Goal: Task Accomplishment & Management: Use online tool/utility

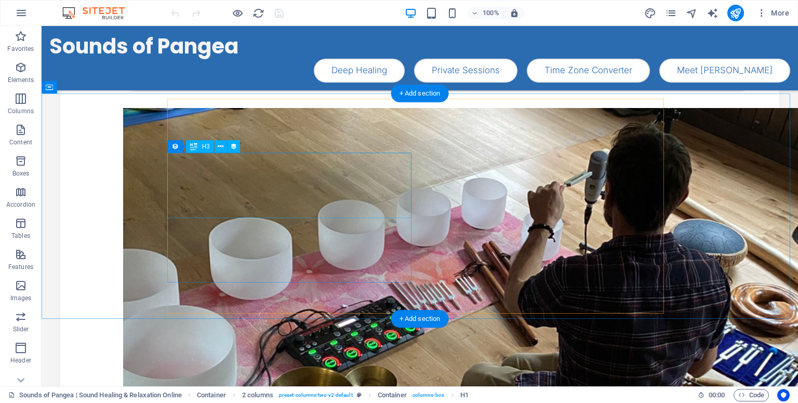
scroll to position [211, 0]
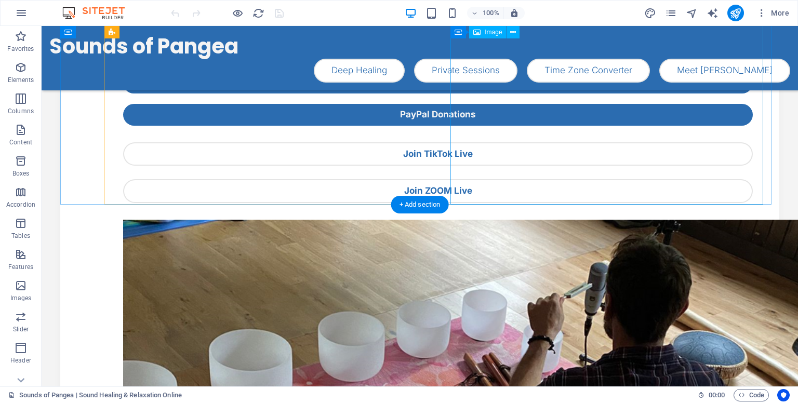
scroll to position [100, 0]
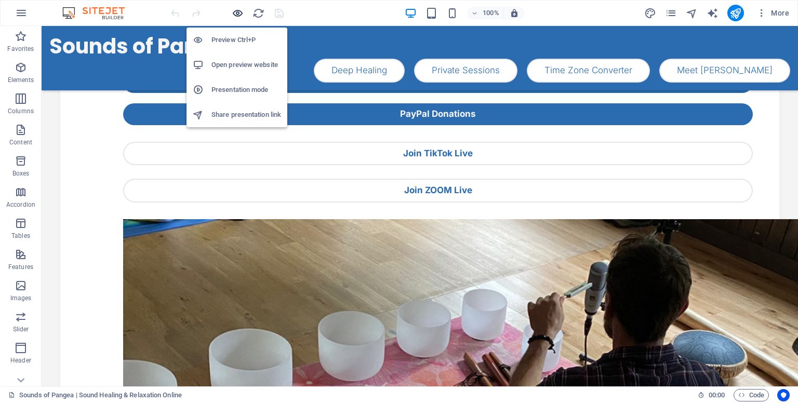
click at [234, 13] on icon "button" at bounding box center [238, 13] width 12 height 12
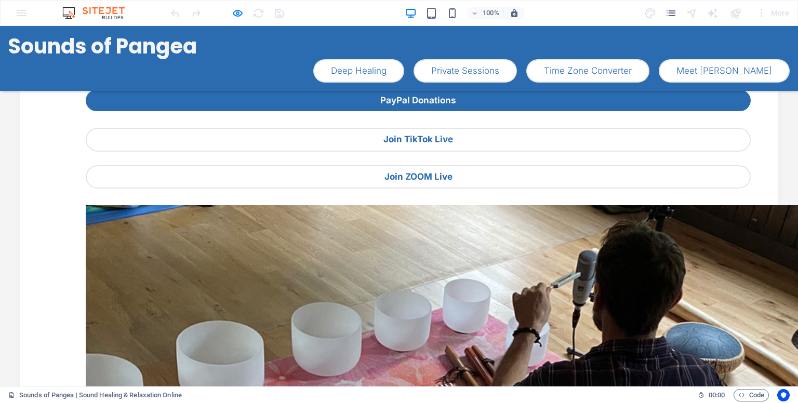
scroll to position [0, 0]
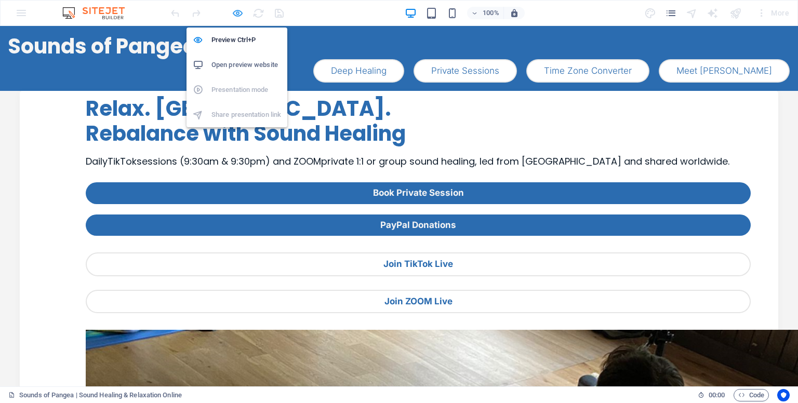
click at [235, 11] on icon "button" at bounding box center [238, 13] width 12 height 12
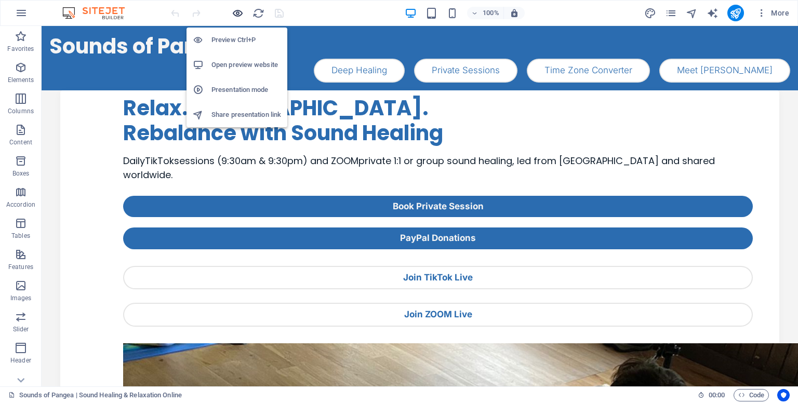
click at [239, 13] on icon "button" at bounding box center [238, 13] width 12 height 12
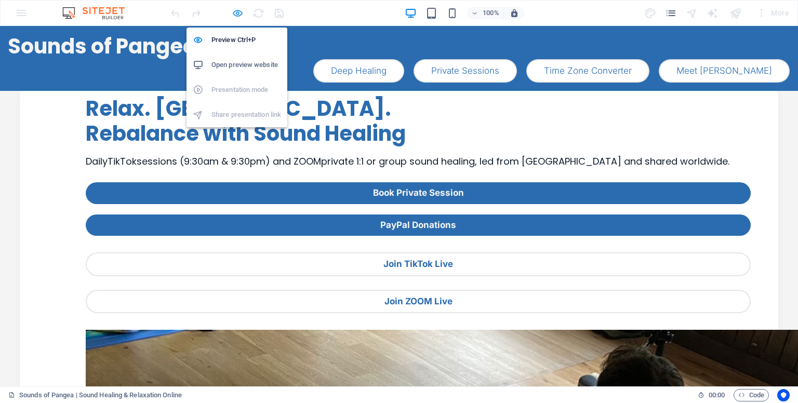
click at [239, 13] on icon "button" at bounding box center [238, 13] width 12 height 12
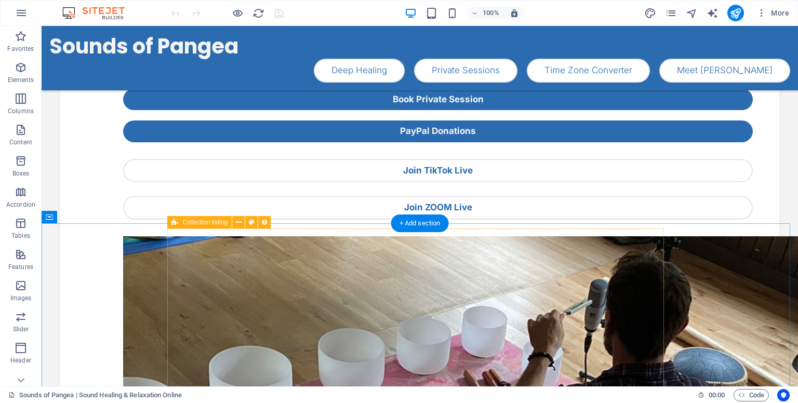
scroll to position [81, 0]
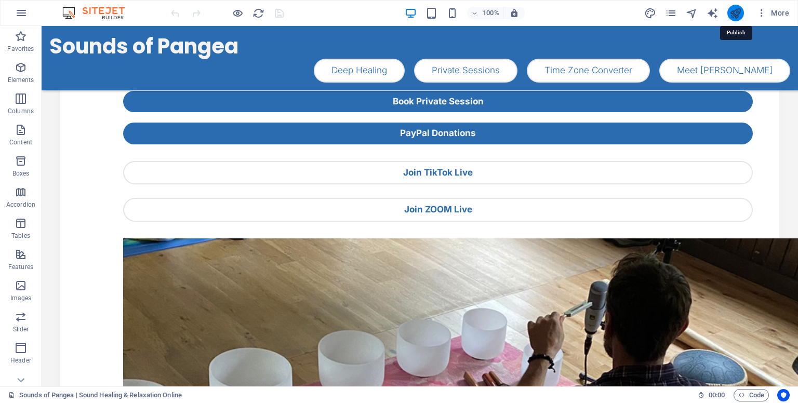
click at [731, 16] on icon "publish" at bounding box center [735, 13] width 12 height 12
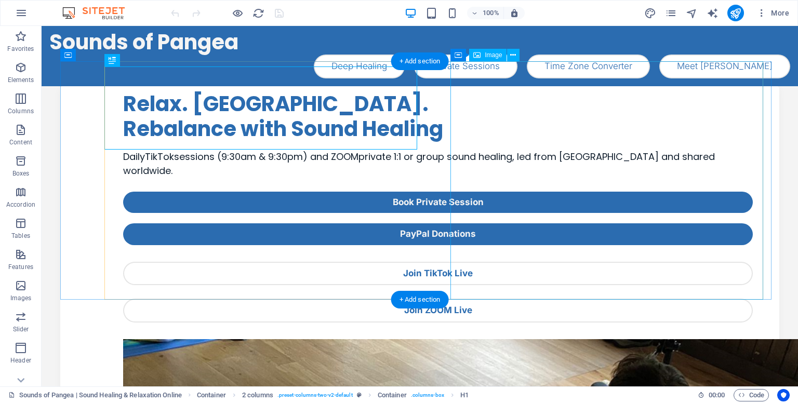
scroll to position [5, 0]
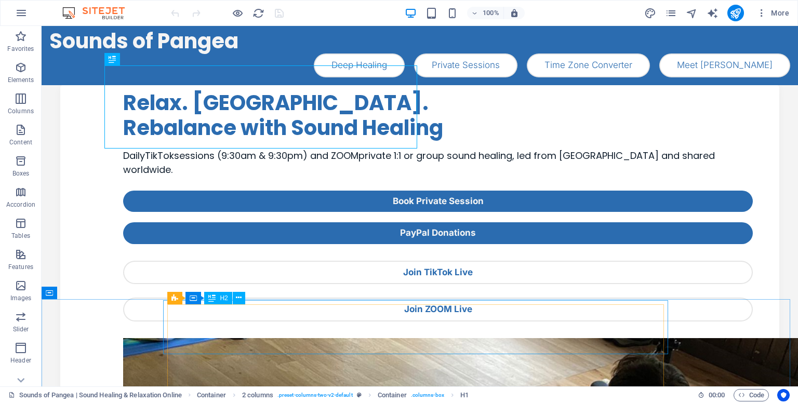
click at [216, 301] on div "H2" at bounding box center [218, 298] width 28 height 12
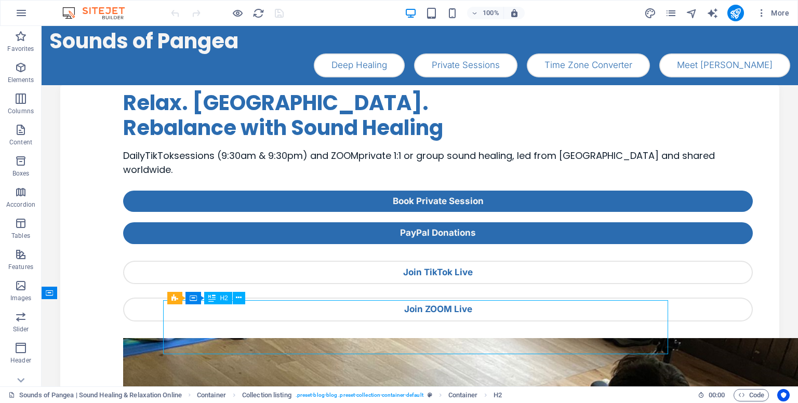
click at [216, 301] on div "H2" at bounding box center [218, 298] width 28 height 12
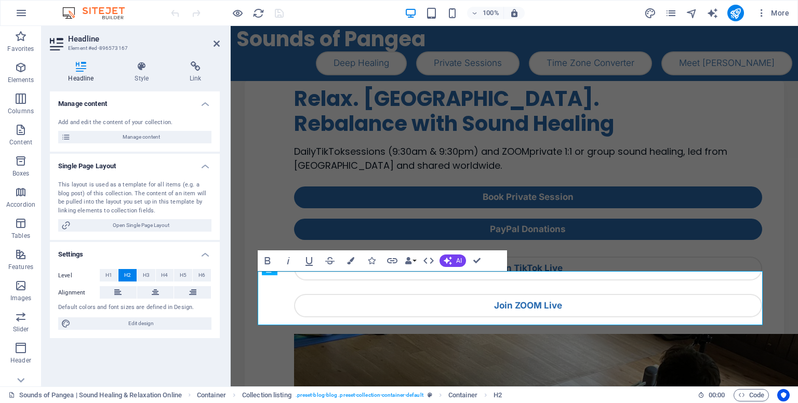
scroll to position [9, 0]
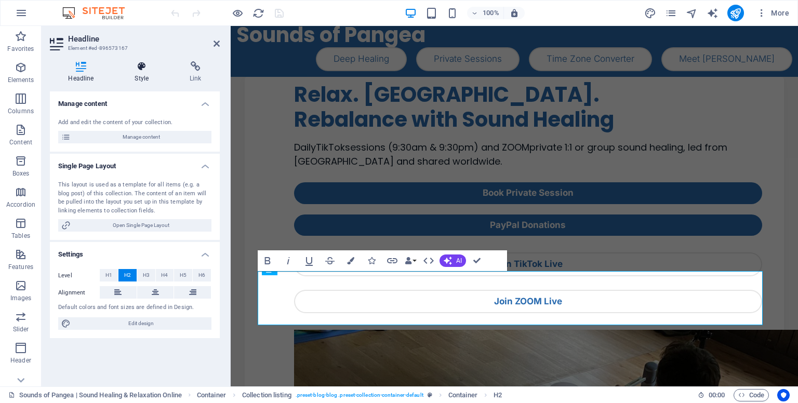
click at [145, 73] on h4 "Style" at bounding box center [143, 72] width 55 height 22
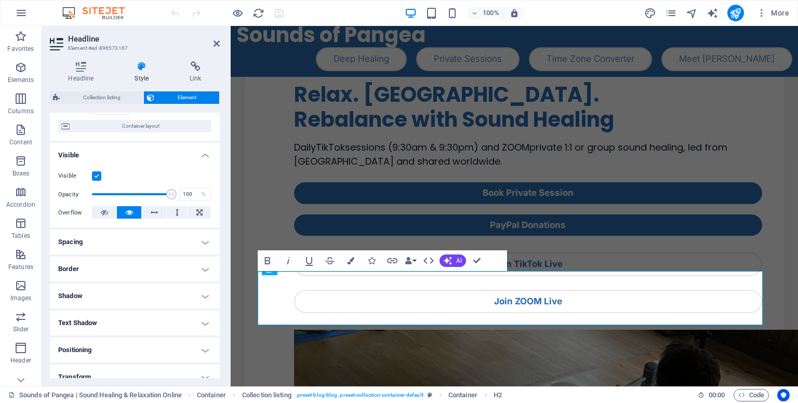
scroll to position [81, 0]
click at [162, 236] on h4 "Spacing" at bounding box center [135, 242] width 170 height 25
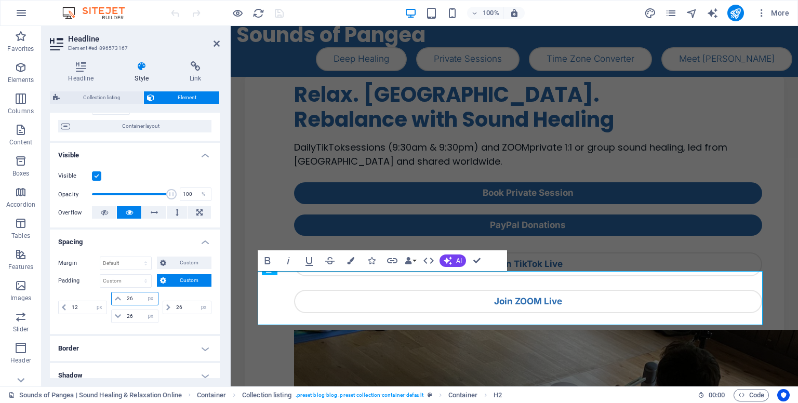
drag, startPoint x: 139, startPoint y: 296, endPoint x: 116, endPoint y: 292, distance: 23.7
click at [116, 292] on div "26 px rem % vh vw" at bounding box center [134, 299] width 47 height 14
type input "26"
drag, startPoint x: 136, startPoint y: 317, endPoint x: 110, endPoint y: 314, distance: 25.6
click at [111, 314] on div "26 px rem % vh vw" at bounding box center [134, 317] width 47 height 14
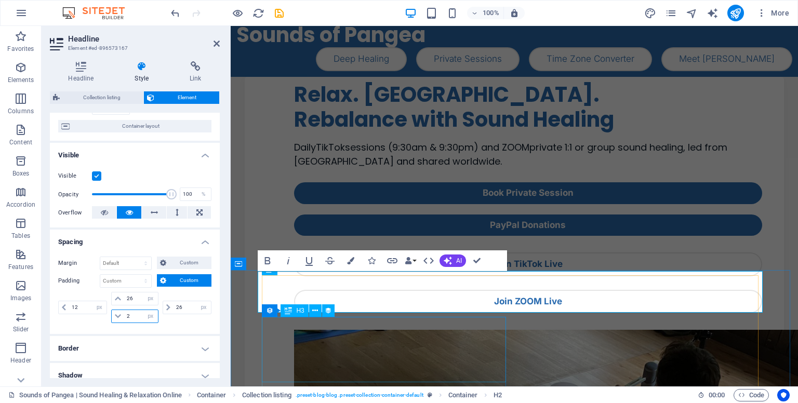
type input "2"
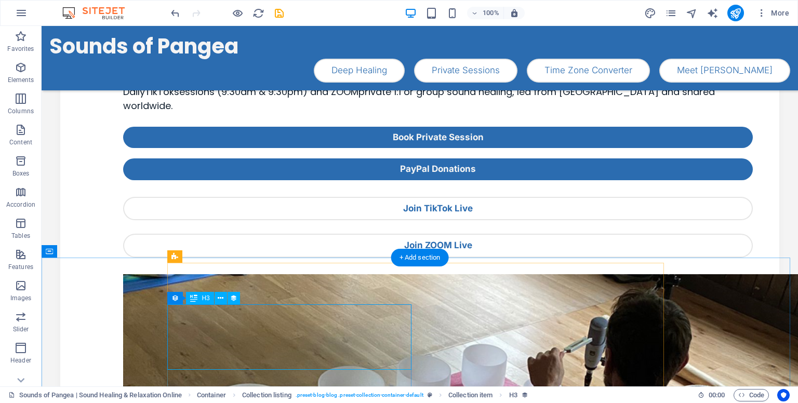
scroll to position [39, 0]
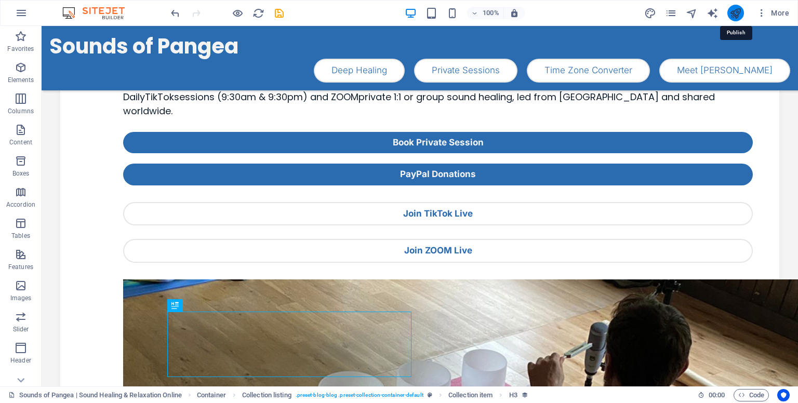
click at [737, 13] on icon "publish" at bounding box center [735, 13] width 12 height 12
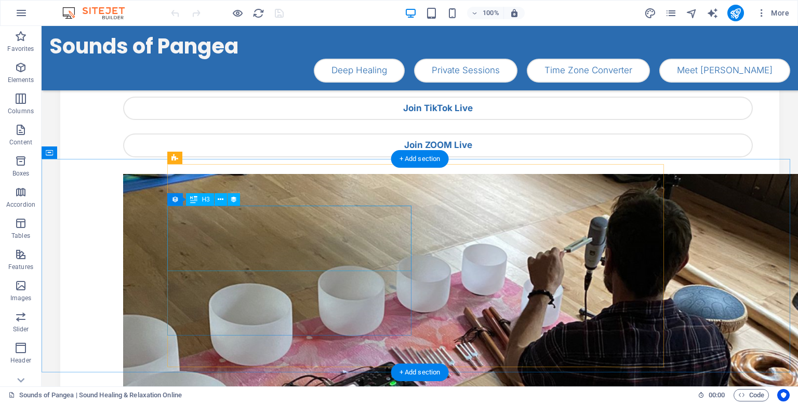
scroll to position [144, 0]
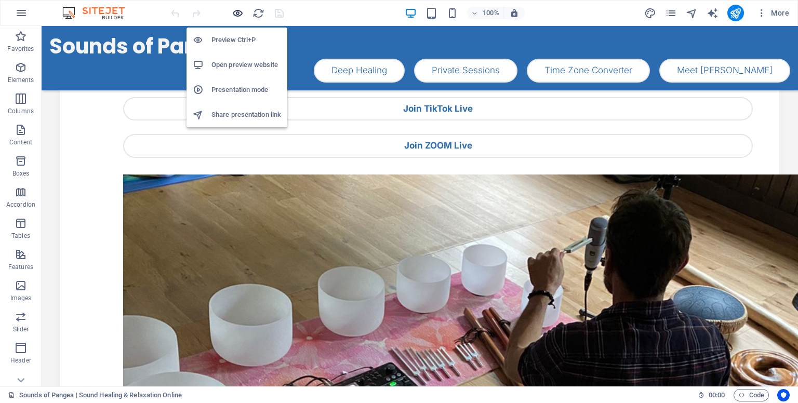
click at [235, 15] on icon "button" at bounding box center [238, 13] width 12 height 12
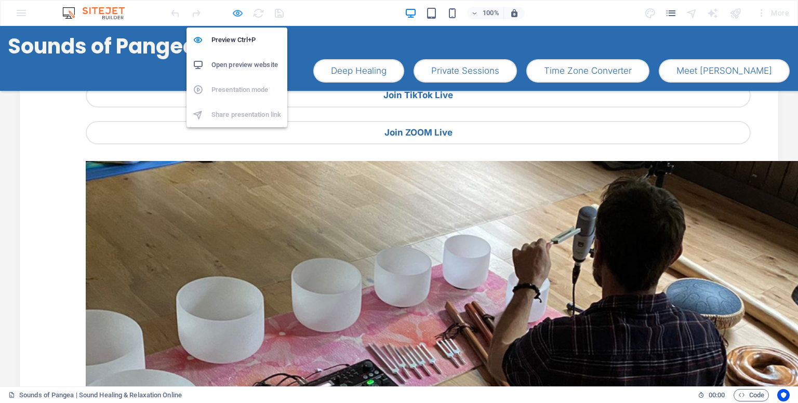
scroll to position [121, 0]
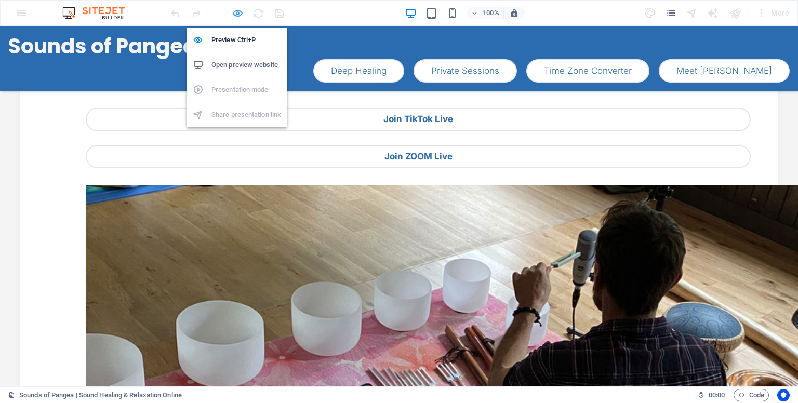
click at [238, 15] on icon "button" at bounding box center [238, 13] width 12 height 12
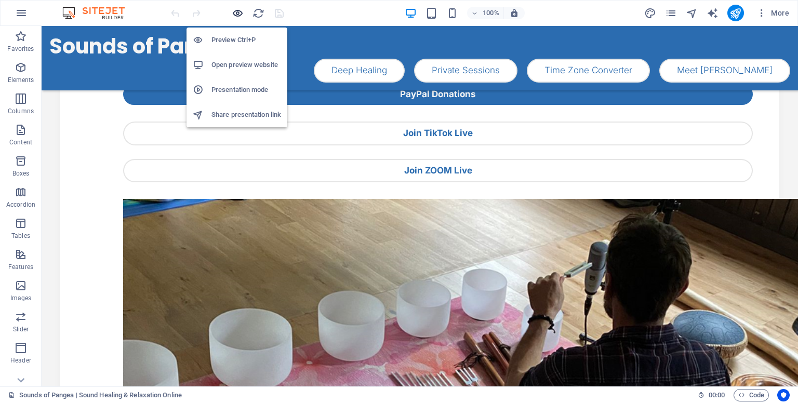
scroll to position [144, 0]
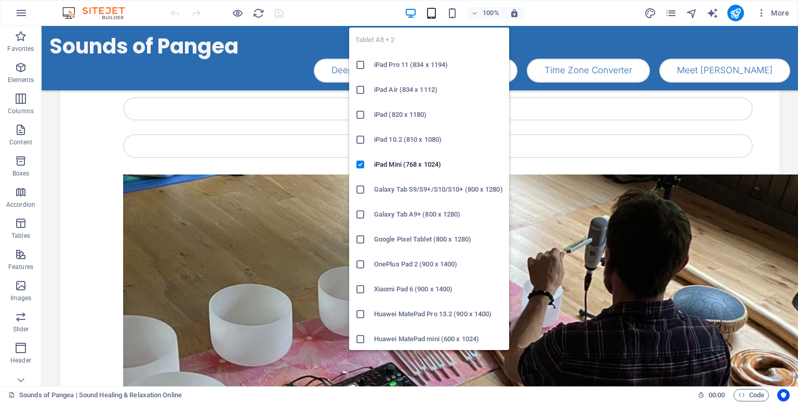
click at [432, 14] on icon "button" at bounding box center [431, 13] width 12 height 12
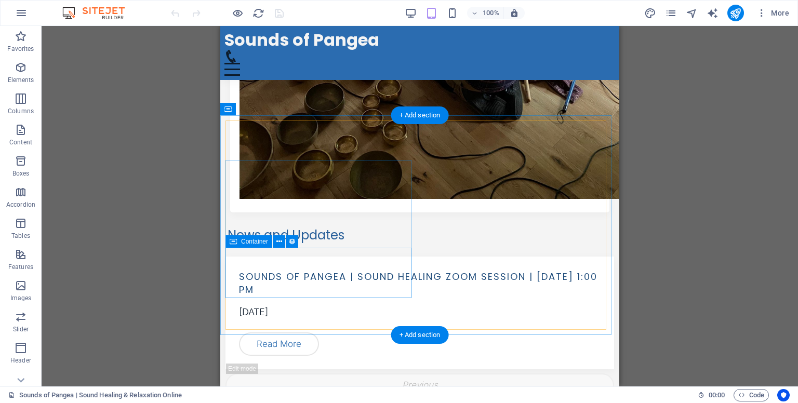
scroll to position [432, 0]
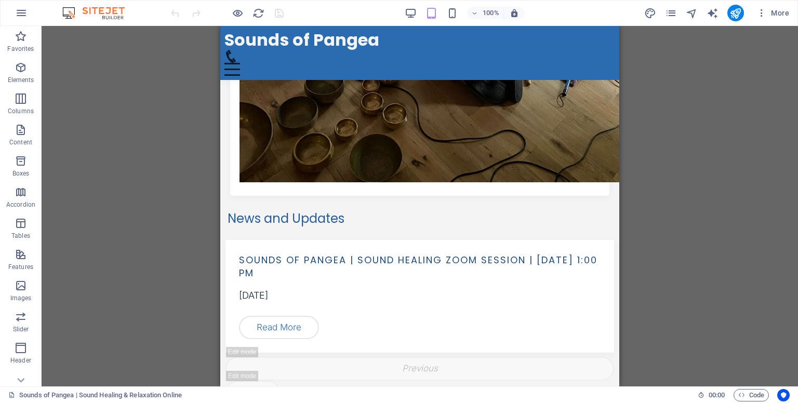
click at [459, 14] on div "100%" at bounding box center [465, 13] width 120 height 17
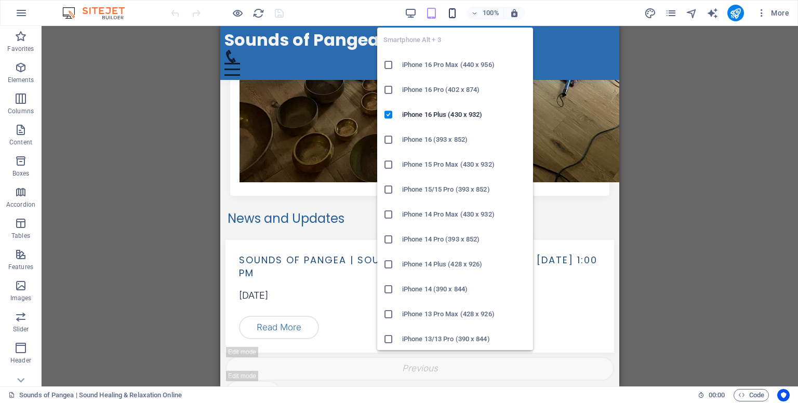
click at [453, 16] on icon "button" at bounding box center [452, 13] width 12 height 12
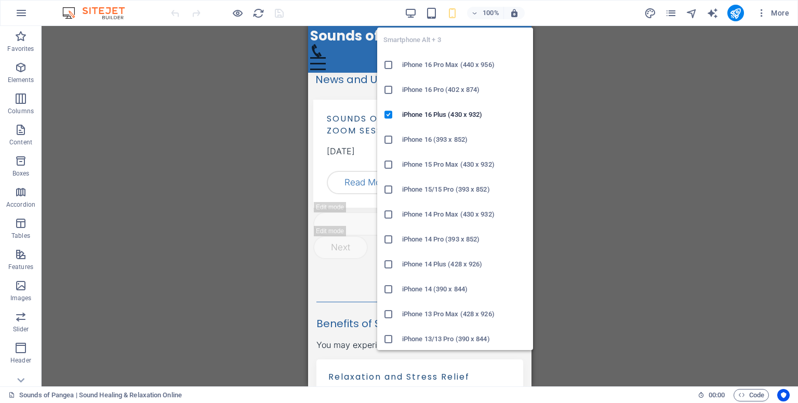
scroll to position [425, 0]
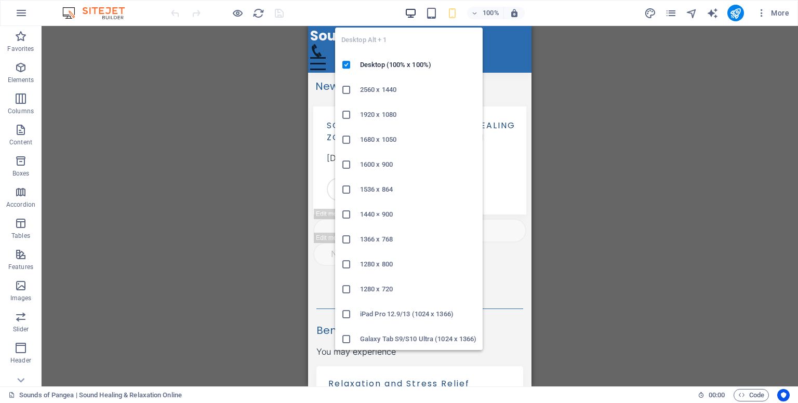
click at [416, 11] on icon "button" at bounding box center [411, 13] width 12 height 12
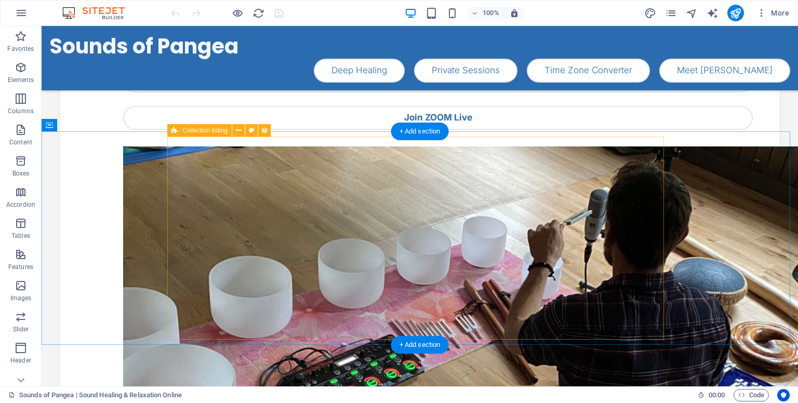
scroll to position [173, 0]
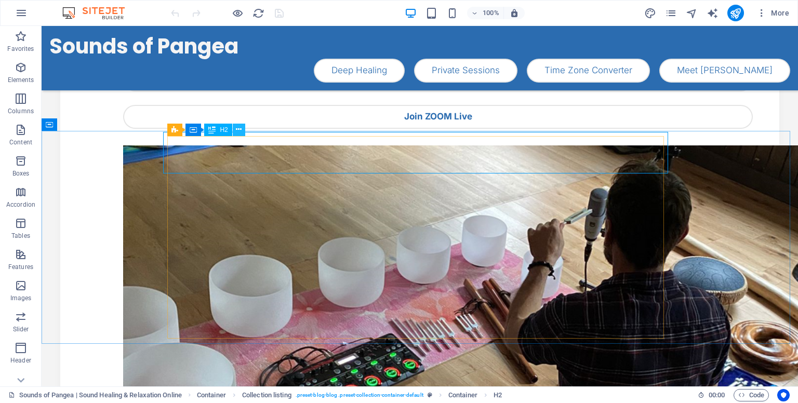
click at [235, 128] on button at bounding box center [239, 130] width 12 height 12
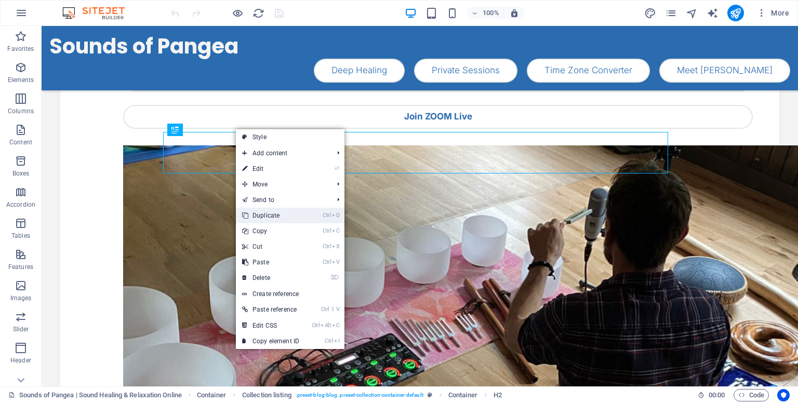
click at [278, 216] on link "Ctrl D Duplicate" at bounding box center [271, 216] width 70 height 16
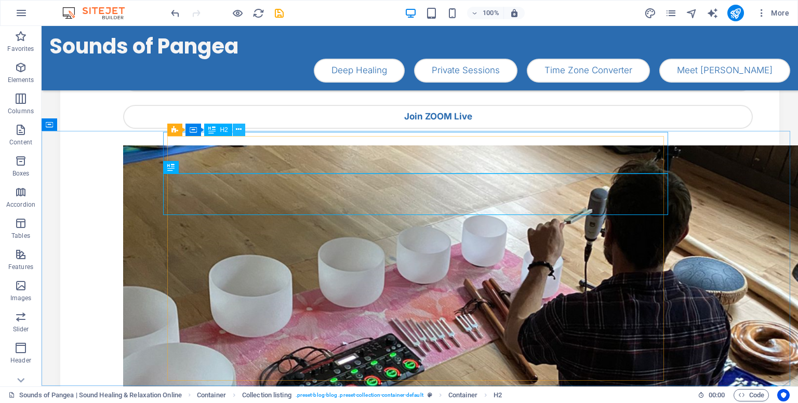
click at [235, 129] on button at bounding box center [239, 130] width 12 height 12
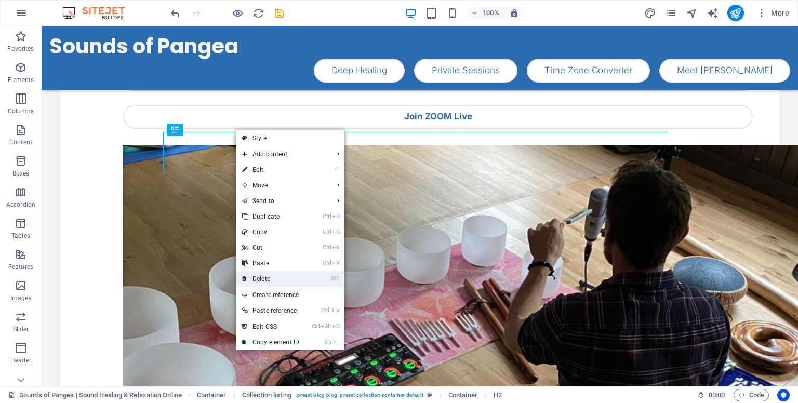
click at [283, 278] on link "⌦ Delete" at bounding box center [271, 279] width 70 height 16
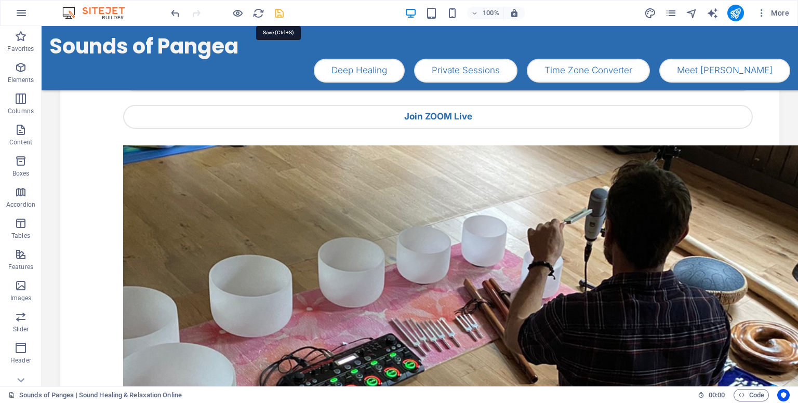
click at [278, 16] on icon "save" at bounding box center [279, 13] width 12 height 12
click at [731, 13] on icon "publish" at bounding box center [735, 13] width 12 height 12
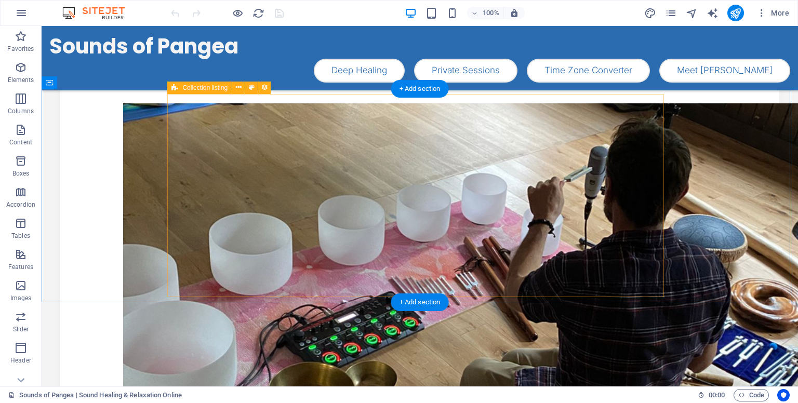
scroll to position [216, 0]
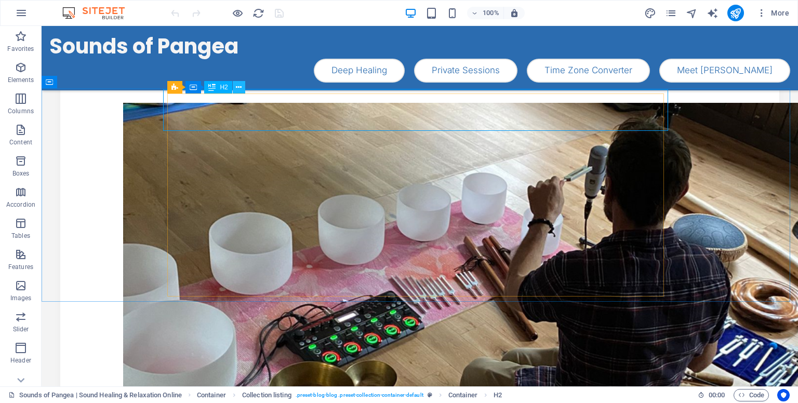
click at [242, 89] on button at bounding box center [239, 87] width 12 height 12
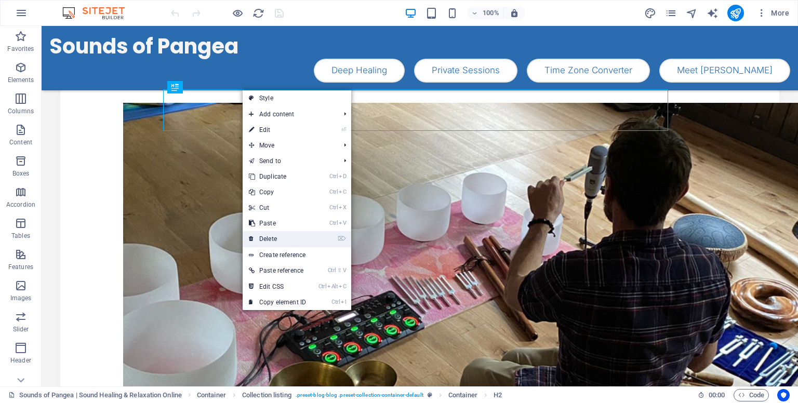
click at [276, 236] on link "⌦ Delete" at bounding box center [278, 239] width 70 height 16
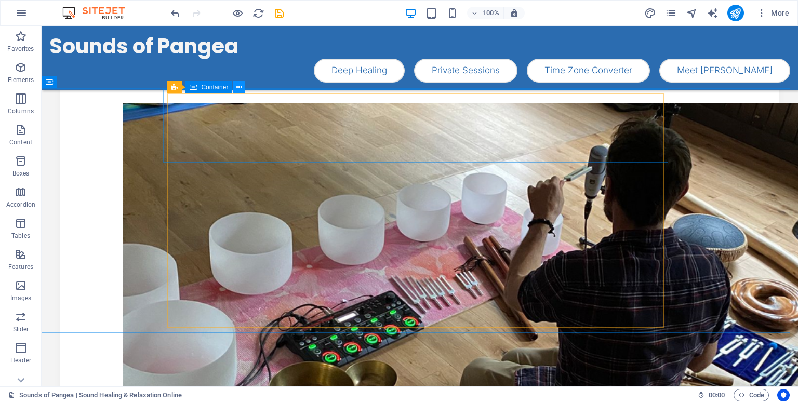
click at [238, 88] on icon at bounding box center [239, 87] width 6 height 11
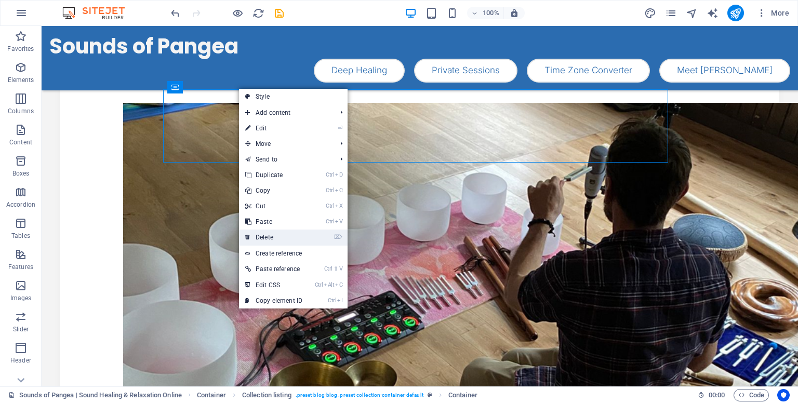
click at [249, 236] on icon at bounding box center [247, 238] width 5 height 16
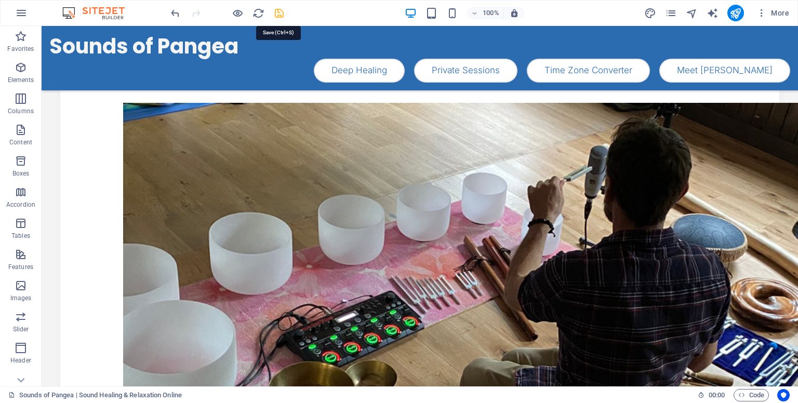
click at [276, 9] on icon "save" at bounding box center [279, 13] width 12 height 12
click at [733, 12] on icon "publish" at bounding box center [735, 13] width 12 height 12
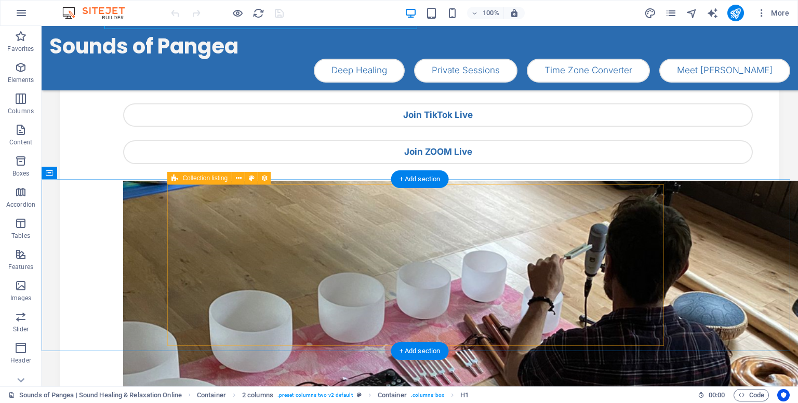
scroll to position [141, 0]
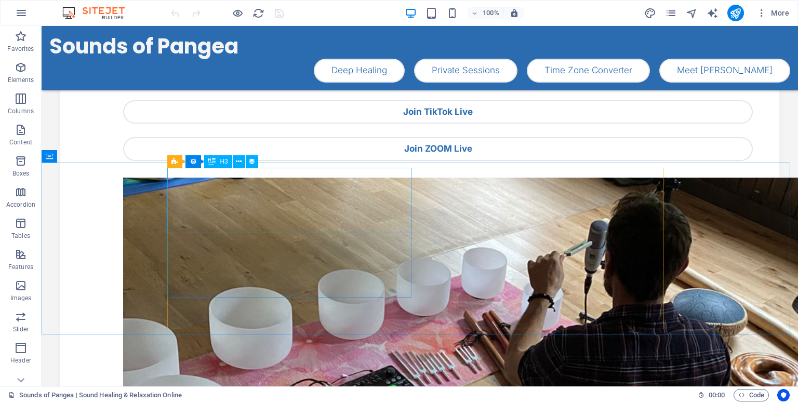
click at [222, 163] on span "H3" at bounding box center [224, 161] width 8 height 6
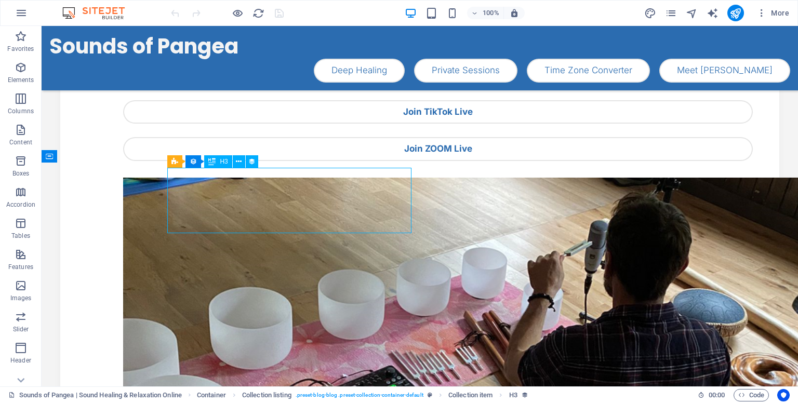
click at [222, 163] on span "H3" at bounding box center [224, 161] width 8 height 6
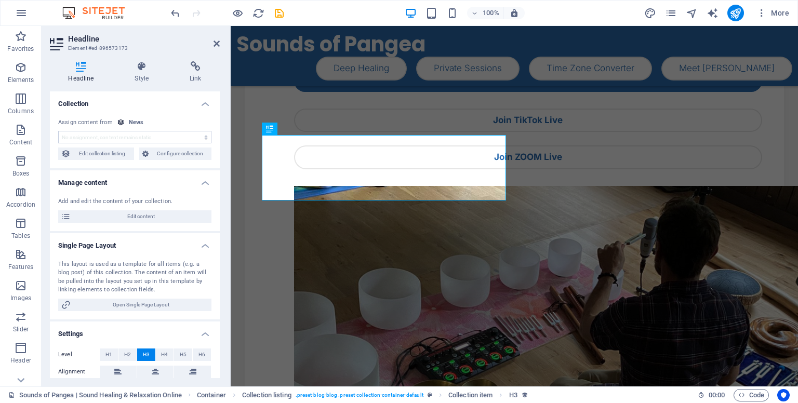
scroll to position [150, 0]
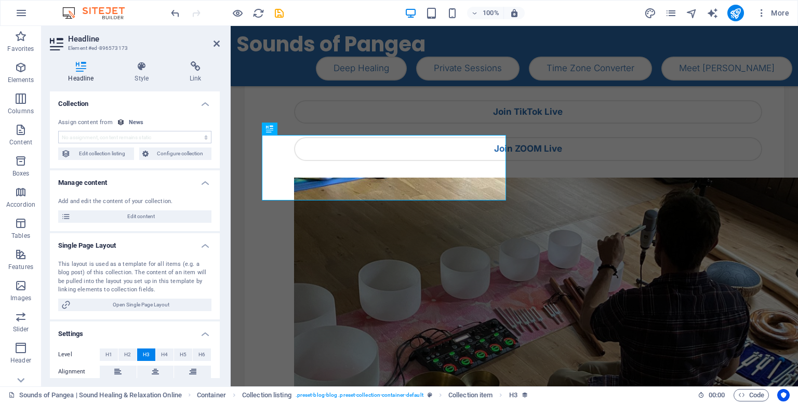
select select "name"
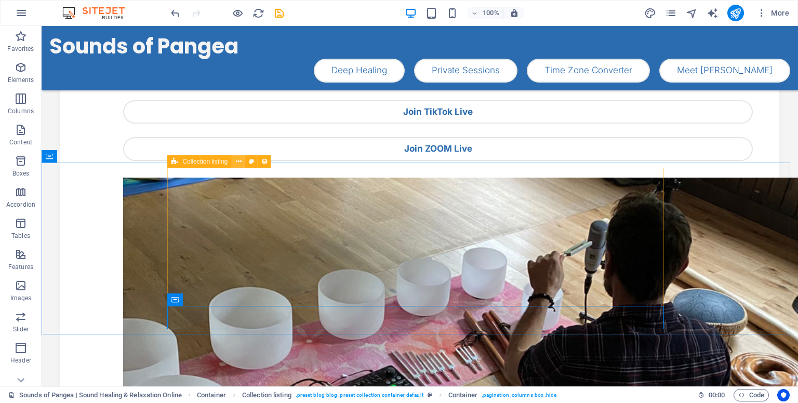
click at [235, 161] on button at bounding box center [238, 161] width 12 height 12
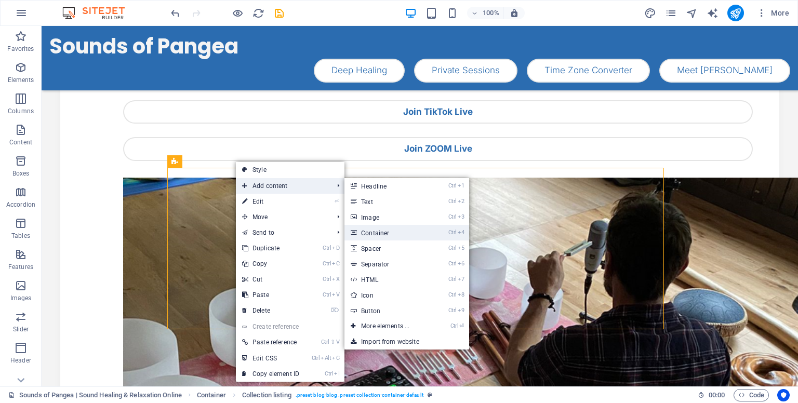
click at [377, 233] on link "Ctrl 4 Container" at bounding box center [387, 233] width 86 height 16
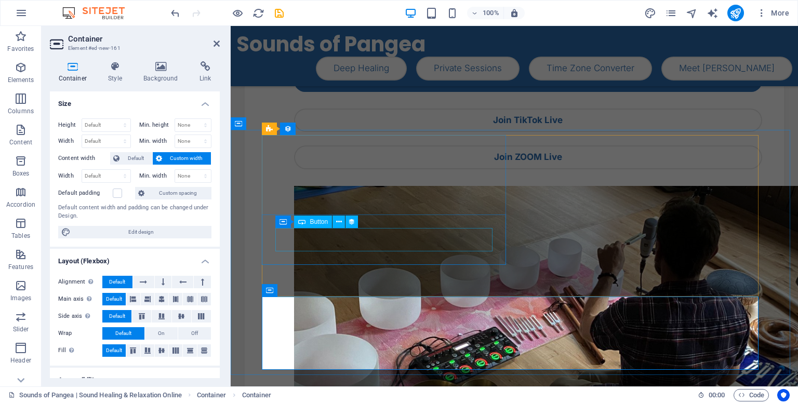
scroll to position [150, 0]
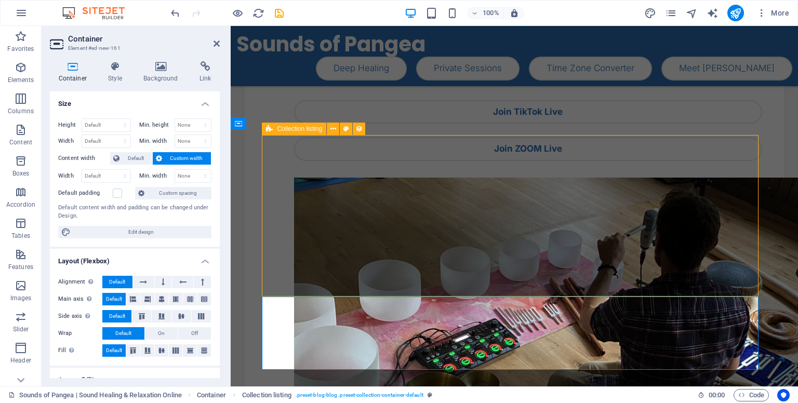
scroll to position [141, 0]
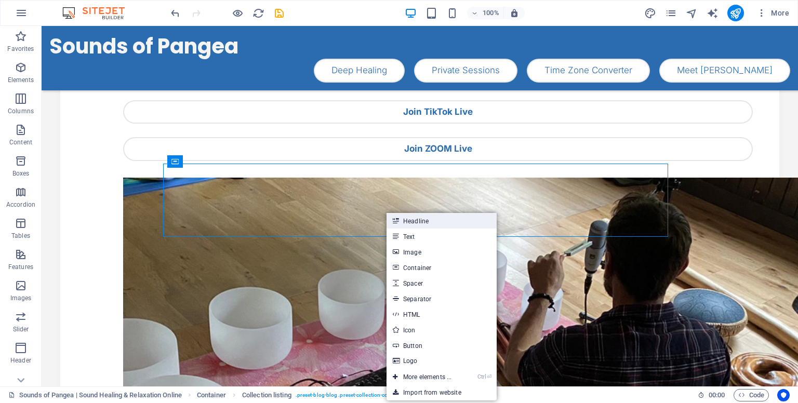
click at [410, 224] on link "Headline" at bounding box center [441, 221] width 110 height 16
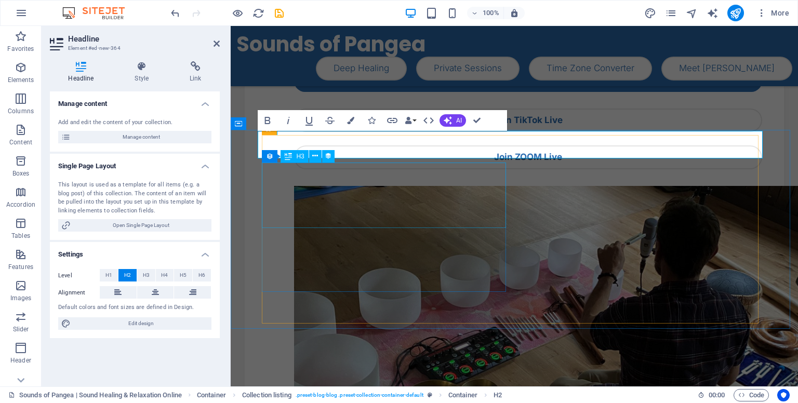
scroll to position [150, 0]
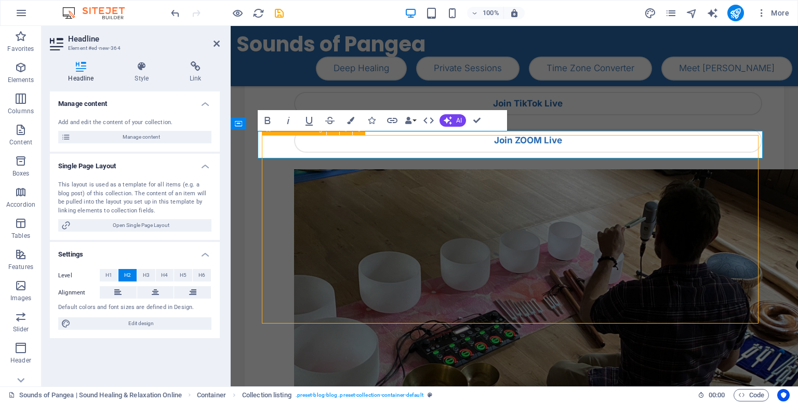
scroll to position [175, 0]
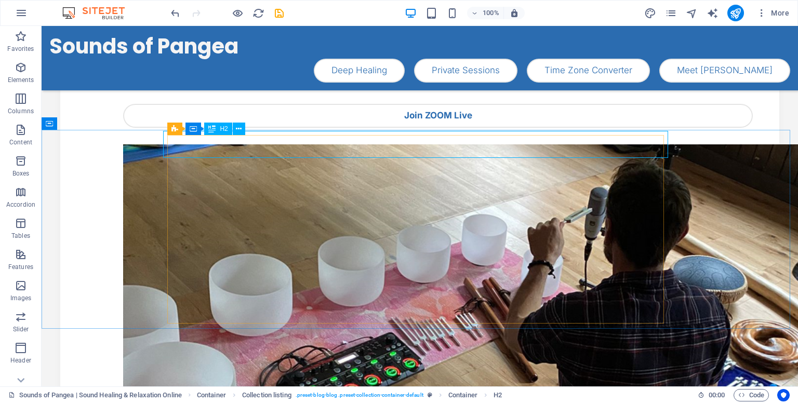
click at [217, 134] on div "H2" at bounding box center [218, 129] width 28 height 12
click at [193, 133] on icon at bounding box center [193, 129] width 7 height 12
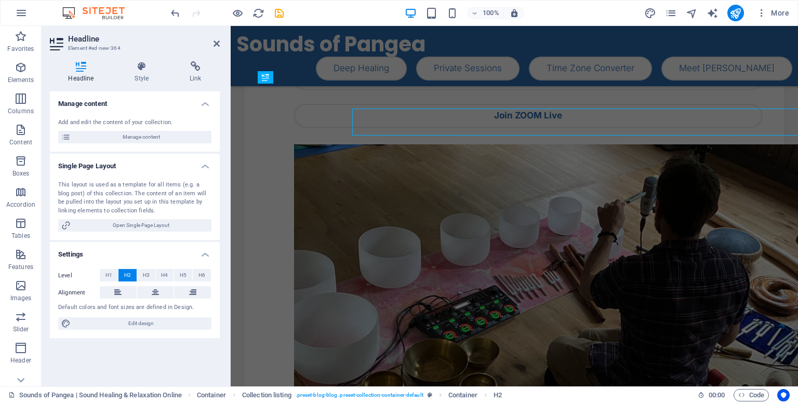
scroll to position [197, 0]
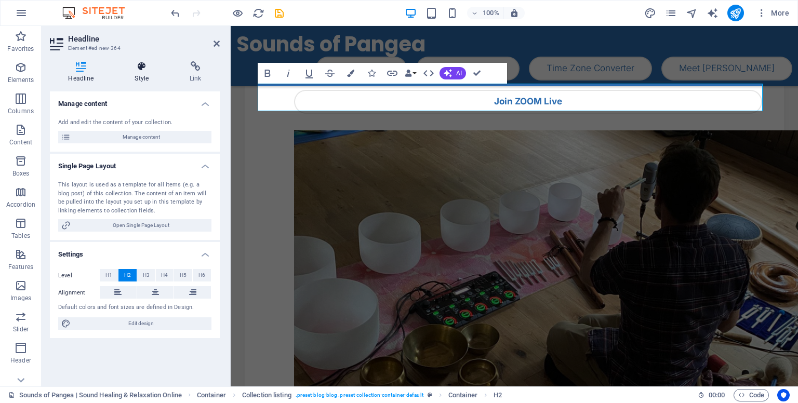
click at [139, 79] on h4 "Style" at bounding box center [143, 72] width 55 height 22
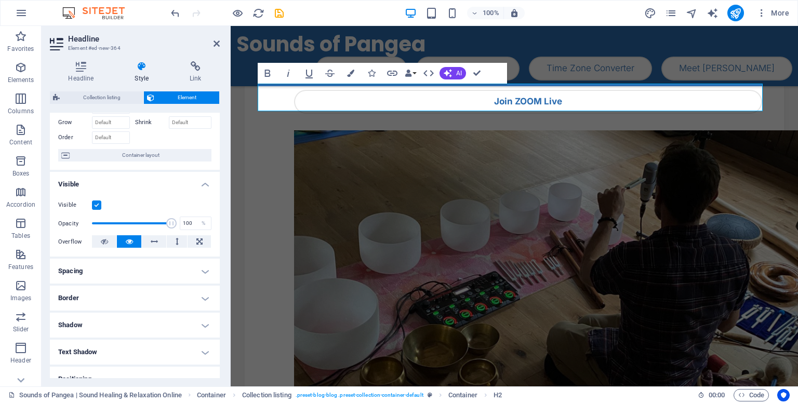
scroll to position [54, 0]
click at [133, 278] on h4 "Spacing" at bounding box center [135, 269] width 170 height 25
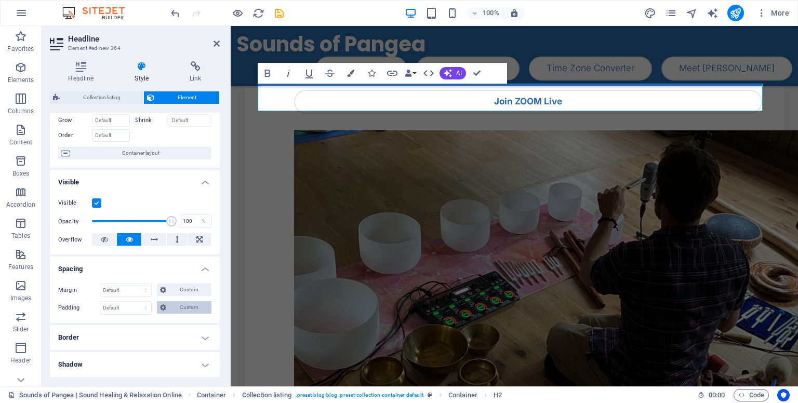
click at [178, 304] on span "Custom" at bounding box center [188, 307] width 39 height 12
click at [142, 310] on select "Default px rem % vh vw Custom" at bounding box center [125, 308] width 51 height 12
select select "px"
click at [136, 302] on select "Default px rem % vh vw Custom" at bounding box center [125, 308] width 51 height 12
type input "5"
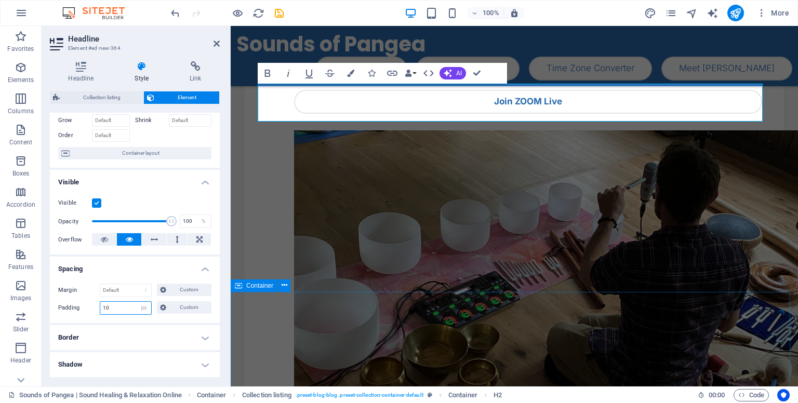
type input "10"
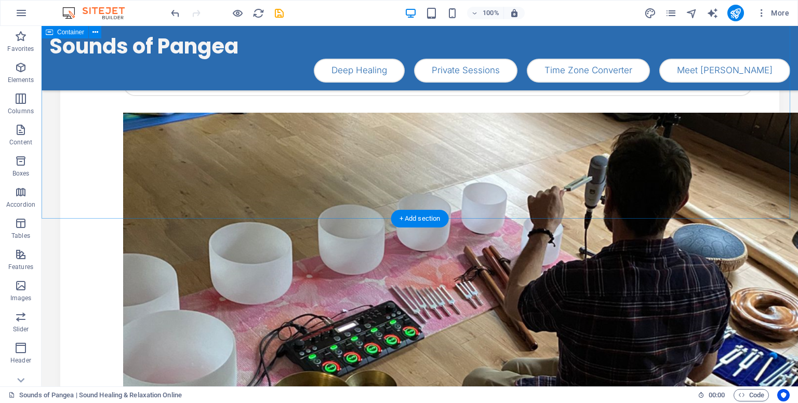
scroll to position [206, 0]
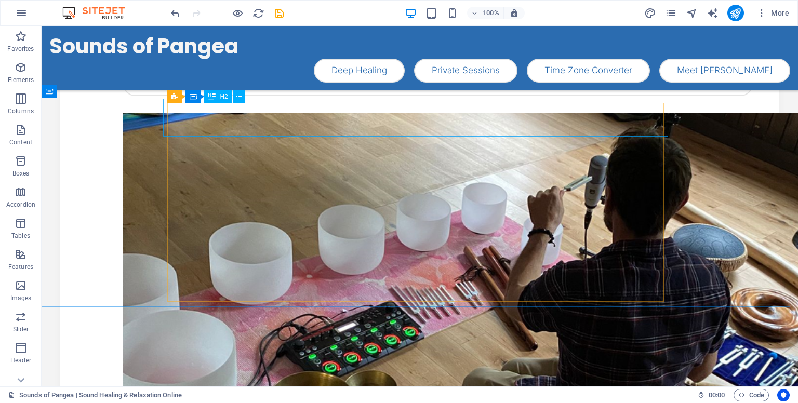
click at [219, 99] on div "H2" at bounding box center [218, 96] width 28 height 12
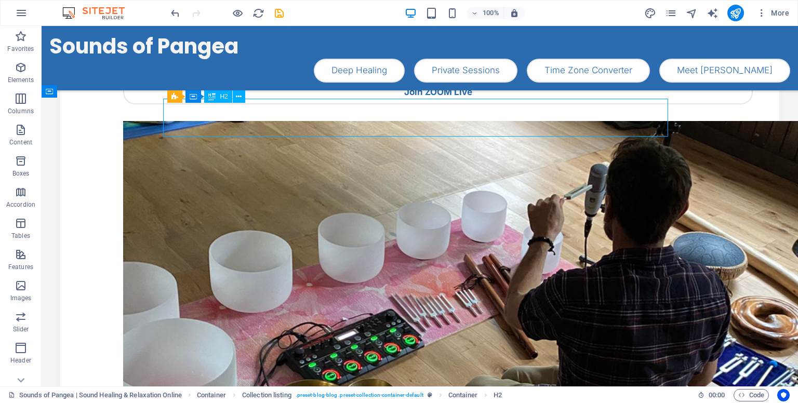
scroll to position [229, 0]
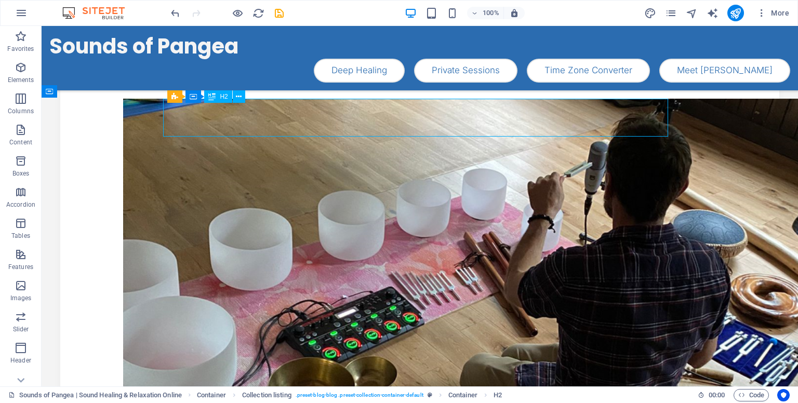
select select "px"
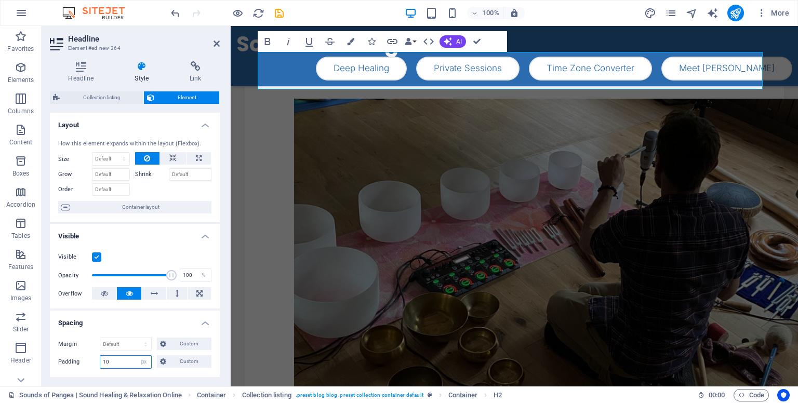
click at [115, 363] on input "10" at bounding box center [125, 362] width 51 height 12
type input "12"
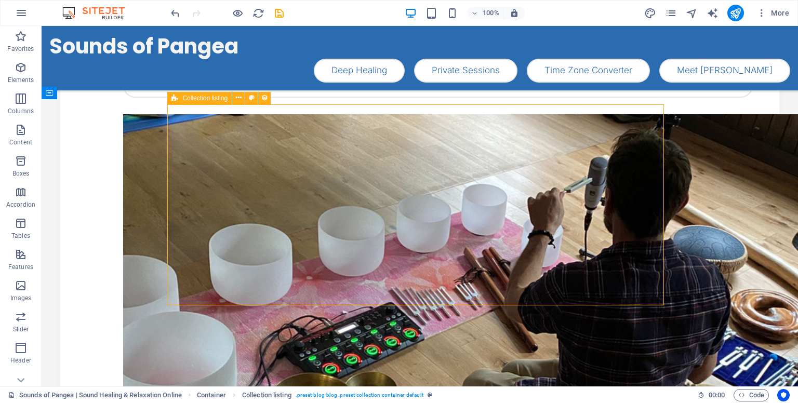
scroll to position [204, 0]
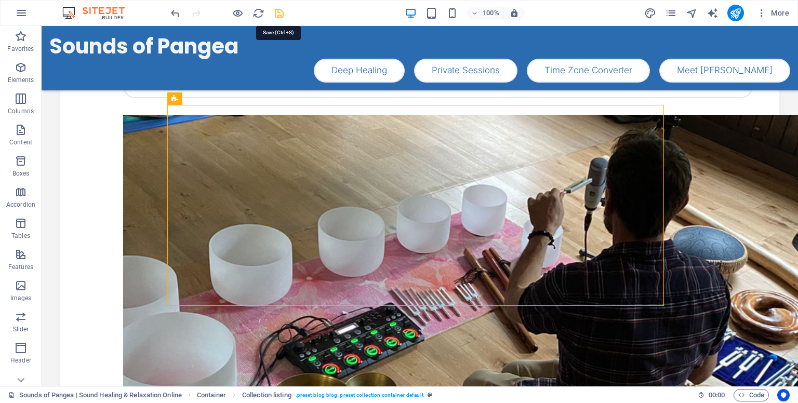
click at [282, 15] on icon "save" at bounding box center [279, 13] width 12 height 12
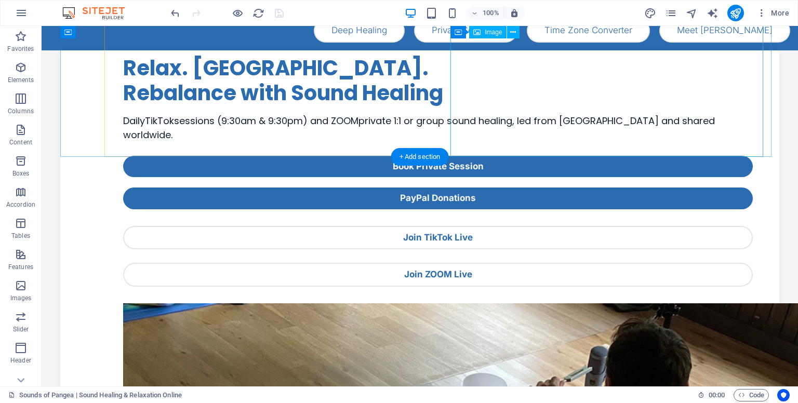
scroll to position [0, 0]
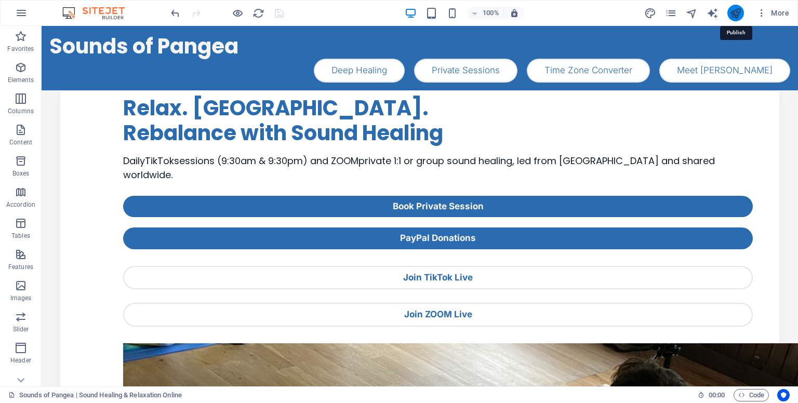
click at [736, 16] on icon "publish" at bounding box center [735, 13] width 12 height 12
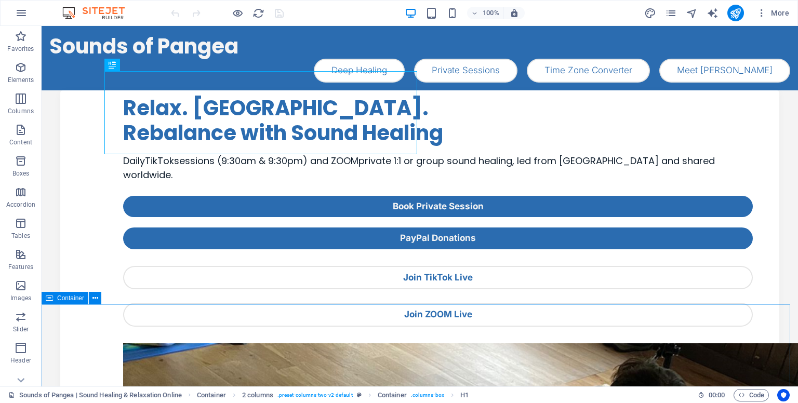
click at [66, 296] on span "Container" at bounding box center [70, 298] width 27 height 6
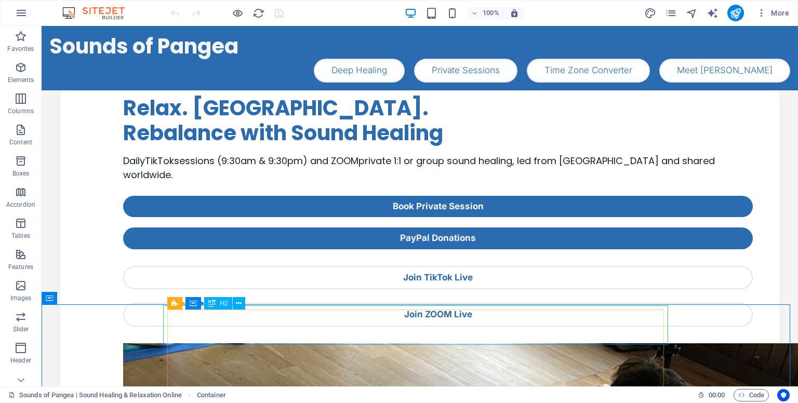
click at [213, 300] on icon at bounding box center [211, 303] width 7 height 12
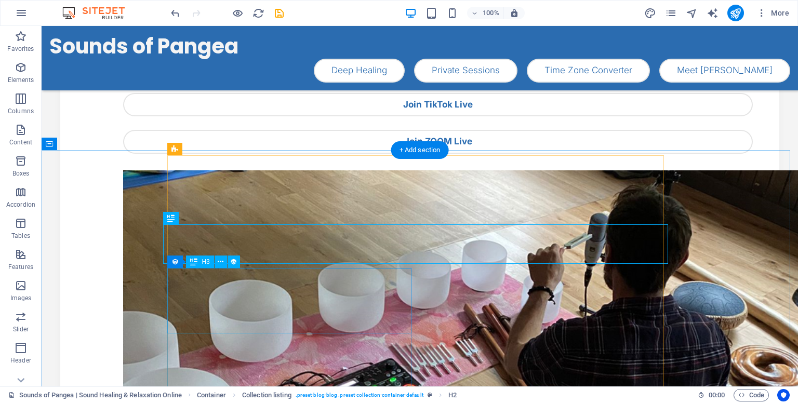
scroll to position [155, 0]
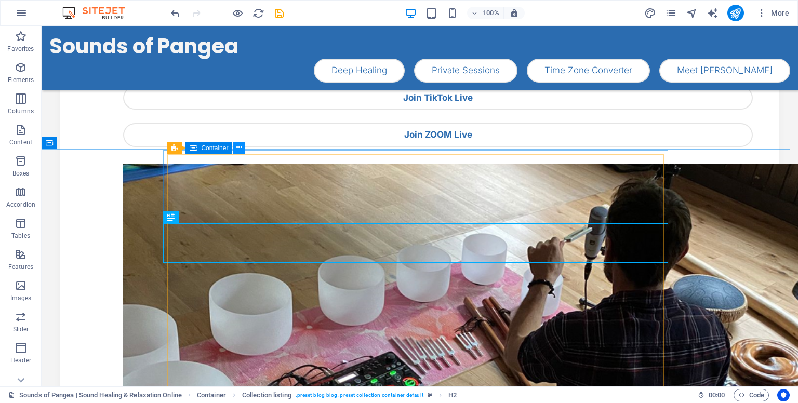
click at [241, 152] on icon at bounding box center [239, 147] width 6 height 11
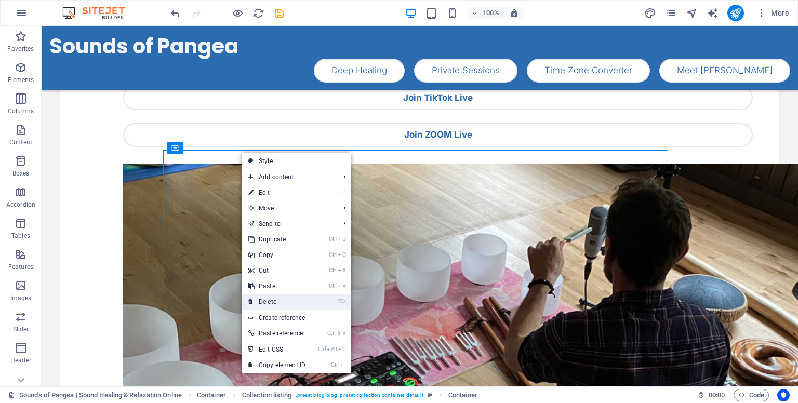
click at [271, 300] on link "⌦ Delete" at bounding box center [277, 302] width 70 height 16
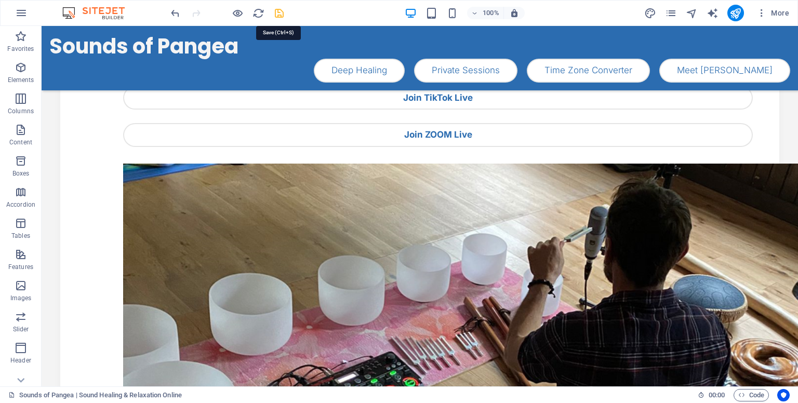
click at [279, 16] on icon "save" at bounding box center [279, 13] width 12 height 12
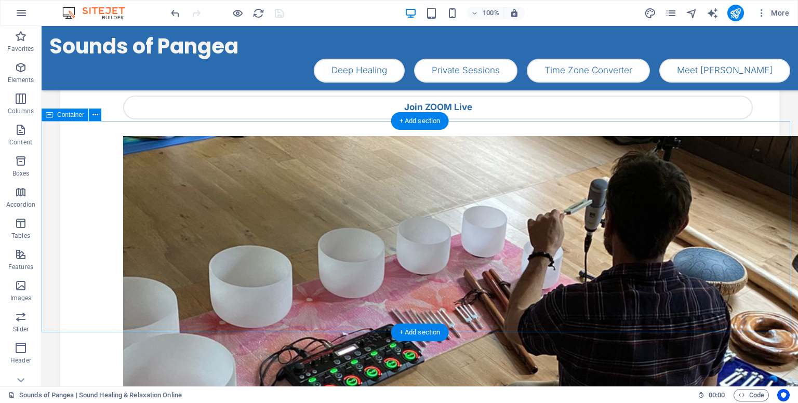
scroll to position [183, 0]
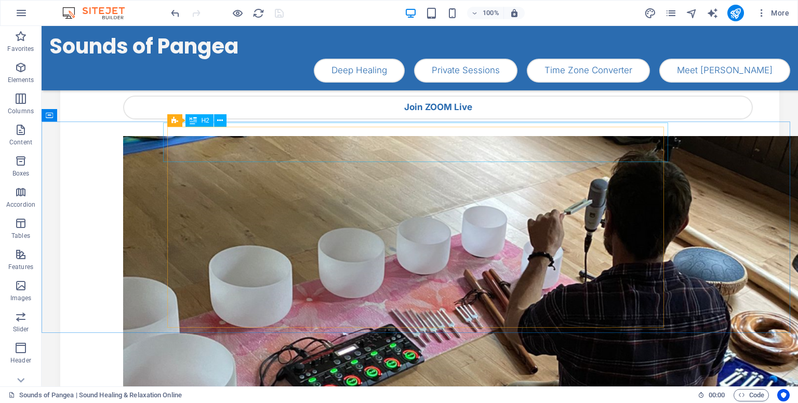
click at [204, 122] on span "H2" at bounding box center [205, 120] width 8 height 6
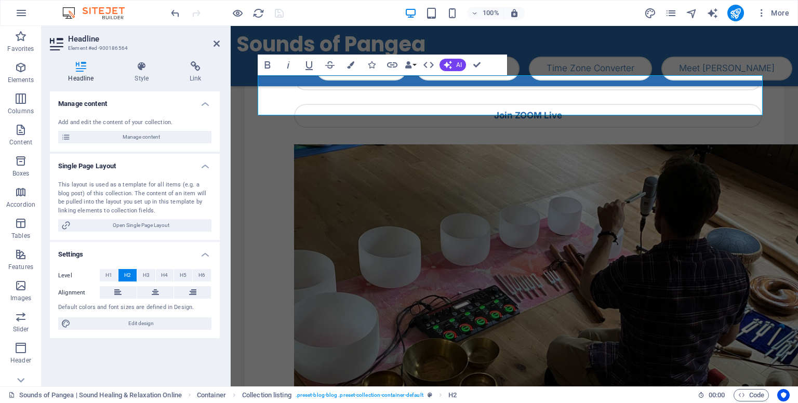
scroll to position [205, 0]
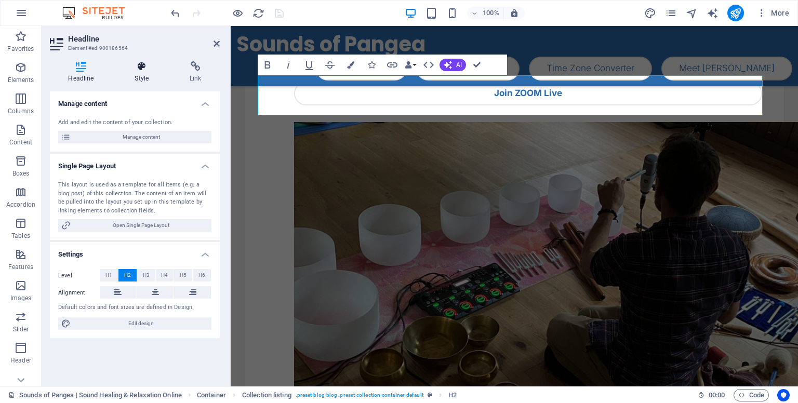
click at [141, 76] on h4 "Style" at bounding box center [143, 72] width 55 height 22
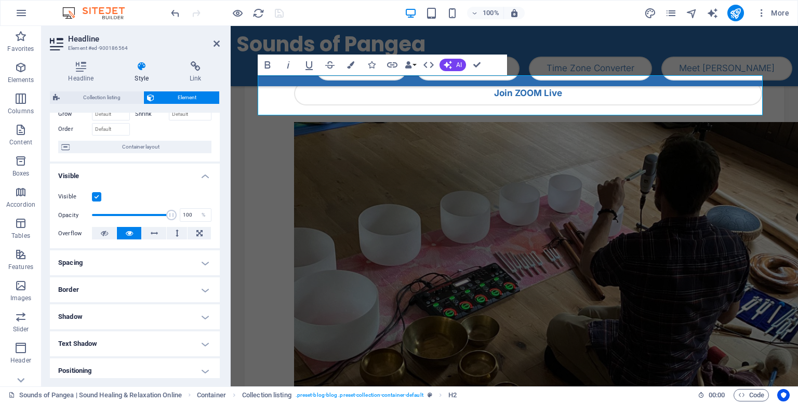
scroll to position [76, 0]
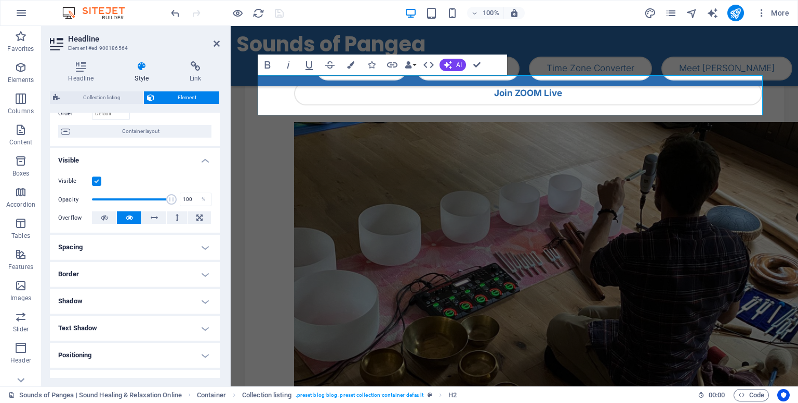
click at [127, 245] on h4 "Spacing" at bounding box center [135, 247] width 170 height 25
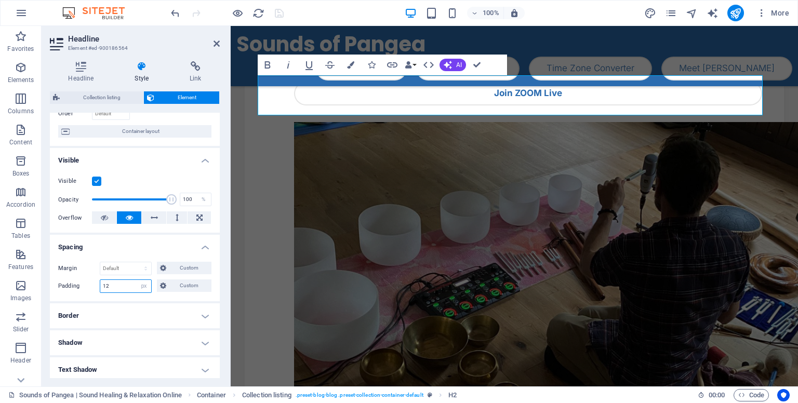
click at [124, 286] on input "12" at bounding box center [125, 286] width 51 height 12
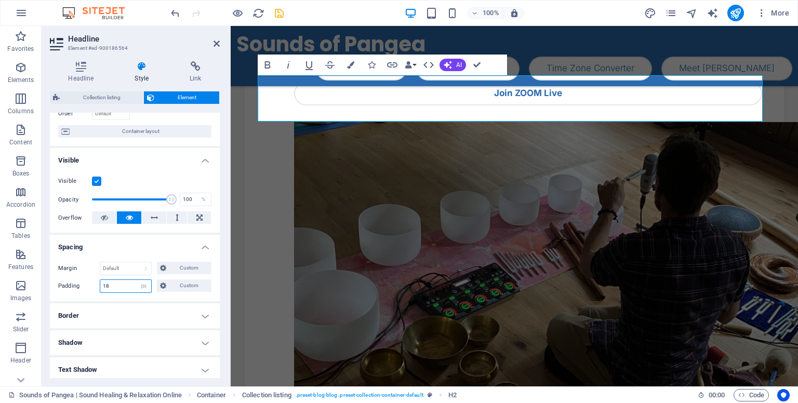
type input "17"
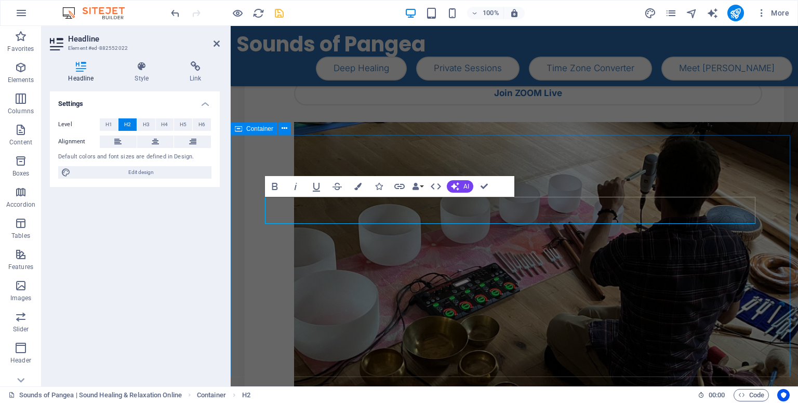
scroll to position [361, 0]
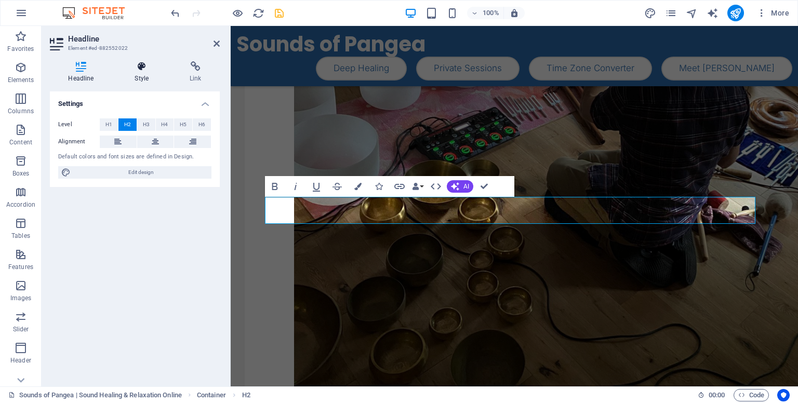
click at [140, 73] on h4 "Style" at bounding box center [143, 72] width 55 height 22
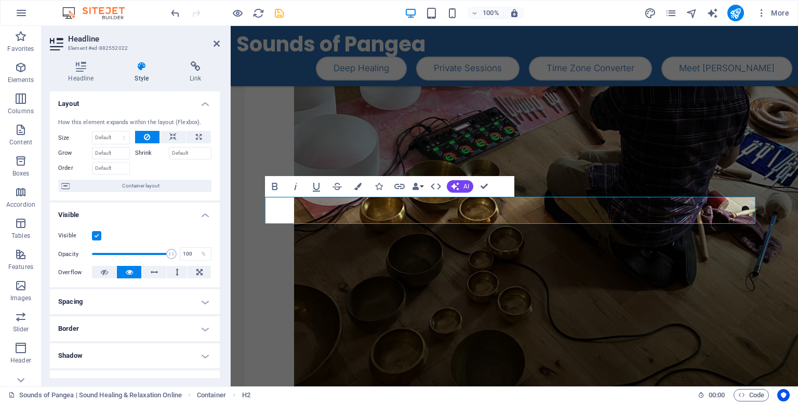
click at [100, 303] on h4 "Spacing" at bounding box center [135, 301] width 170 height 25
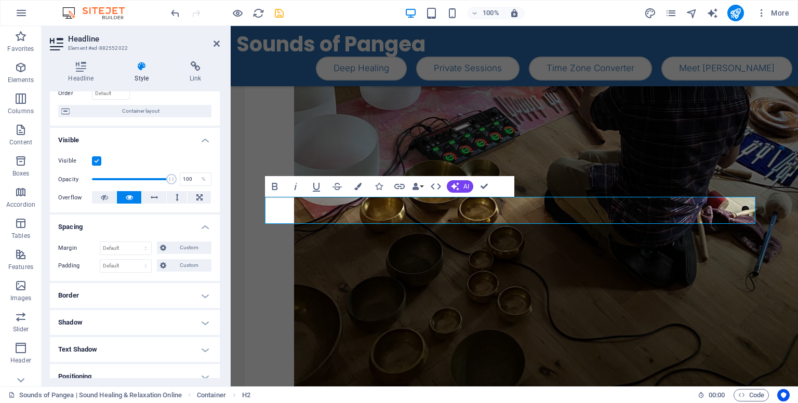
scroll to position [76, 0]
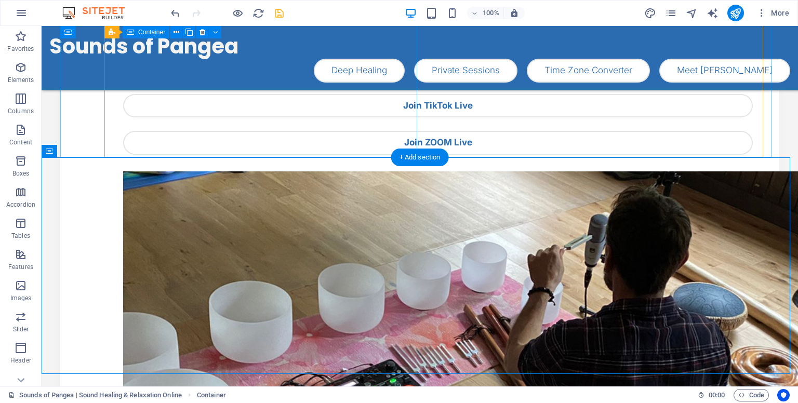
scroll to position [146, 0]
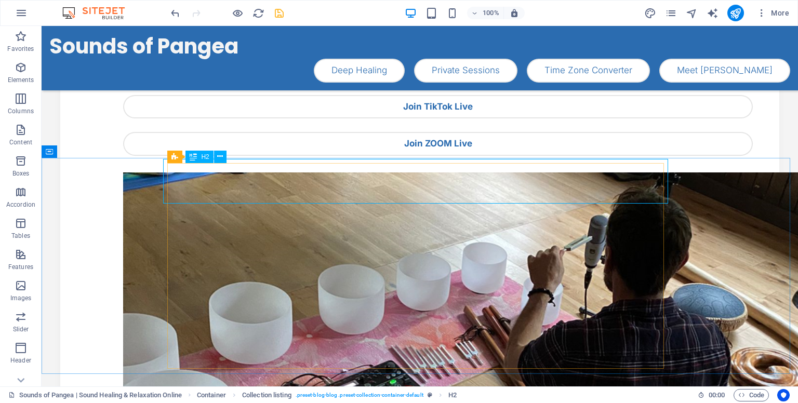
click at [197, 159] on div "H2" at bounding box center [199, 157] width 28 height 12
click at [275, 11] on icon "save" at bounding box center [279, 13] width 12 height 12
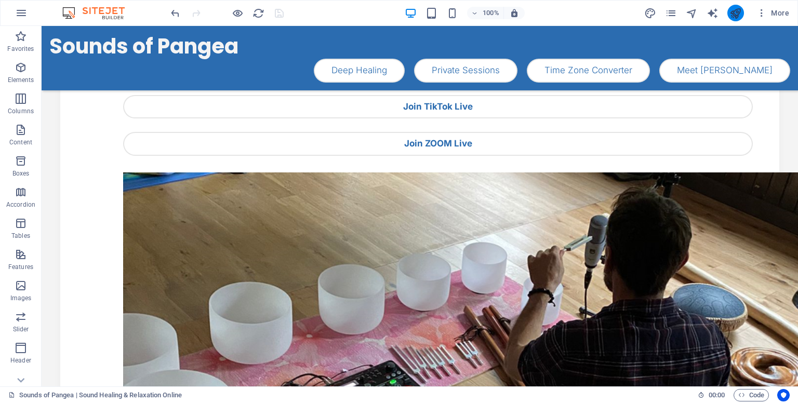
click at [740, 19] on button "publish" at bounding box center [735, 13] width 17 height 17
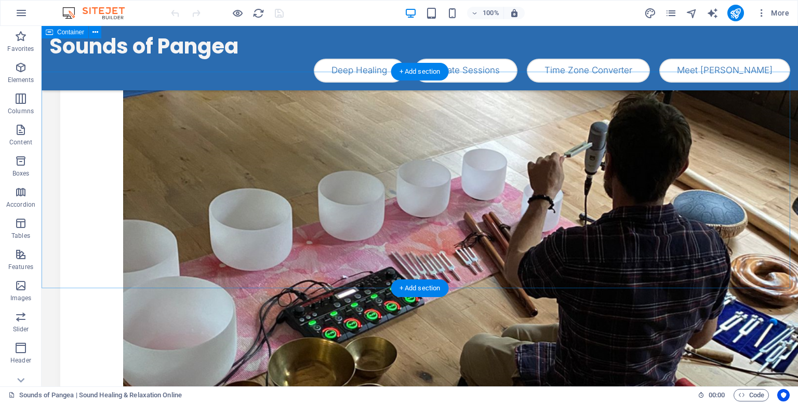
scroll to position [233, 0]
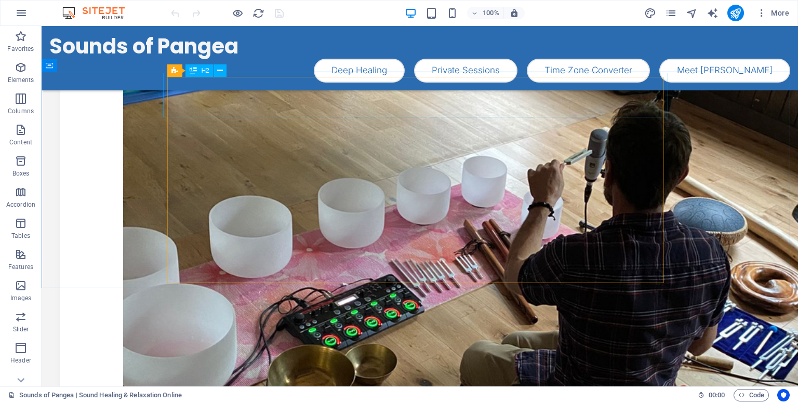
click at [200, 73] on div "H2" at bounding box center [199, 70] width 28 height 12
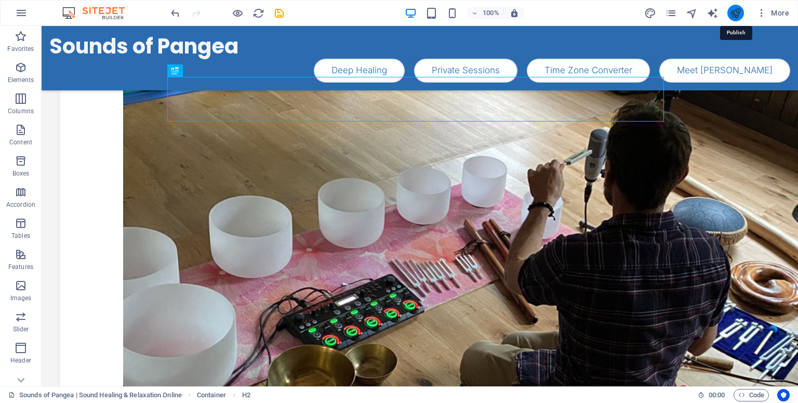
click at [733, 13] on icon "publish" at bounding box center [735, 13] width 12 height 12
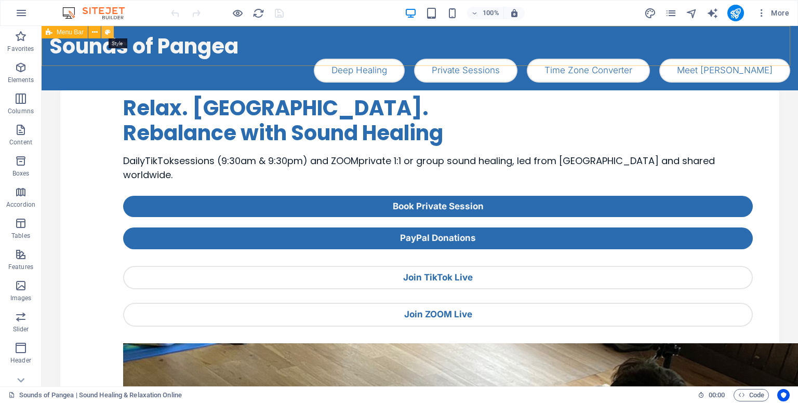
click at [105, 31] on icon at bounding box center [108, 32] width 6 height 11
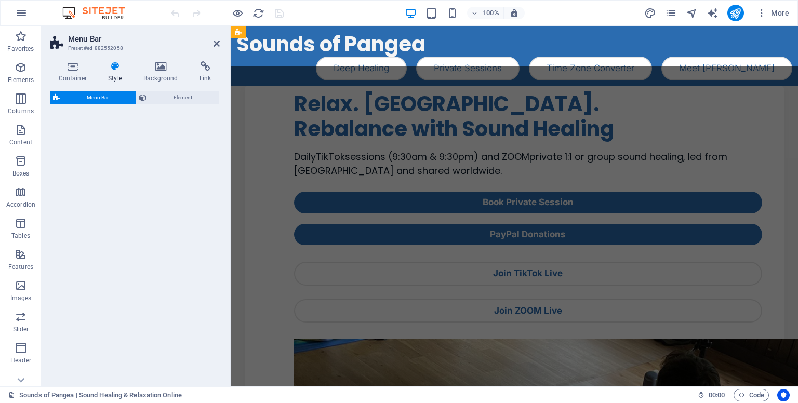
select select "px"
select select "preset-menu-v2-home-logo-nav-h1-image-text-menu"
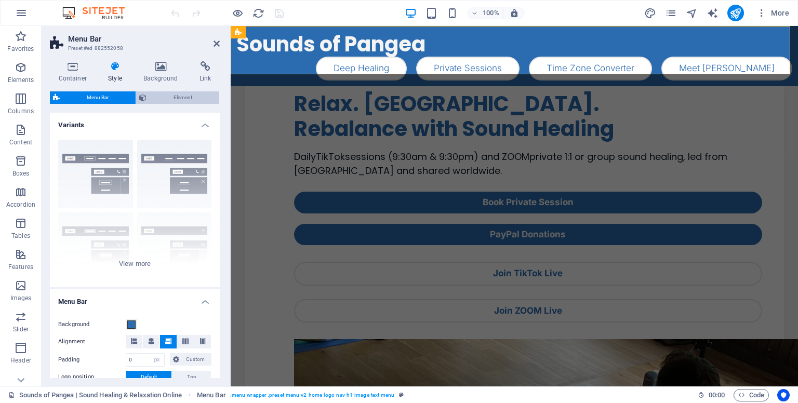
click at [154, 98] on span "Element" at bounding box center [183, 97] width 66 height 12
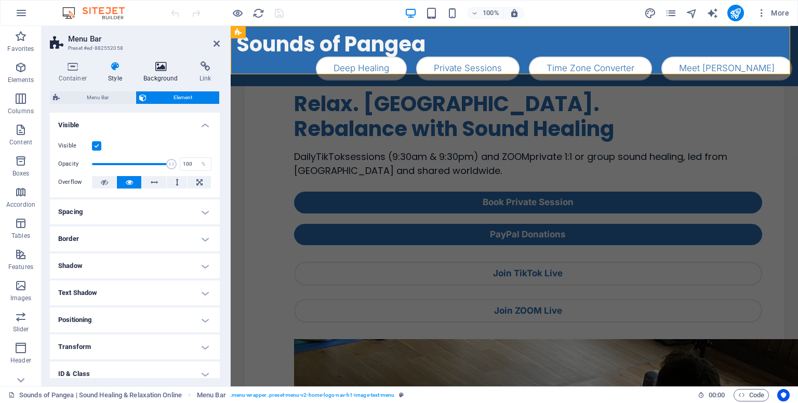
click at [162, 73] on h4 "Background" at bounding box center [163, 72] width 56 height 22
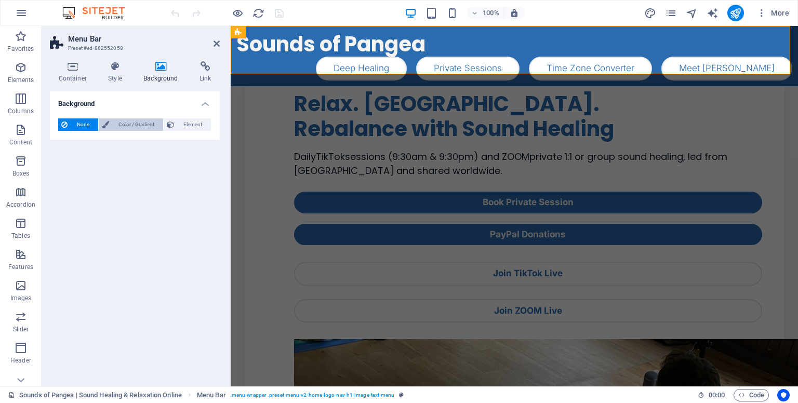
click at [137, 124] on span "Color / Gradient" at bounding box center [136, 124] width 48 height 12
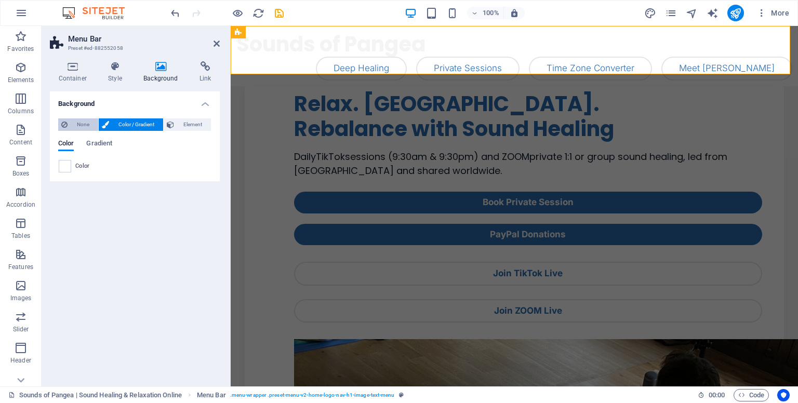
click at [89, 126] on span "None" at bounding box center [83, 124] width 24 height 12
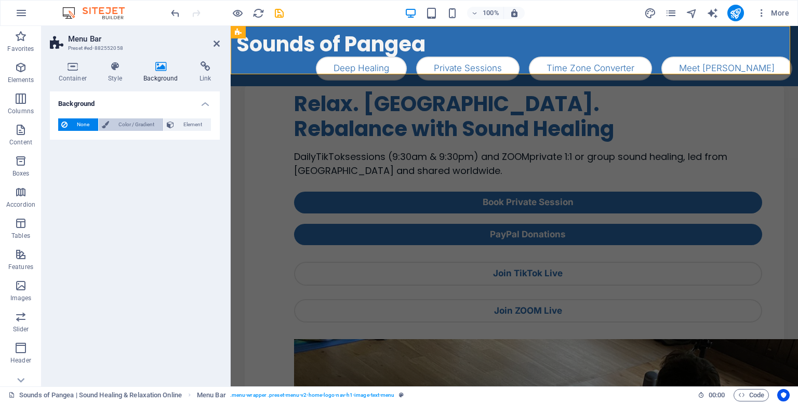
click at [110, 122] on button "Color / Gradient" at bounding box center [131, 124] width 64 height 12
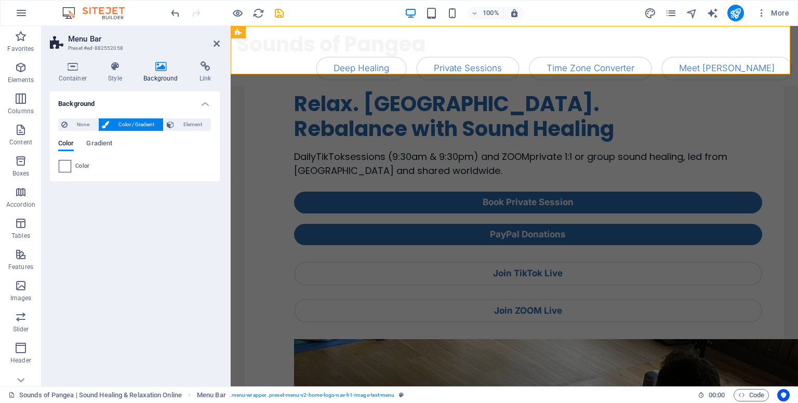
click at [65, 166] on span at bounding box center [64, 166] width 11 height 11
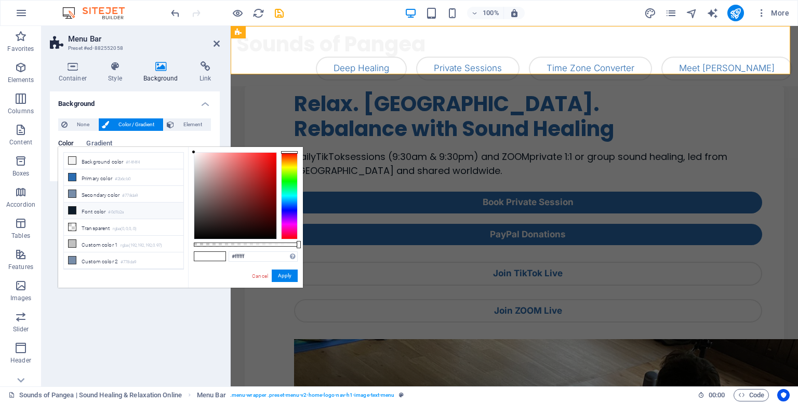
scroll to position [43, 0]
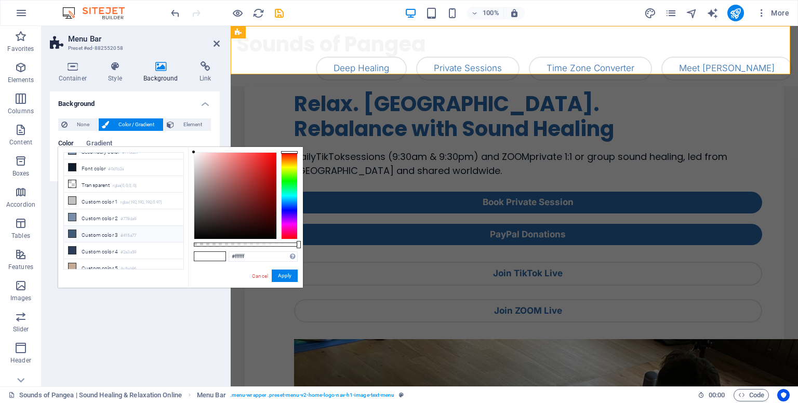
click at [69, 230] on icon at bounding box center [72, 233] width 7 height 7
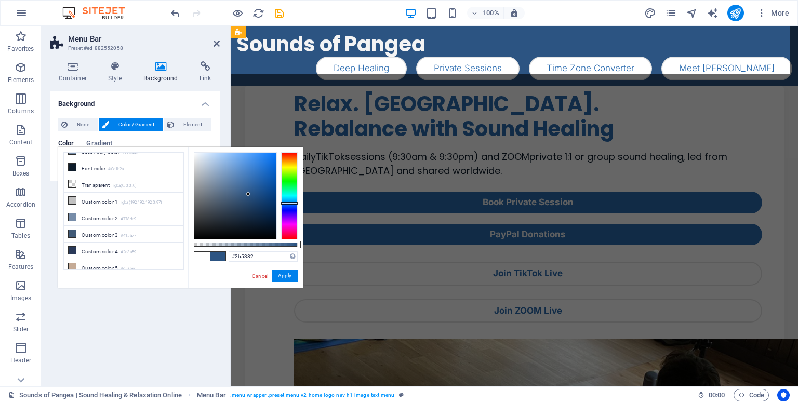
type input "#2a5382"
drag, startPoint x: 231, startPoint y: 197, endPoint x: 249, endPoint y: 194, distance: 18.4
click at [249, 194] on div at bounding box center [249, 194] width 4 height 4
click at [277, 278] on button "Apply" at bounding box center [285, 276] width 26 height 12
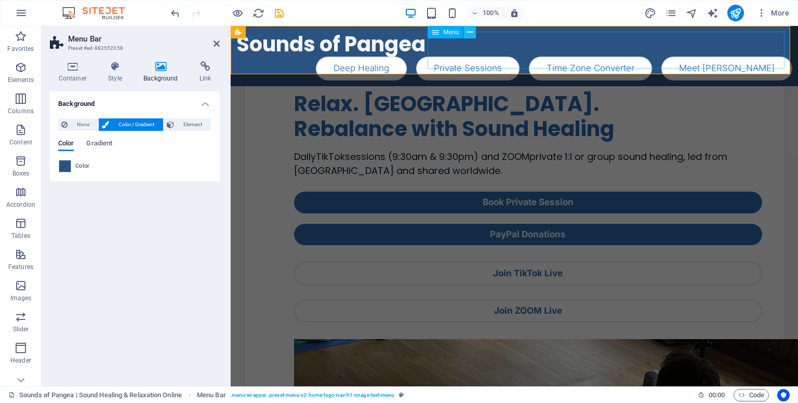
click at [467, 35] on icon at bounding box center [470, 32] width 6 height 11
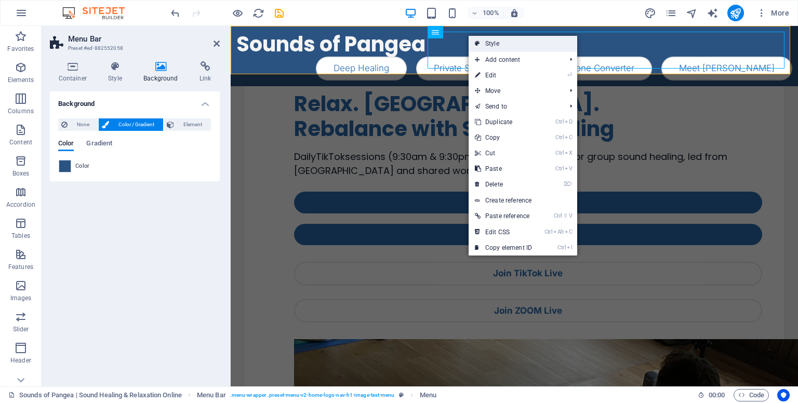
click at [482, 45] on link "Style" at bounding box center [523, 44] width 109 height 16
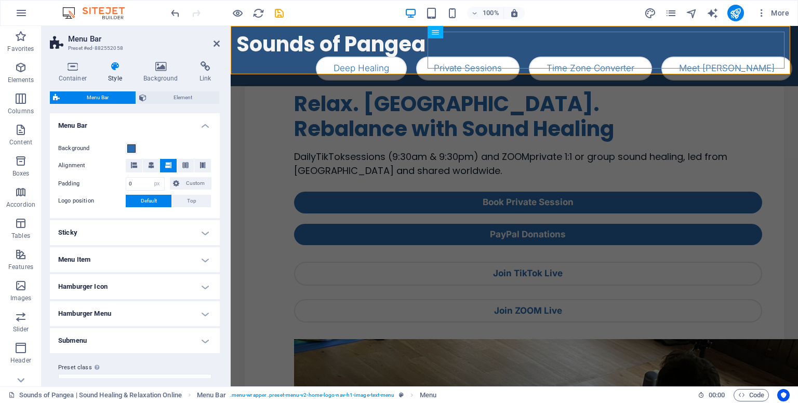
scroll to position [192, 0]
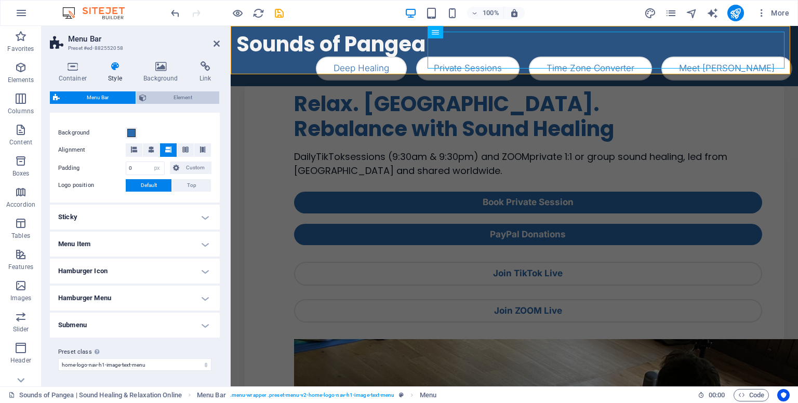
click at [156, 92] on span "Element" at bounding box center [183, 97] width 66 height 12
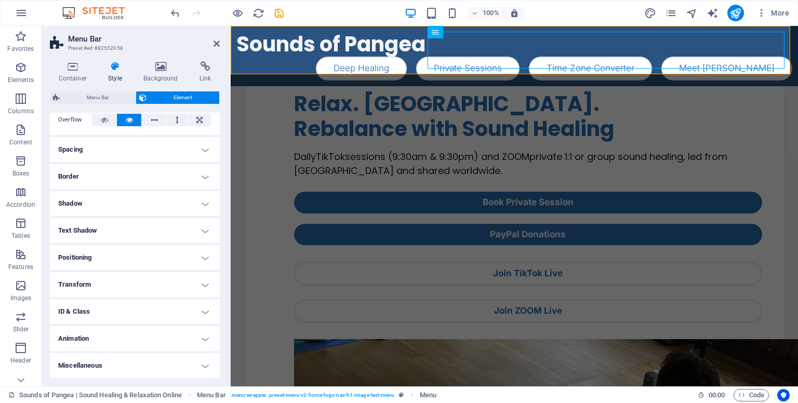
scroll to position [0, 0]
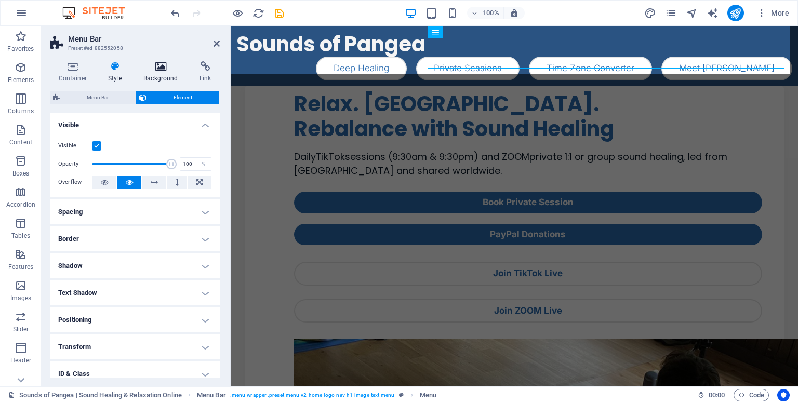
click at [159, 62] on icon at bounding box center [161, 66] width 52 height 10
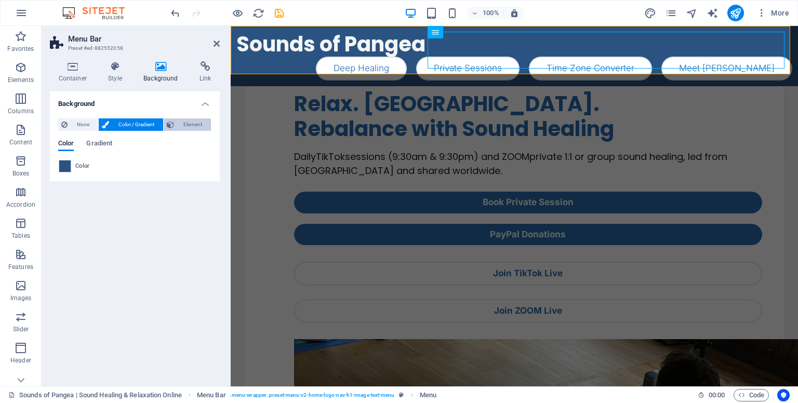
click at [176, 125] on button "Element" at bounding box center [187, 124] width 47 height 12
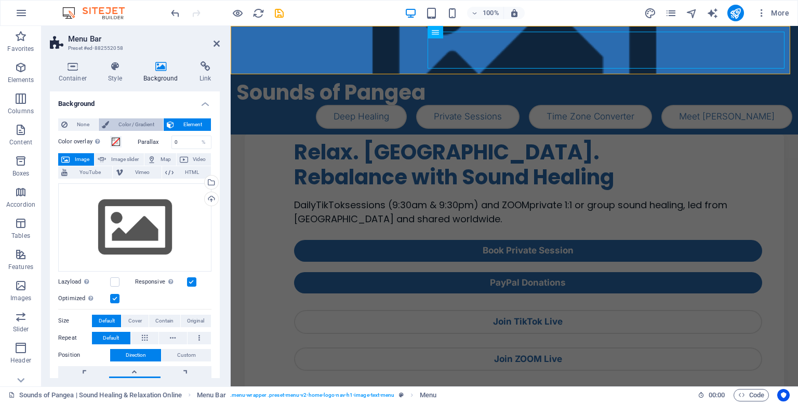
click at [118, 118] on span "Color / Gradient" at bounding box center [136, 124] width 48 height 12
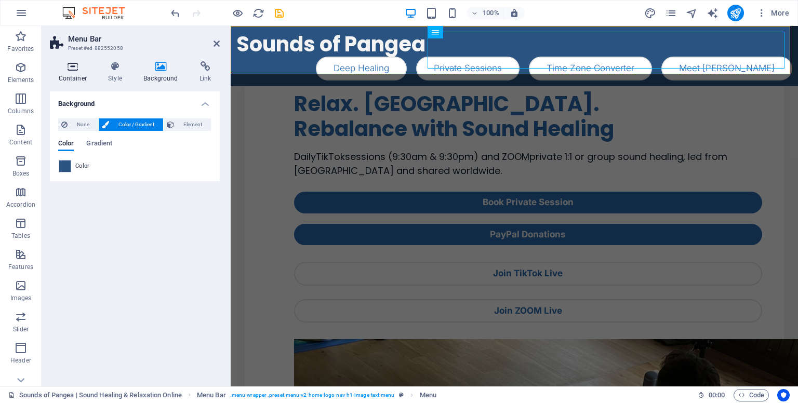
click at [82, 77] on h4 "Container" at bounding box center [75, 72] width 50 height 22
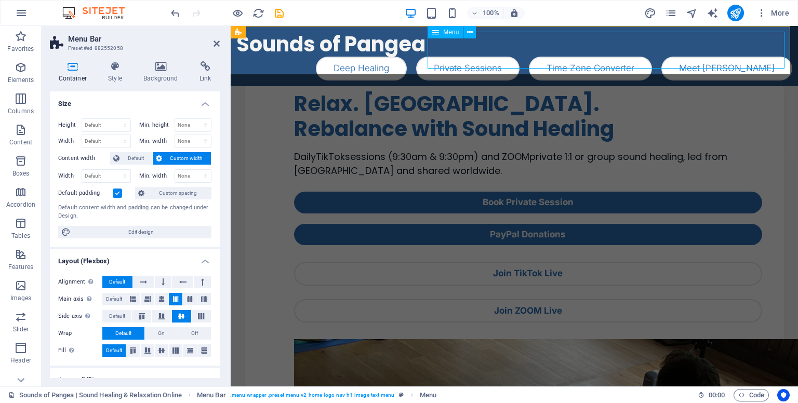
click at [466, 57] on nav "Deep Healing Private Sessions Time Zone Converter Meet Robert" at bounding box center [514, 69] width 556 height 24
select select "1"
select select
select select "default"
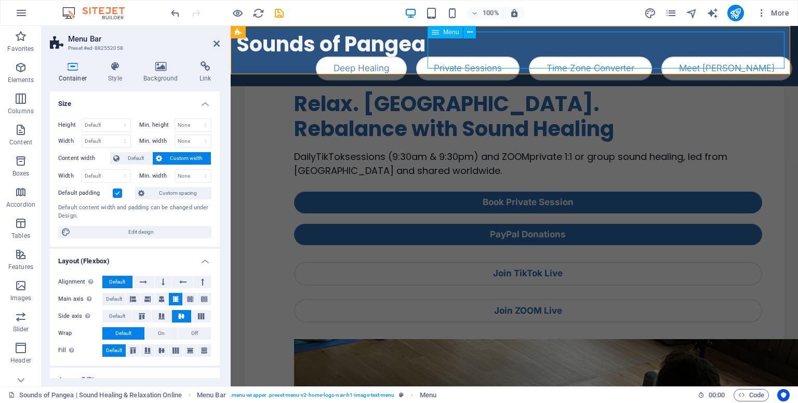
select select "2"
select select
select select "default"
select select "5"
select select
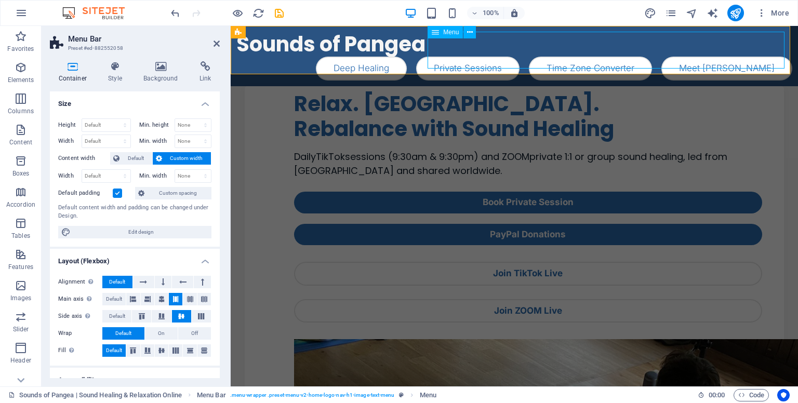
select select "default"
select select "6"
select select
select select "default"
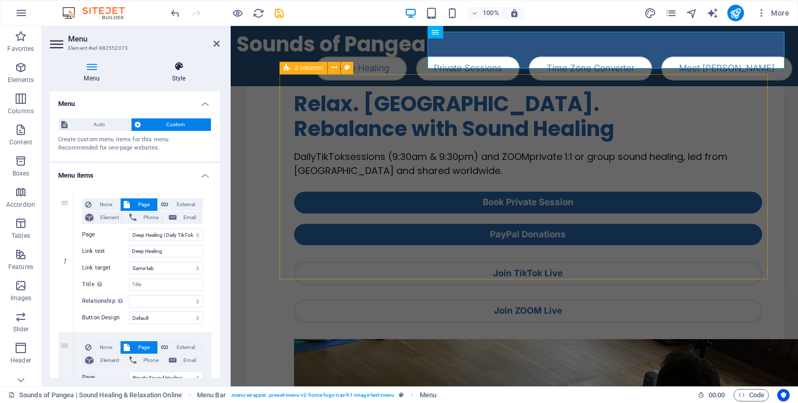
click at [176, 77] on h4 "Style" at bounding box center [179, 72] width 82 height 22
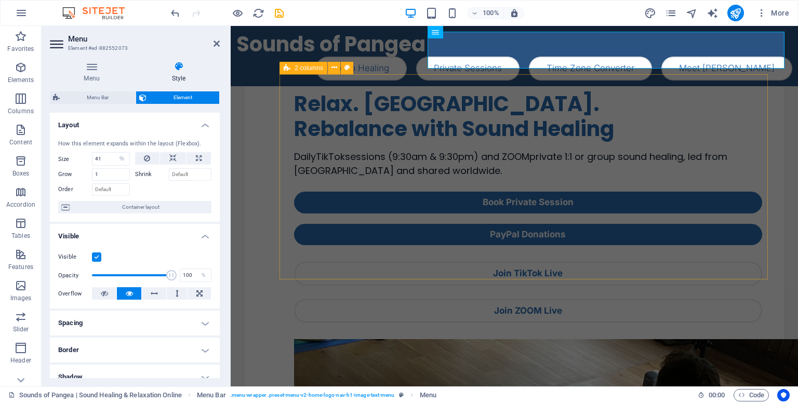
click at [104, 104] on div "Menu Bar Element Layout How this element expands within the layout (Flexbox). S…" at bounding box center [135, 234] width 170 height 287
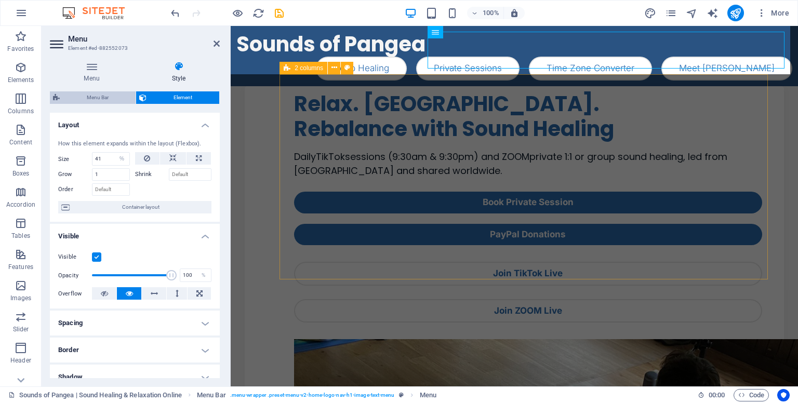
click at [103, 99] on span "Menu Bar" at bounding box center [98, 97] width 70 height 12
select select "px"
select select "preset-menu-v2-home-logo-nav-h1-image-text-menu"
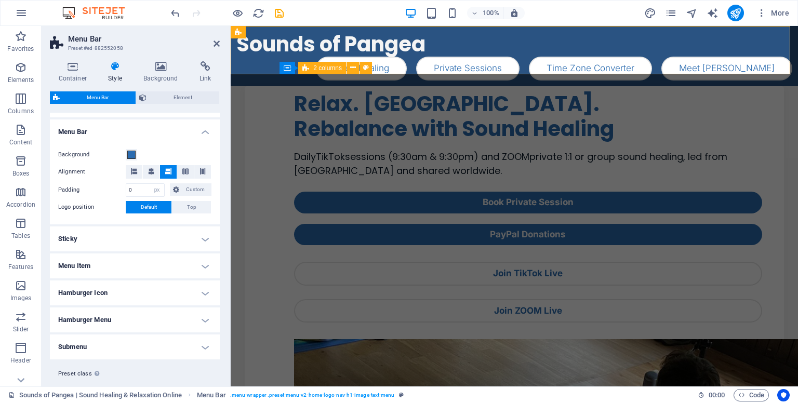
scroll to position [192, 0]
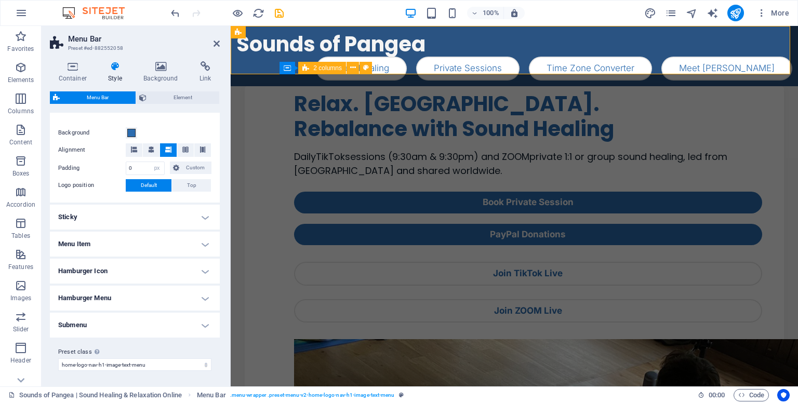
click at [111, 223] on h4 "Sticky" at bounding box center [135, 217] width 170 height 25
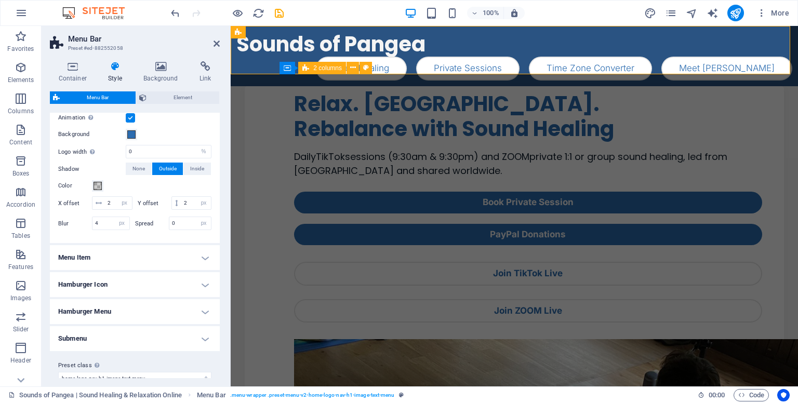
scroll to position [347, 0]
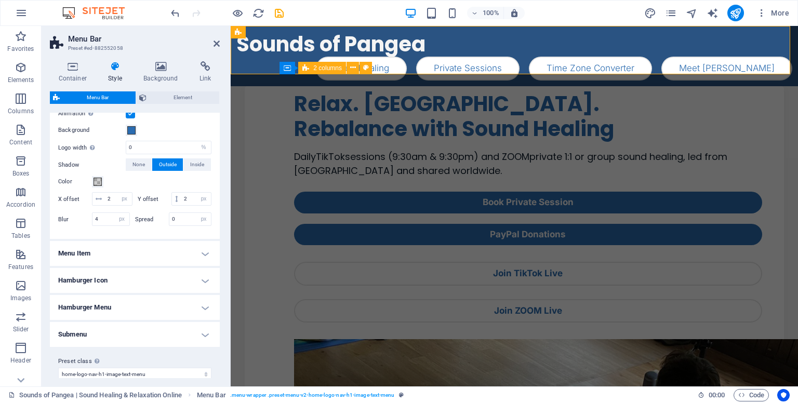
click at [116, 266] on h4 "Menu Item" at bounding box center [135, 253] width 170 height 25
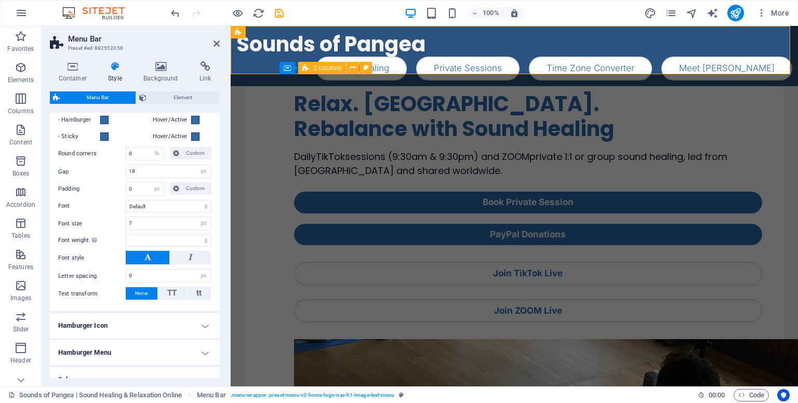
scroll to position [555, 0]
click at [120, 337] on h4 "Hamburger Icon" at bounding box center [135, 324] width 170 height 25
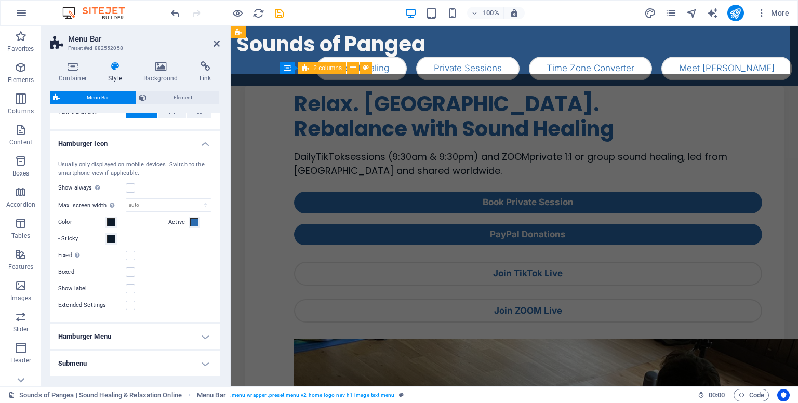
scroll to position [736, 0]
click at [110, 226] on span at bounding box center [111, 222] width 8 height 8
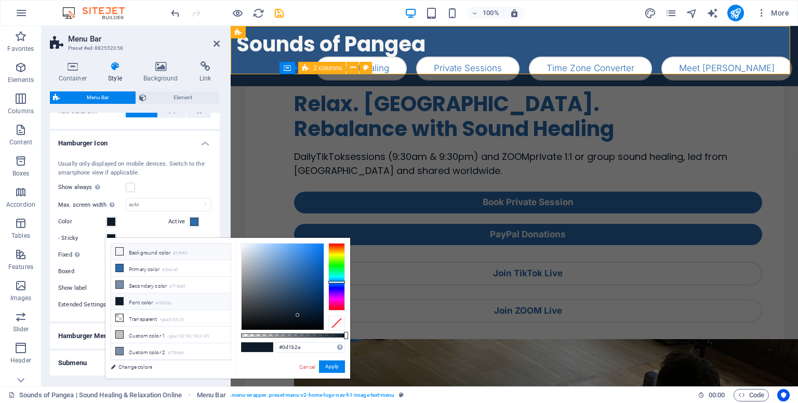
click at [115, 251] on span at bounding box center [119, 251] width 8 height 8
type input "#f4f4f4"
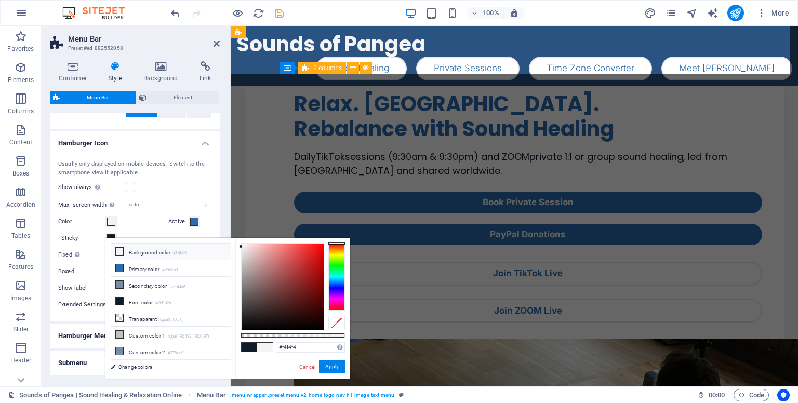
click at [96, 244] on label "- Sticky" at bounding box center [81, 238] width 47 height 12
click at [105, 244] on button "- Sticky" at bounding box center [110, 238] width 11 height 11
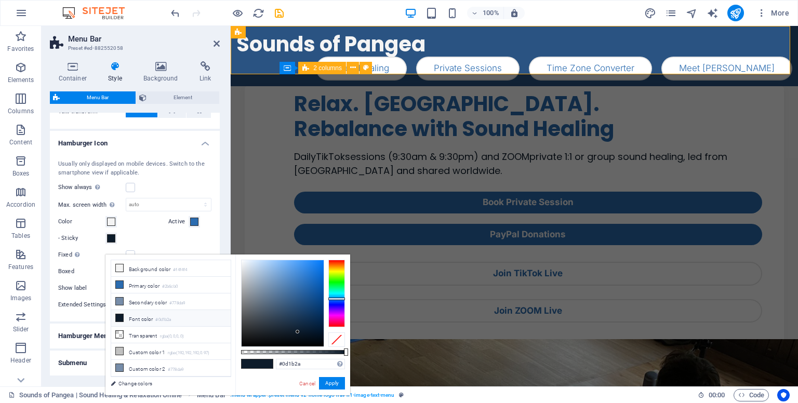
click at [115, 244] on button "- Sticky" at bounding box center [110, 238] width 11 height 11
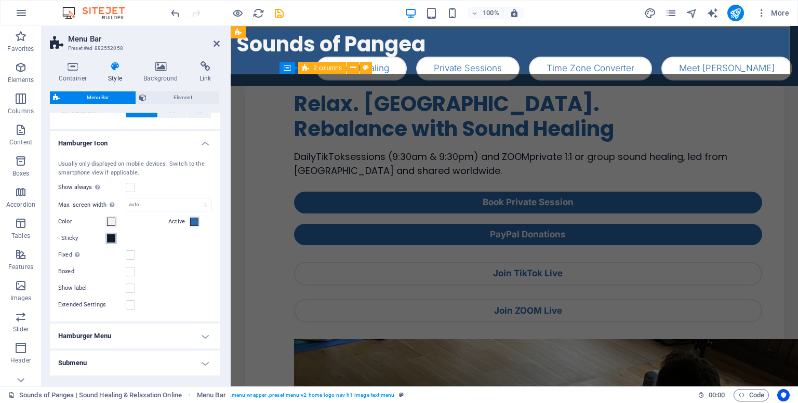
type input "#f4f4f4"
select select
click at [115, 244] on button "- Sticky" at bounding box center [110, 238] width 11 height 11
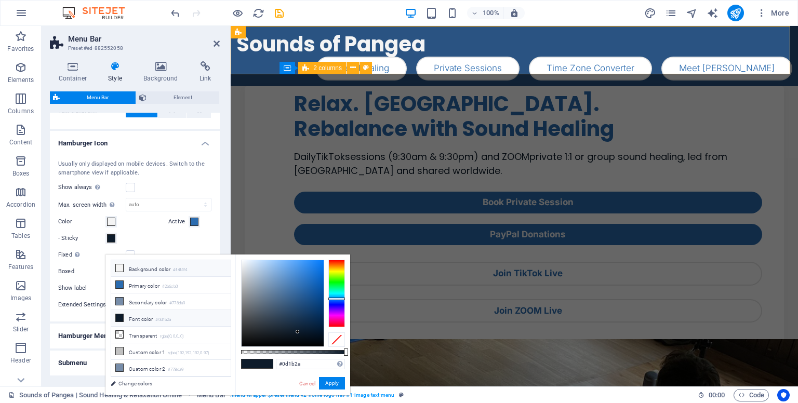
click at [121, 270] on icon at bounding box center [119, 267] width 7 height 7
type input "#f4f4f4"
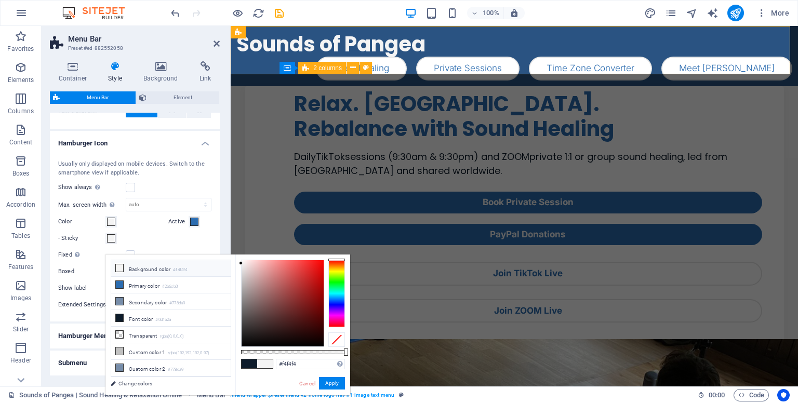
click at [79, 289] on div "Usually only displayed on mobile devices. Switch to the smartphone view if appl…" at bounding box center [135, 236] width 174 height 172
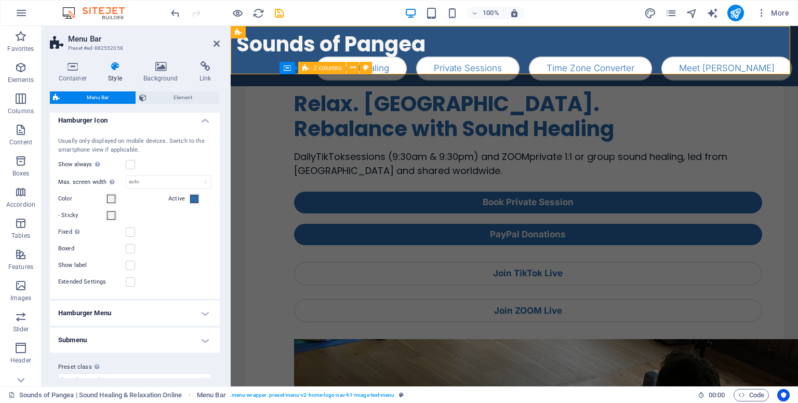
scroll to position [784, 0]
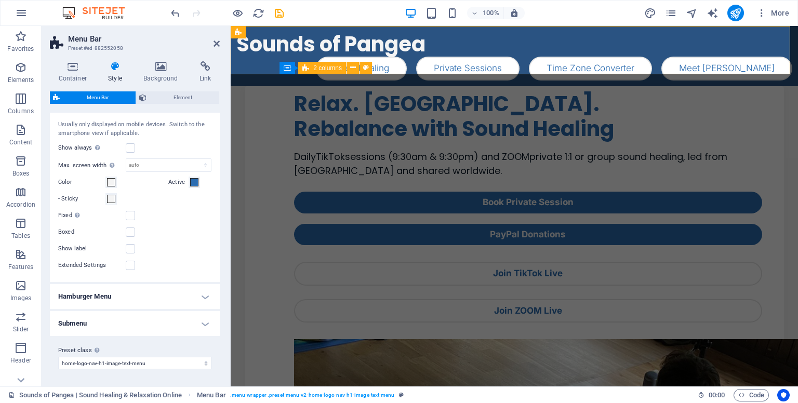
select select
click at [87, 297] on h4 "Hamburger Menu" at bounding box center [135, 296] width 170 height 25
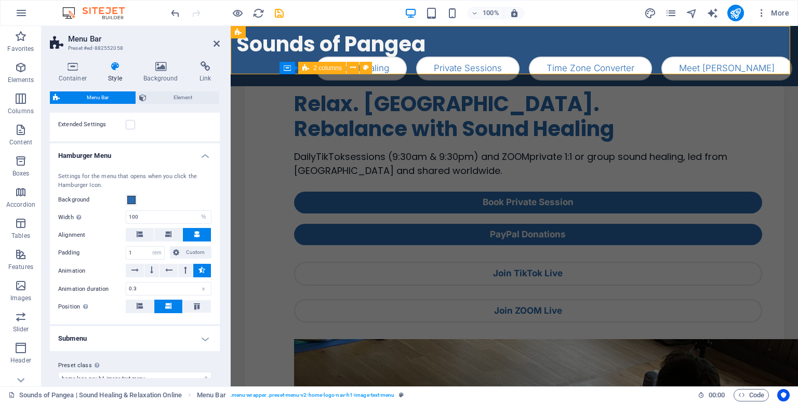
scroll to position [940, 0]
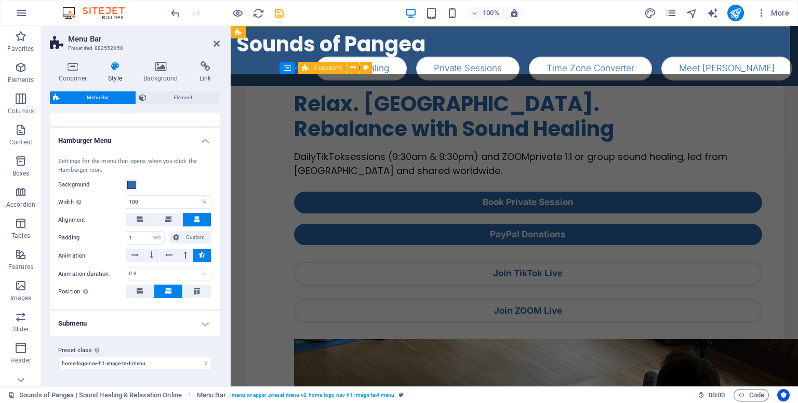
click at [93, 318] on h4 "Submenu" at bounding box center [135, 323] width 170 height 25
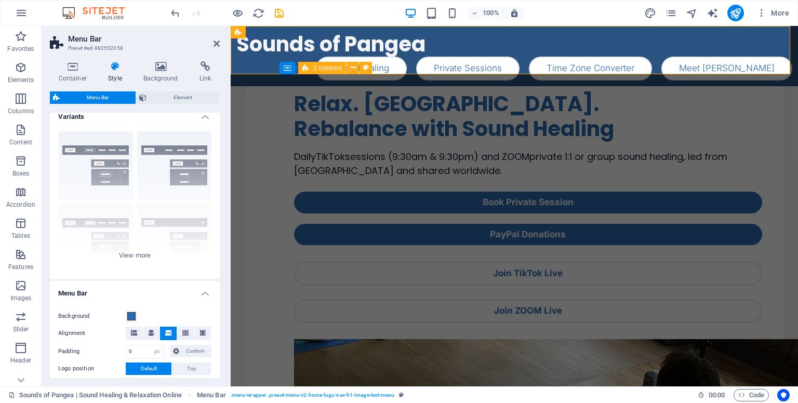
scroll to position [0, 0]
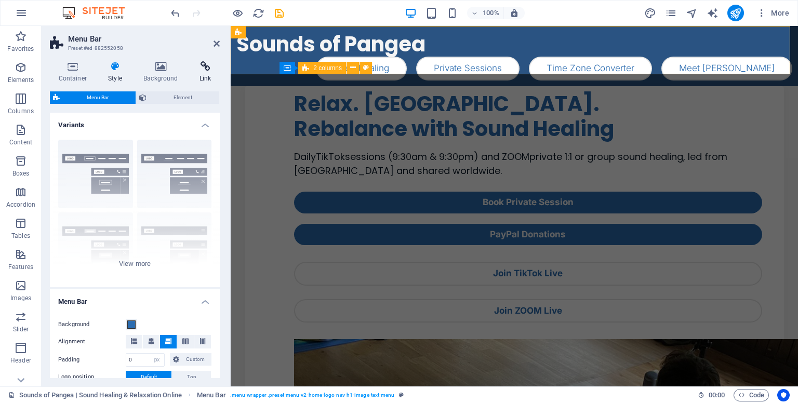
click at [209, 72] on h4 "Link" at bounding box center [205, 72] width 29 height 22
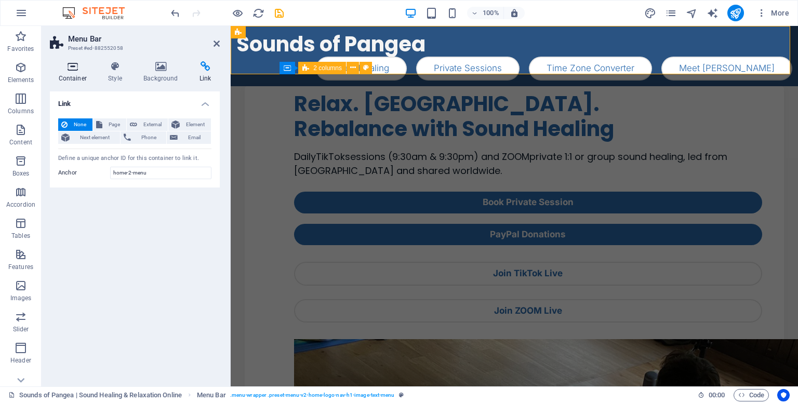
click at [77, 67] on icon at bounding box center [73, 66] width 46 height 10
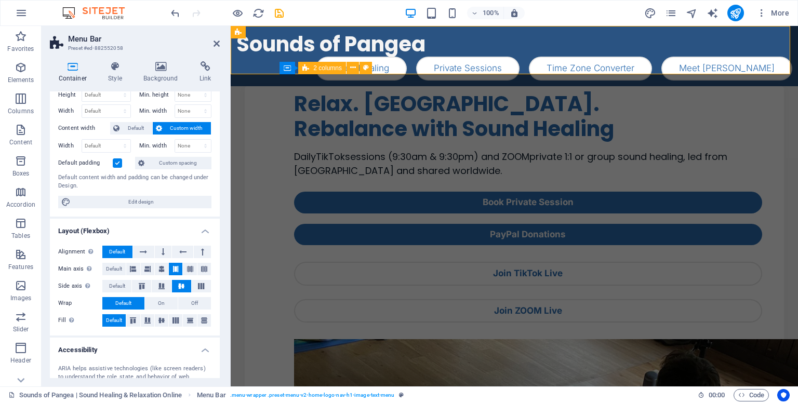
scroll to position [28, 0]
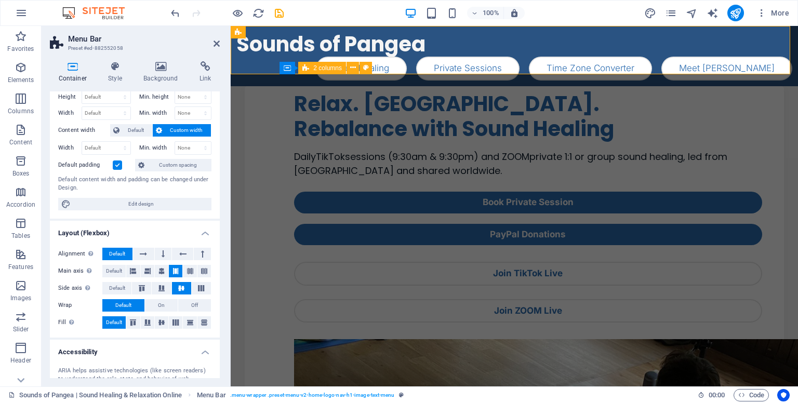
click at [87, 205] on span "Edit design" at bounding box center [141, 204] width 135 height 12
select select "rem"
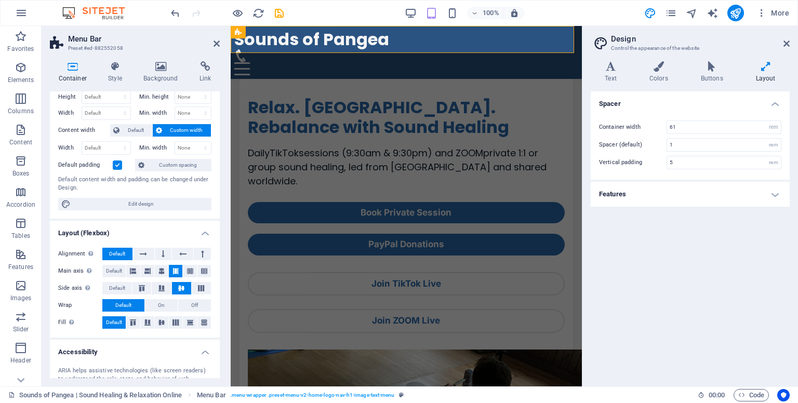
click at [677, 190] on h4 "Features" at bounding box center [690, 194] width 199 height 25
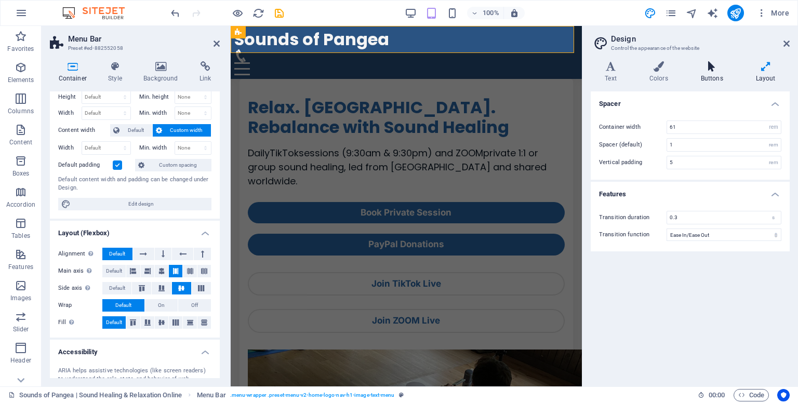
click at [703, 78] on h4 "Buttons" at bounding box center [713, 72] width 55 height 22
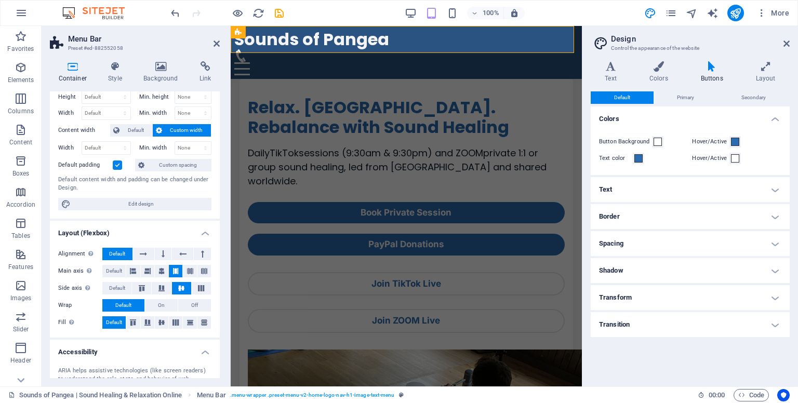
click at [788, 48] on header "Design Control the appearance of the website" at bounding box center [691, 39] width 197 height 27
click at [786, 45] on icon at bounding box center [786, 43] width 6 height 8
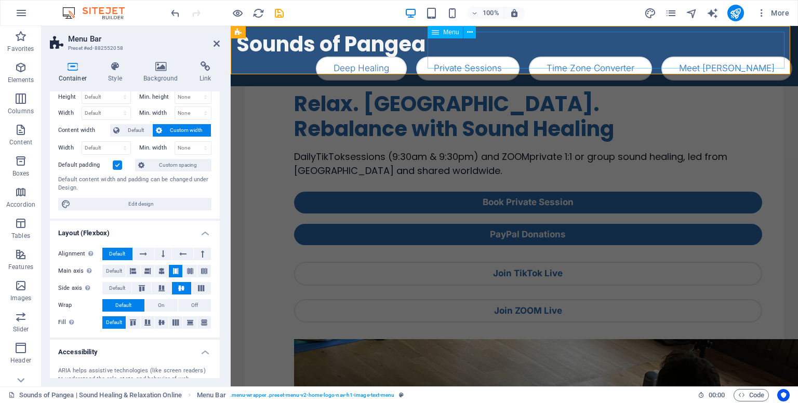
click at [554, 57] on nav "Deep Healing Private Sessions Time Zone Converter Meet Robert" at bounding box center [514, 69] width 556 height 24
select select "%"
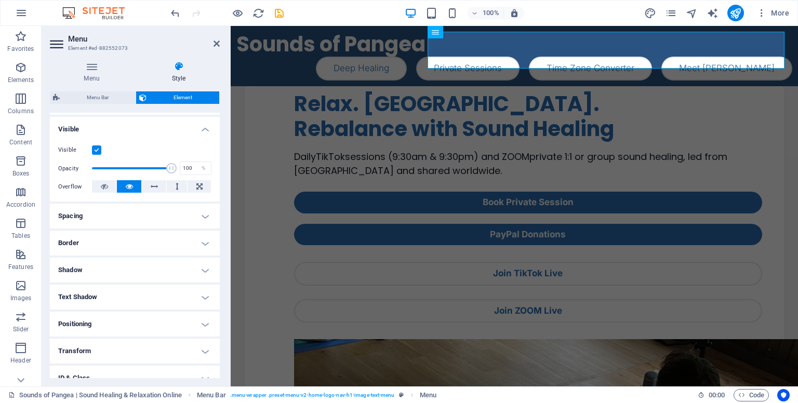
scroll to position [108, 0]
click at [144, 207] on h4 "Spacing" at bounding box center [135, 215] width 170 height 25
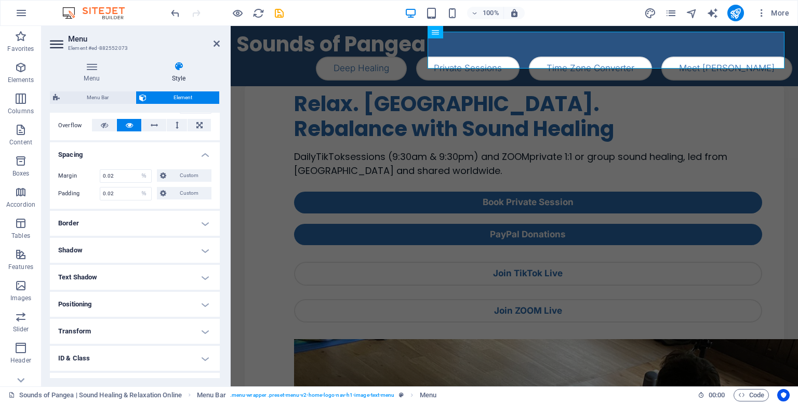
scroll to position [175, 0]
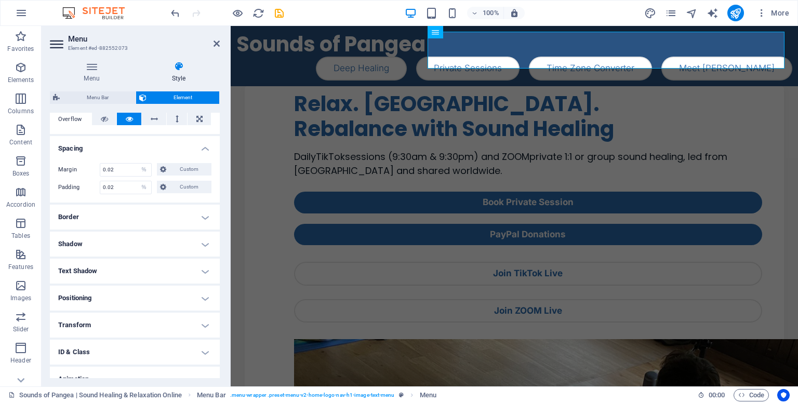
click at [144, 207] on h4 "Border" at bounding box center [135, 217] width 170 height 25
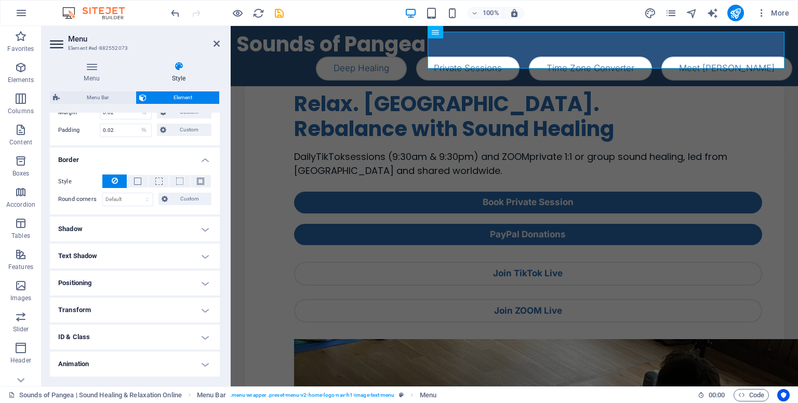
scroll to position [236, 0]
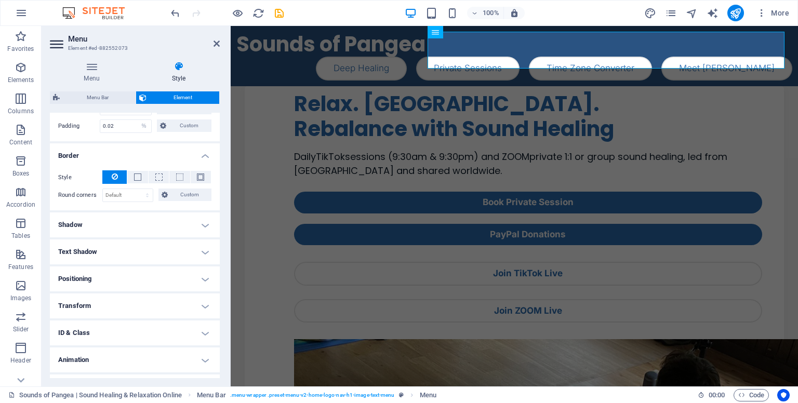
click at [142, 231] on h4 "Shadow" at bounding box center [135, 224] width 170 height 25
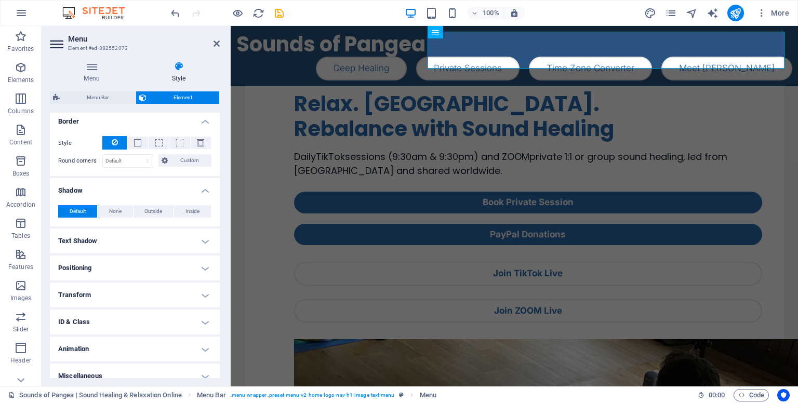
scroll to position [271, 0]
click at [142, 231] on h4 "Text Shadow" at bounding box center [135, 240] width 170 height 25
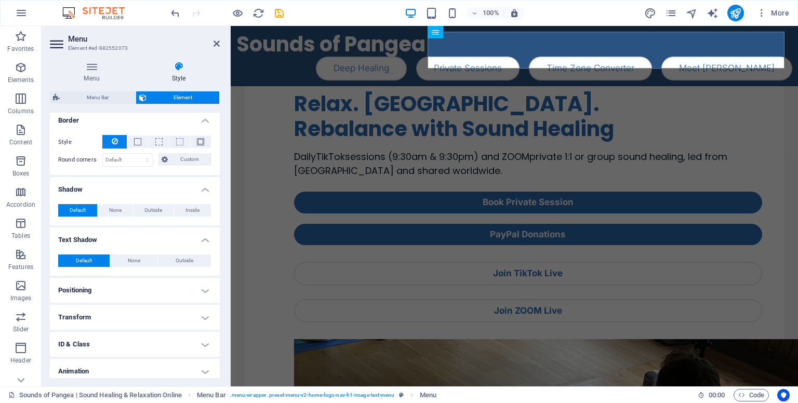
scroll to position [302, 0]
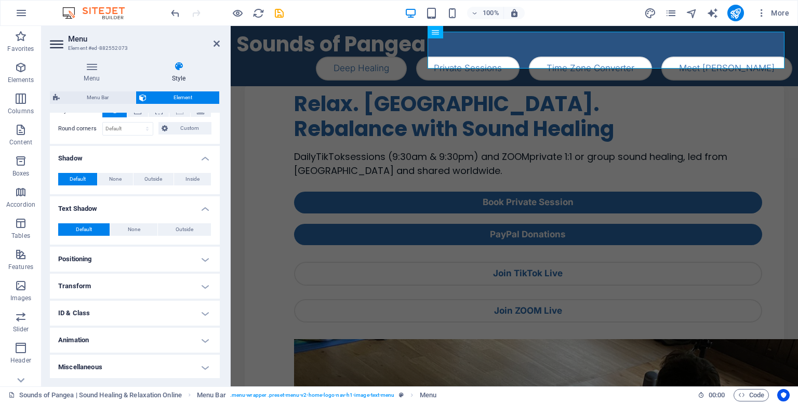
click at [139, 250] on h4 "Positioning" at bounding box center [135, 259] width 170 height 25
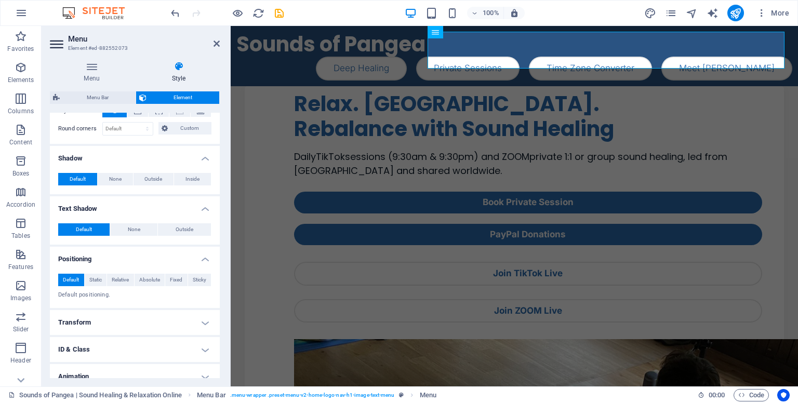
scroll to position [339, 0]
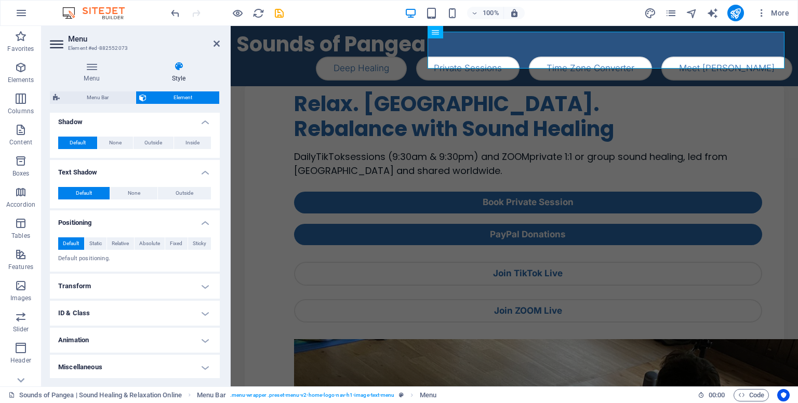
click at [142, 293] on h4 "Transform" at bounding box center [135, 286] width 170 height 25
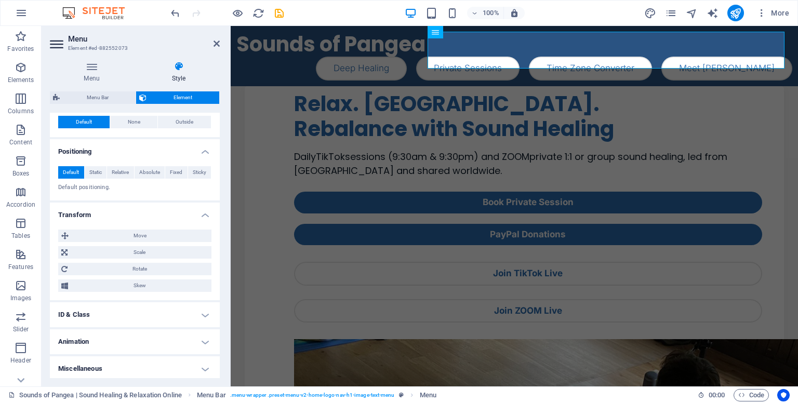
scroll to position [411, 0]
click at [141, 315] on h4 "ID & Class" at bounding box center [135, 313] width 170 height 25
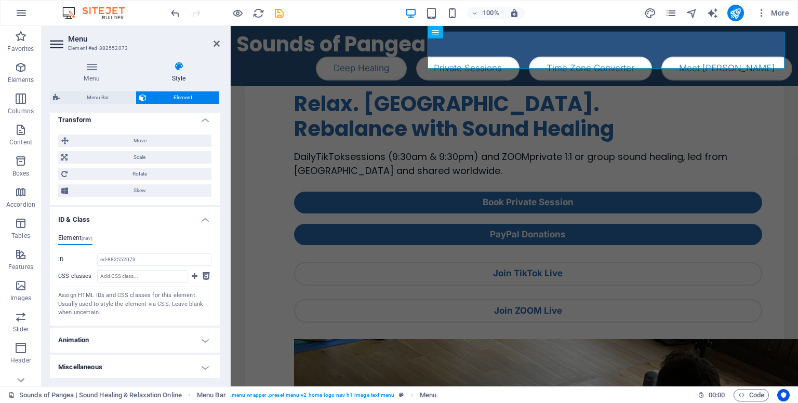
click at [137, 330] on h4 "Animation" at bounding box center [135, 340] width 170 height 25
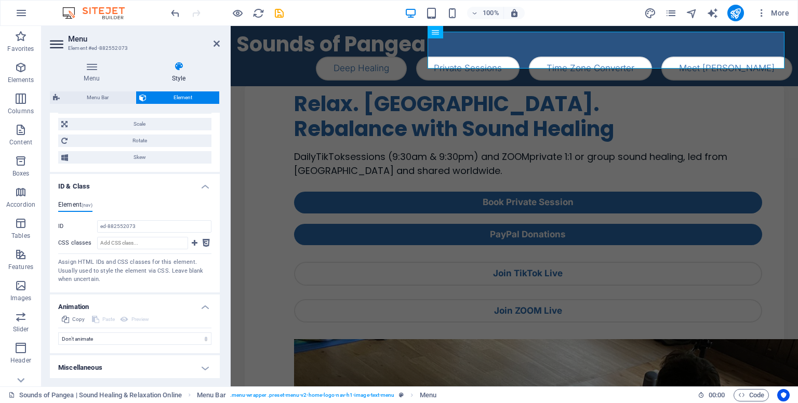
click at [139, 366] on h4 "Miscellaneous" at bounding box center [135, 367] width 170 height 25
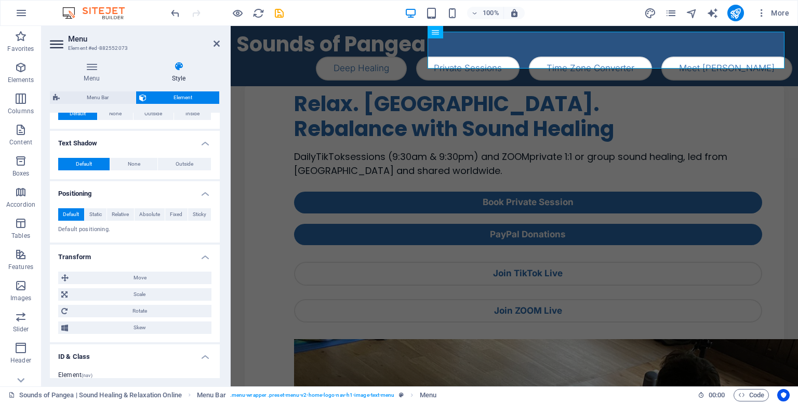
scroll to position [366, 0]
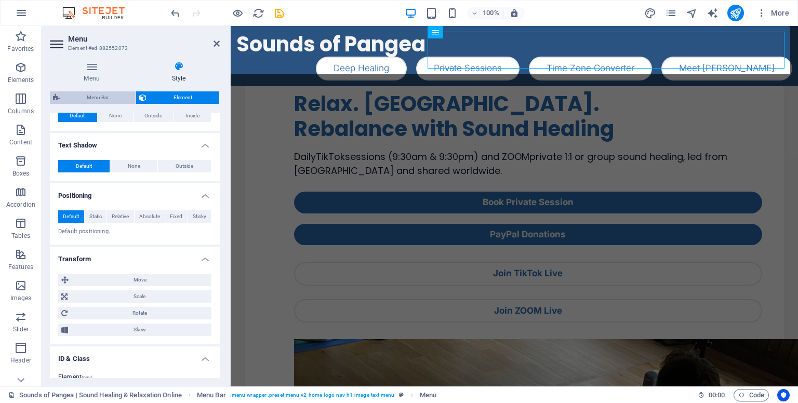
click at [93, 98] on span "Menu Bar" at bounding box center [98, 97] width 70 height 12
select select "px"
select select "sticky_menu"
select select "%"
select select "px"
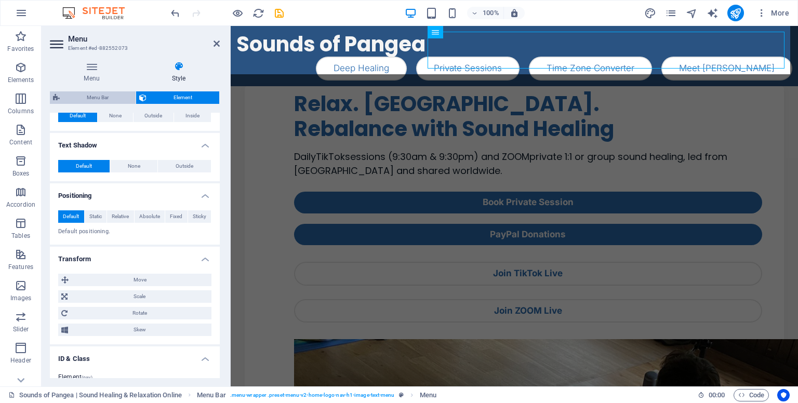
select select "px"
select select "hover_box_bottom"
select select "%"
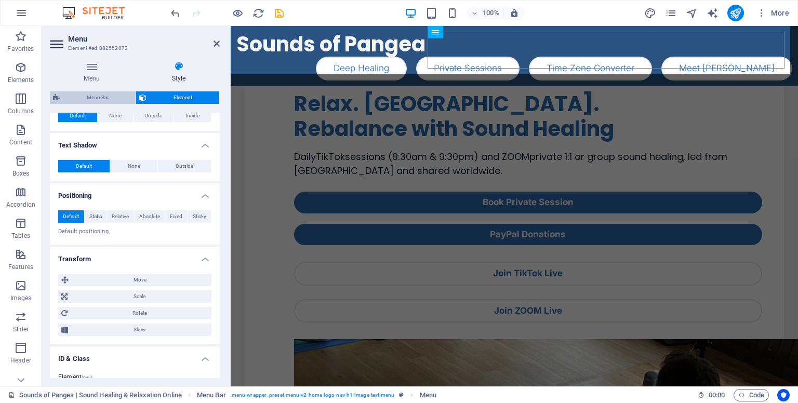
select select "px"
select select
select select "px"
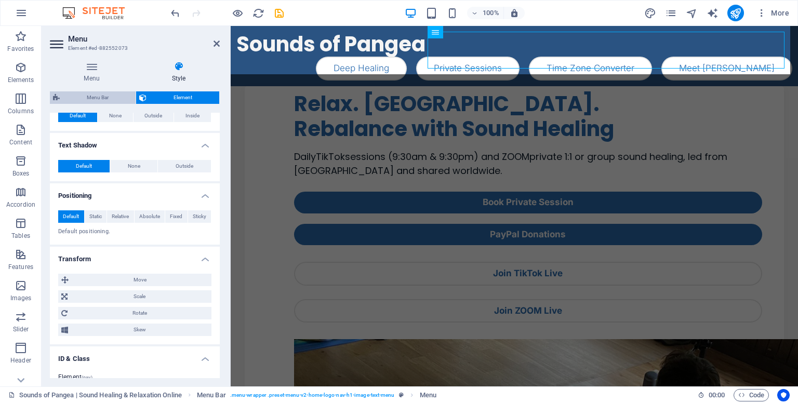
select select "%"
select select "rem"
select select "px"
select select "preset-menu-v2-home-logo-nav-h1-image-text-menu"
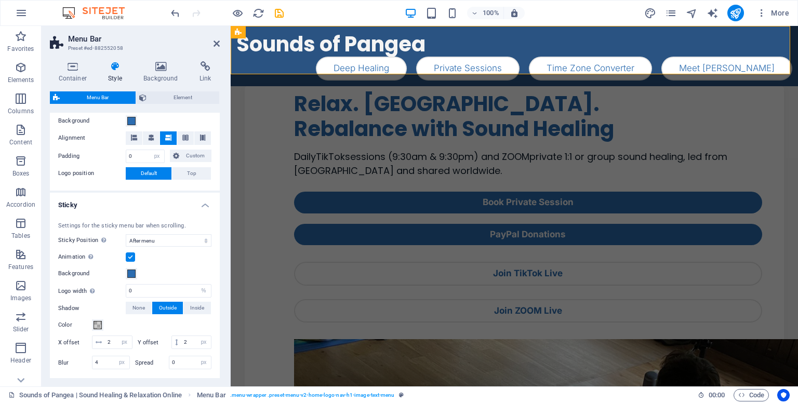
scroll to position [205, 0]
click at [205, 201] on h4 "Sticky" at bounding box center [135, 201] width 170 height 19
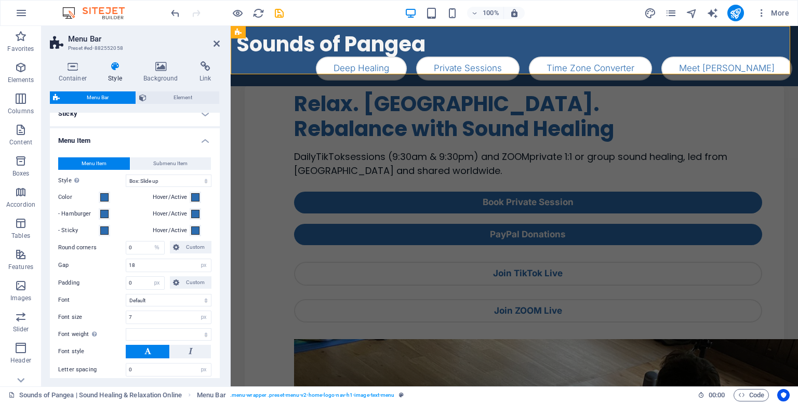
scroll to position [295, 0]
click at [165, 160] on span "Submenu Item" at bounding box center [170, 163] width 34 height 12
select select
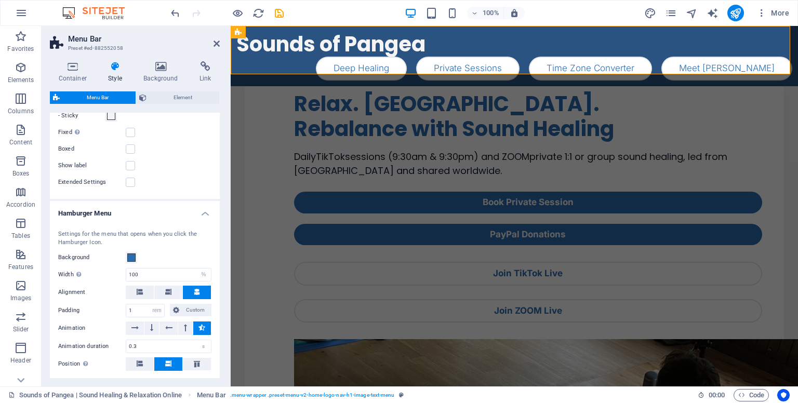
scroll to position [714, 0]
click at [201, 209] on h4 "Hamburger Menu" at bounding box center [135, 208] width 170 height 19
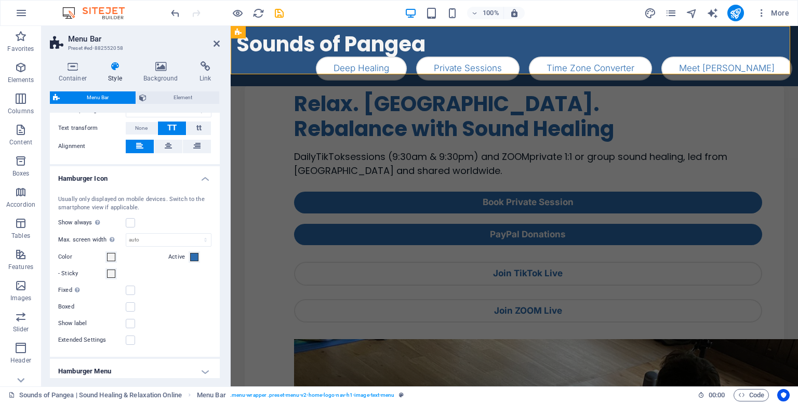
scroll to position [533, 0]
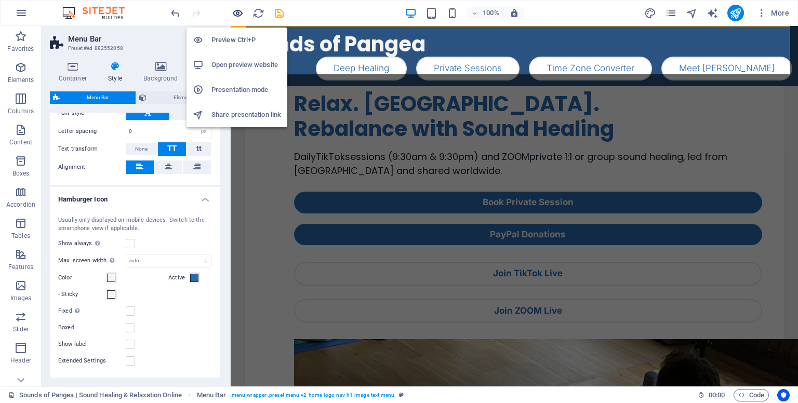
click at [233, 10] on icon "button" at bounding box center [238, 13] width 12 height 12
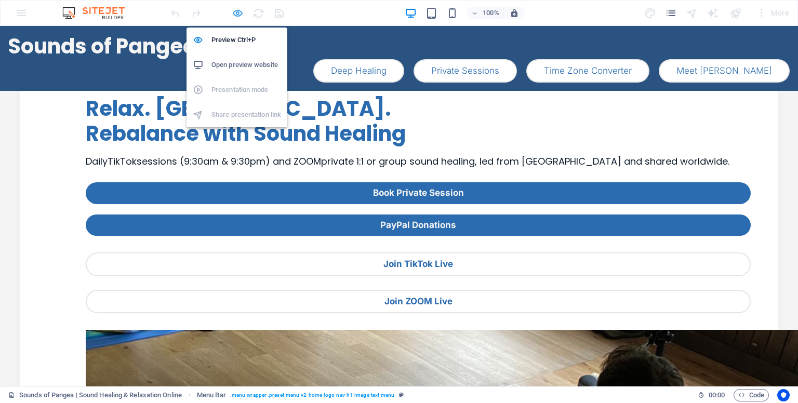
click at [237, 14] on icon "button" at bounding box center [238, 13] width 12 height 12
select select "px"
select select "hover_box_bottom"
select select "px"
select select "rem"
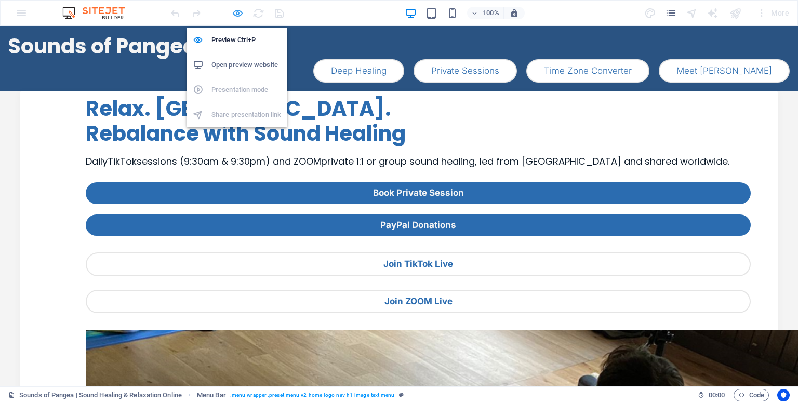
select select "rem"
select select
select select "px"
select select "rem"
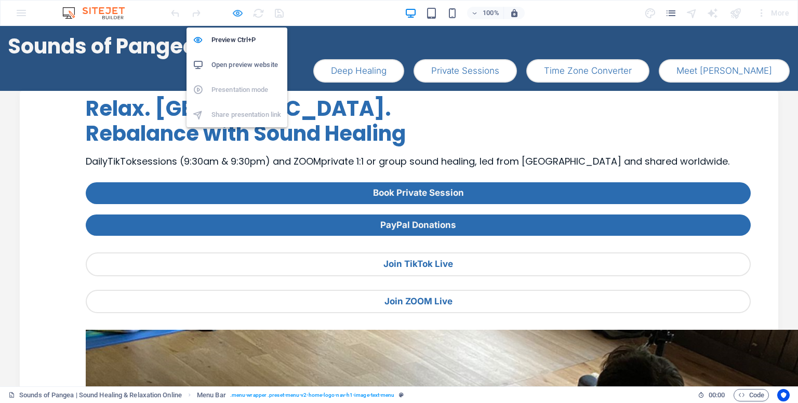
select select "px"
select select "preset-menu-v2-home-logo-nav-h1-image-text-menu"
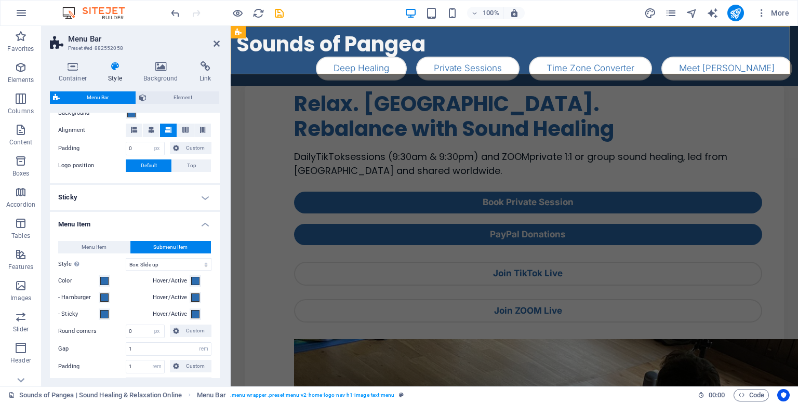
scroll to position [212, 0]
click at [102, 248] on span "Menu Item" at bounding box center [94, 247] width 25 height 12
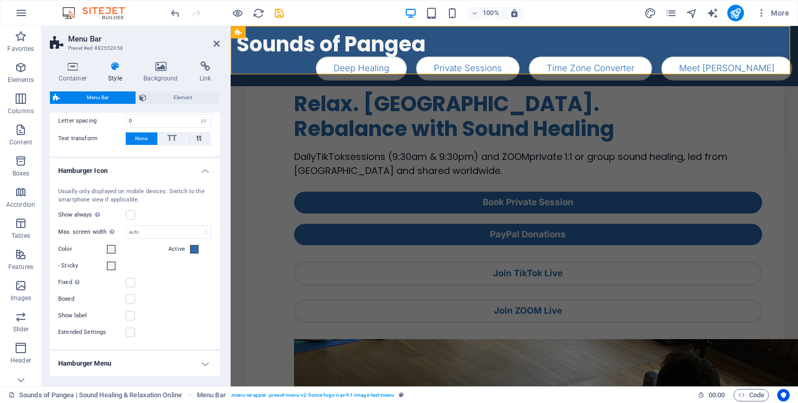
scroll to position [540, 0]
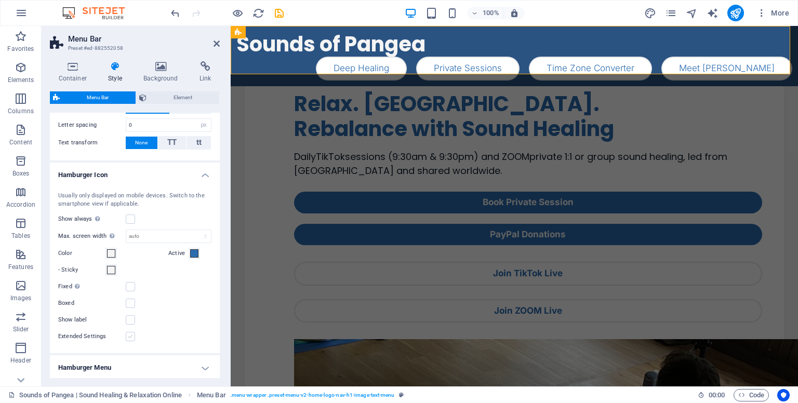
click at [127, 337] on label at bounding box center [130, 336] width 9 height 9
click at [0, 0] on input "Extended Settings" at bounding box center [0, 0] width 0 height 0
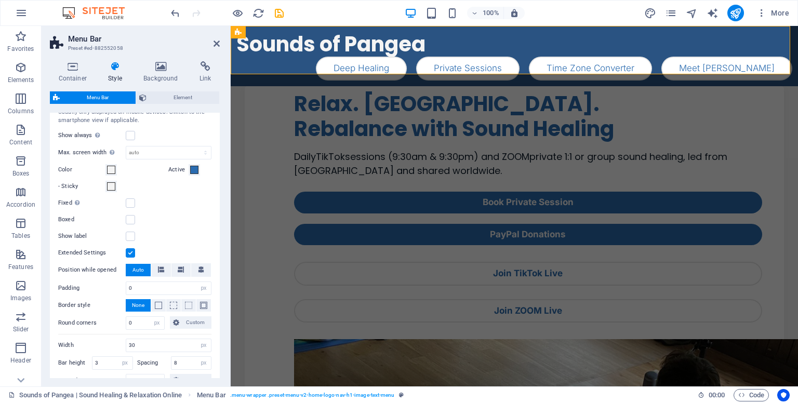
scroll to position [623, 0]
click at [132, 250] on label at bounding box center [130, 253] width 9 height 9
click at [0, 0] on input "Extended Settings" at bounding box center [0, 0] width 0 height 0
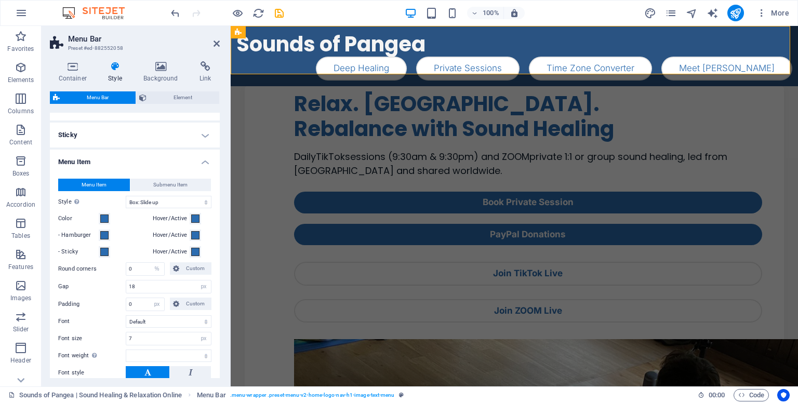
scroll to position [270, 0]
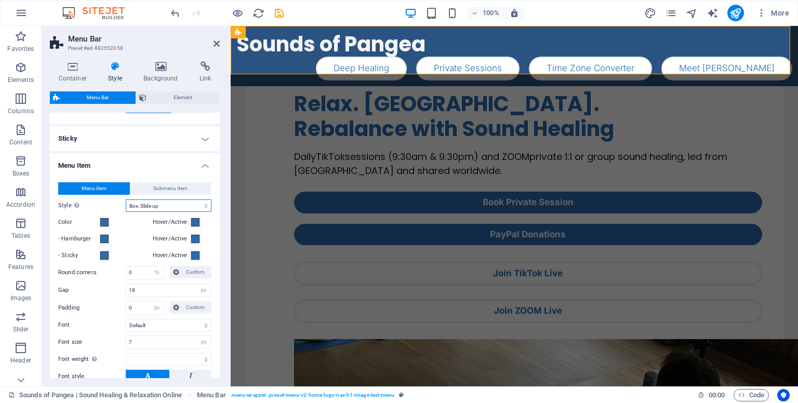
click at [132, 204] on select "Plain Text color Box: Fade Box: Flip vertical Box: Flip horizontal Box: Slide d…" at bounding box center [169, 205] width 86 height 12
click at [102, 219] on span at bounding box center [104, 222] width 8 height 8
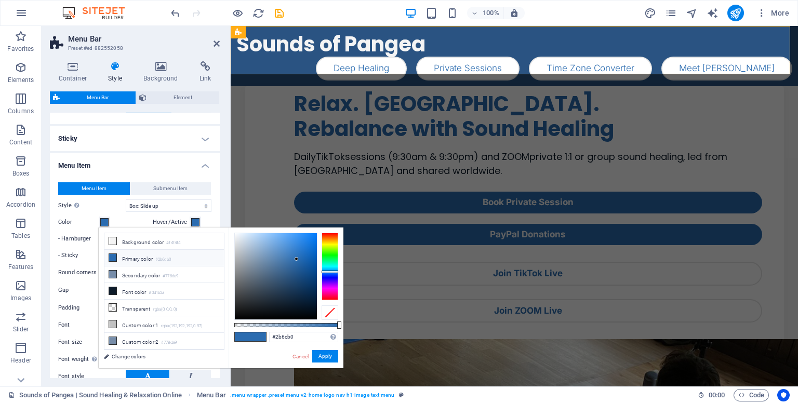
click at [112, 258] on icon at bounding box center [112, 257] width 7 height 7
click at [318, 358] on button "Apply" at bounding box center [325, 356] width 26 height 12
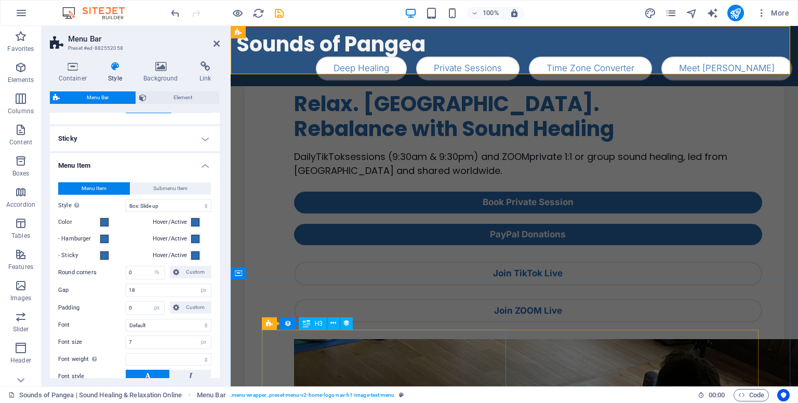
select select
click at [191, 222] on span at bounding box center [195, 222] width 8 height 8
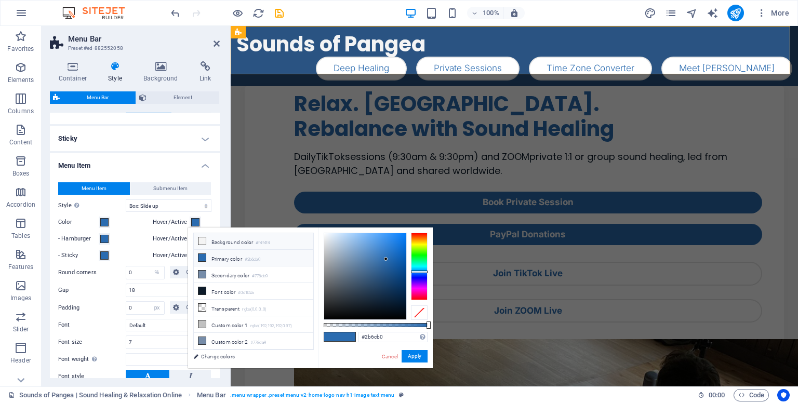
click at [200, 242] on icon at bounding box center [201, 240] width 7 height 7
type input "#f4f4f4"
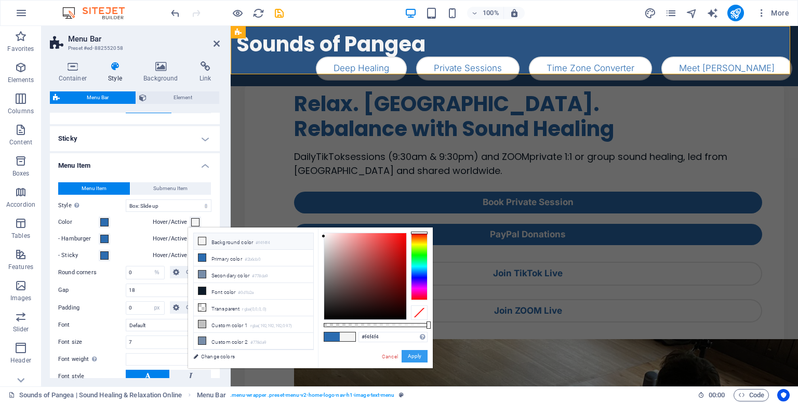
click at [409, 358] on button "Apply" at bounding box center [415, 356] width 26 height 12
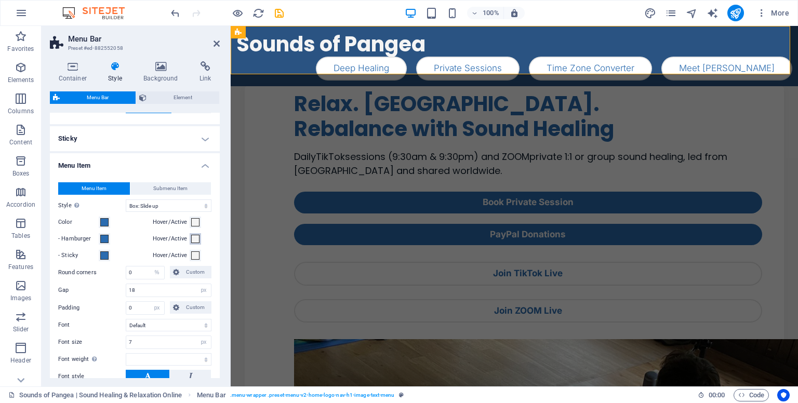
click at [193, 236] on span at bounding box center [195, 239] width 8 height 8
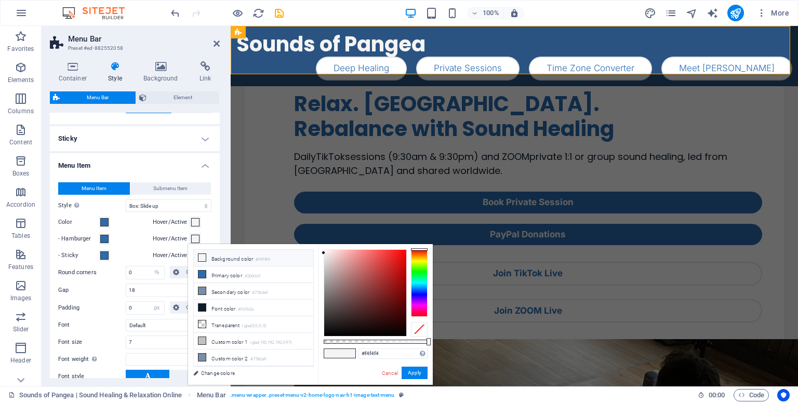
click at [170, 236] on label "Hover/Active" at bounding box center [171, 239] width 37 height 12
click at [190, 236] on button "Hover/Active" at bounding box center [195, 238] width 11 height 11
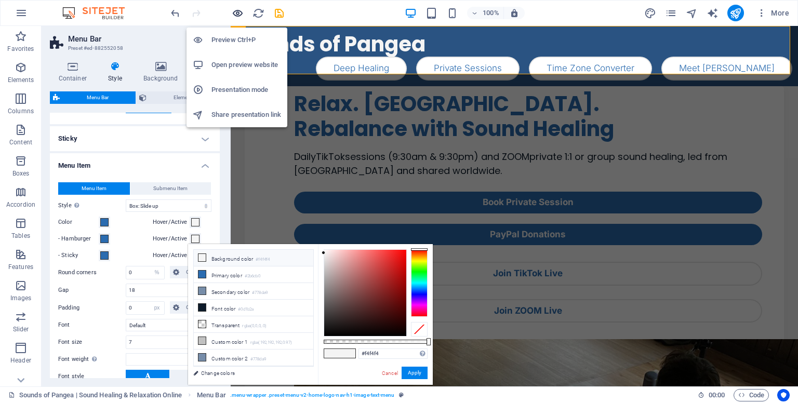
select select
click at [238, 9] on icon "button" at bounding box center [238, 13] width 12 height 12
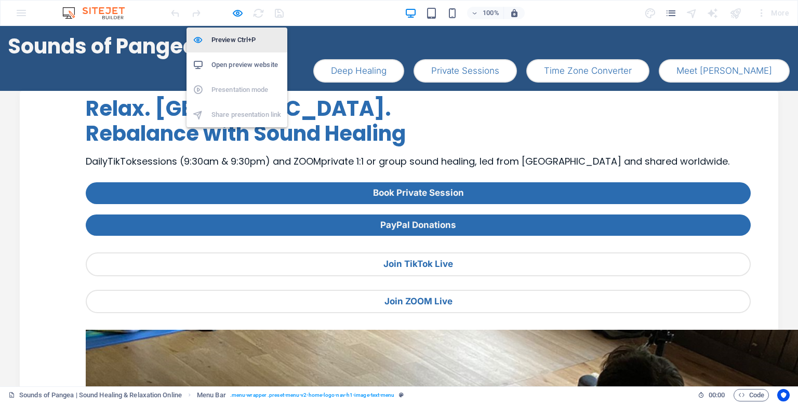
click at [233, 40] on h6 "Preview Ctrl+P" at bounding box center [246, 40] width 70 height 12
select select "px"
select select "hover_box_bottom"
select select "%"
select select "px"
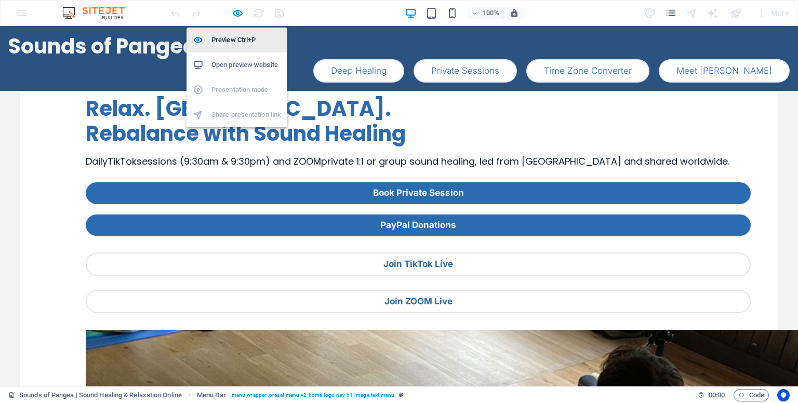
select select "px"
select select
select select "px"
select select "rem"
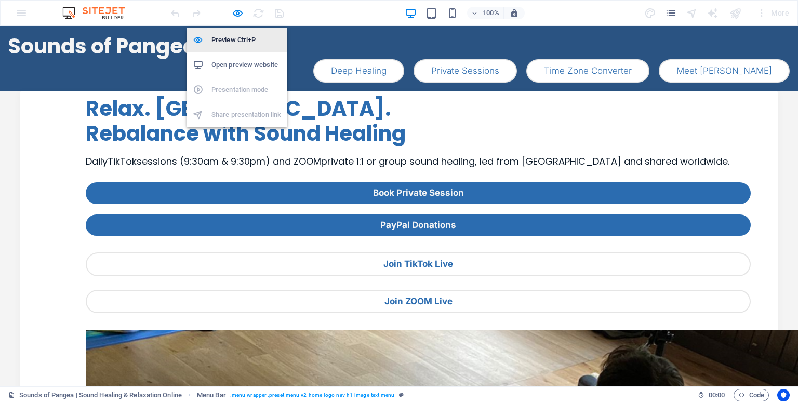
select select "px"
select select "preset-menu-v2-home-logo-nav-h1-image-text-menu"
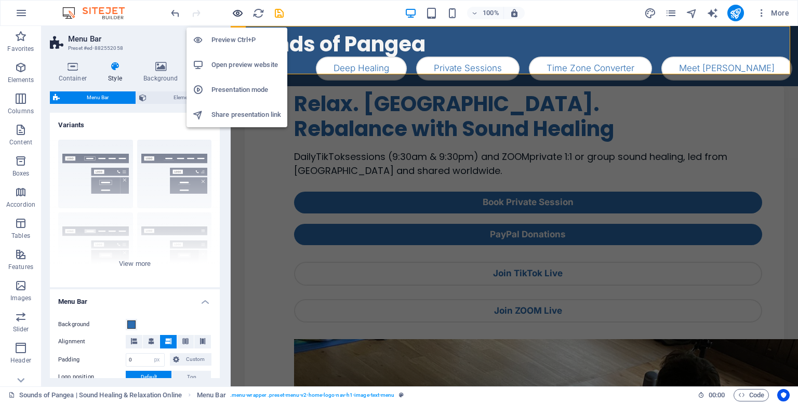
click at [236, 14] on icon "button" at bounding box center [238, 13] width 12 height 12
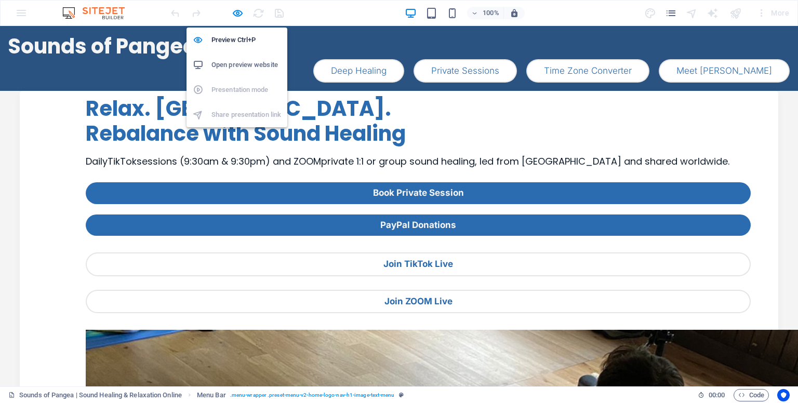
click at [237, 63] on h6 "Open preview website" at bounding box center [246, 65] width 70 height 12
click at [238, 16] on icon "button" at bounding box center [238, 13] width 12 height 12
select select "px"
select select "hover_box_bottom"
select select "%"
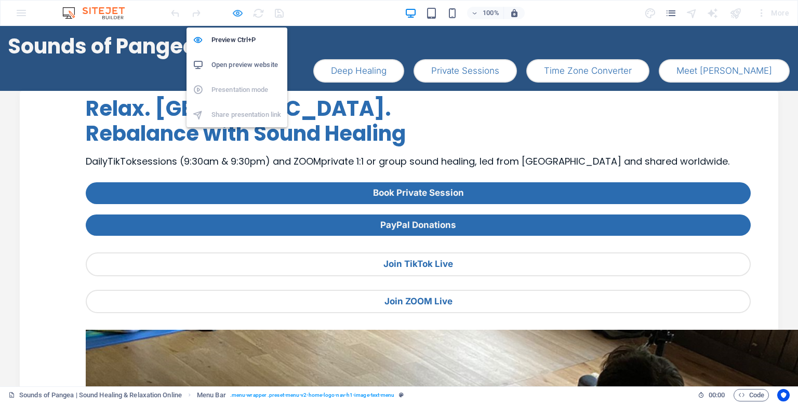
select select "px"
select select
select select "px"
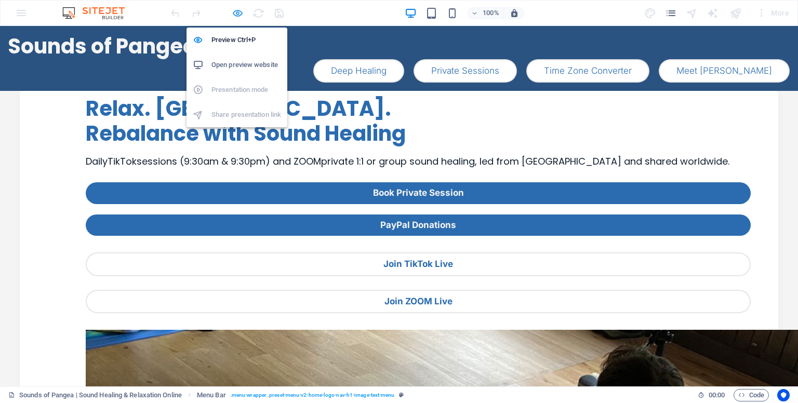
select select "rem"
select select "px"
select select "preset-menu-v2-home-logo-nav-h1-image-text-menu"
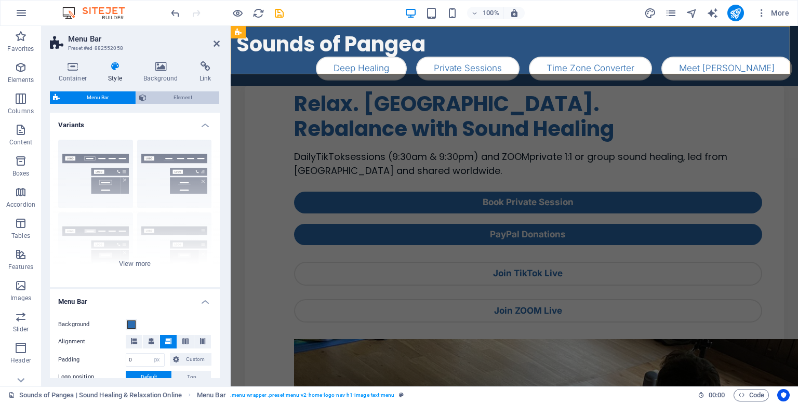
click at [158, 98] on span "Element" at bounding box center [183, 97] width 66 height 12
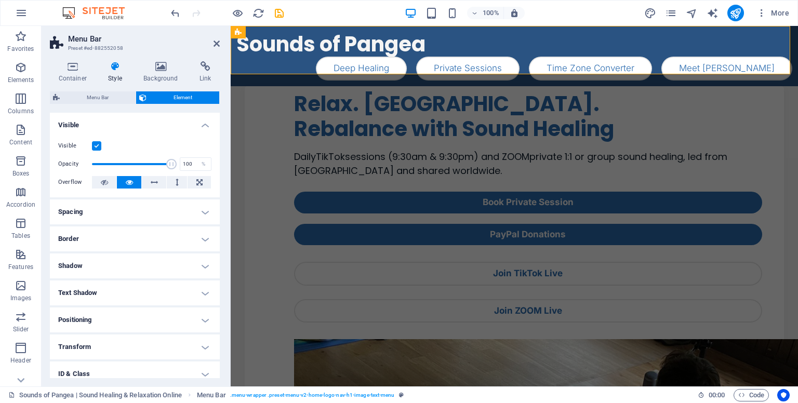
scroll to position [62, 0]
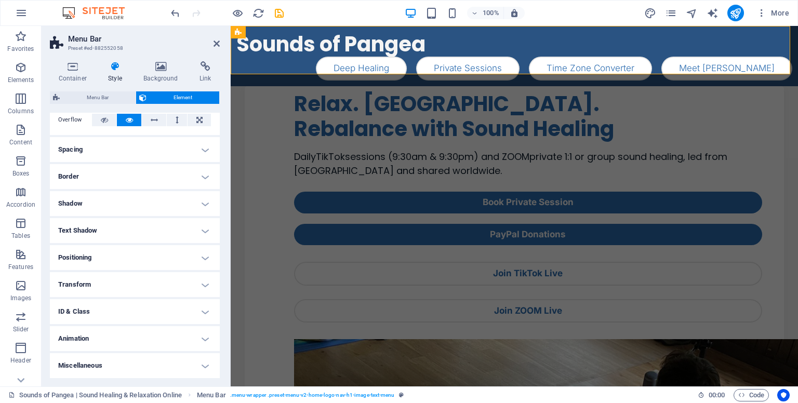
click at [121, 315] on h4 "ID & Class" at bounding box center [135, 311] width 170 height 25
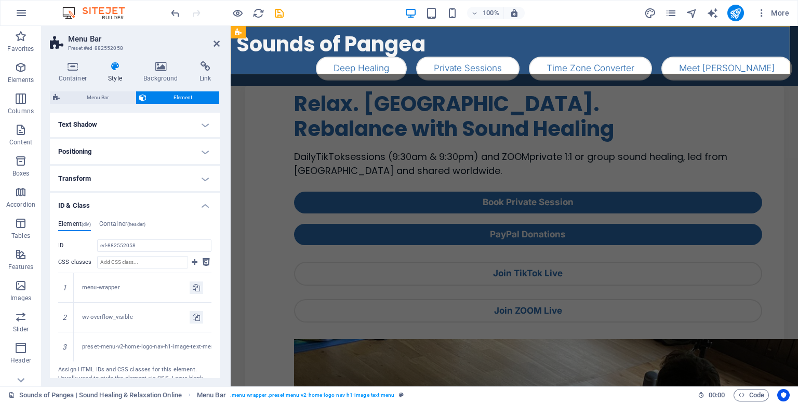
scroll to position [170, 0]
click at [121, 218] on h4 "Container (header)" at bounding box center [122, 223] width 46 height 11
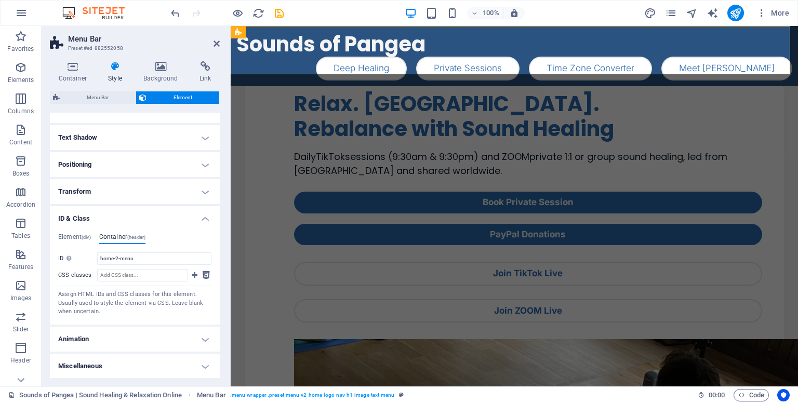
click at [128, 351] on h4 "Animation" at bounding box center [135, 339] width 170 height 25
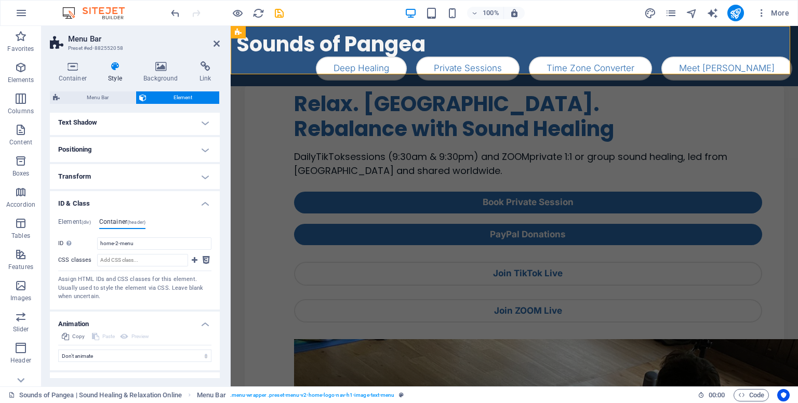
scroll to position [189, 0]
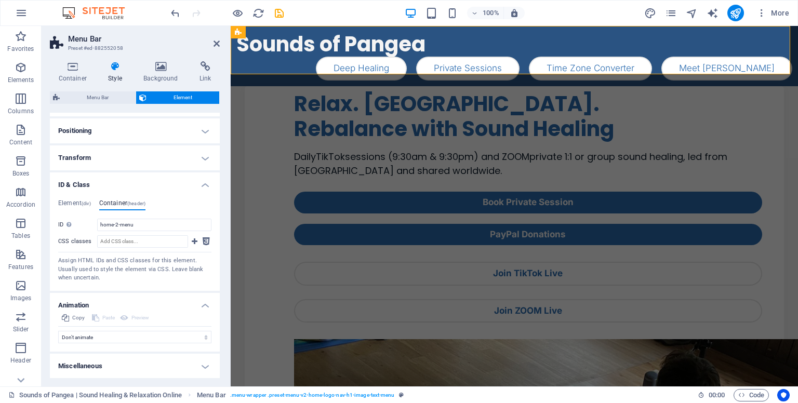
click at [127, 360] on h4 "Miscellaneous" at bounding box center [135, 366] width 170 height 25
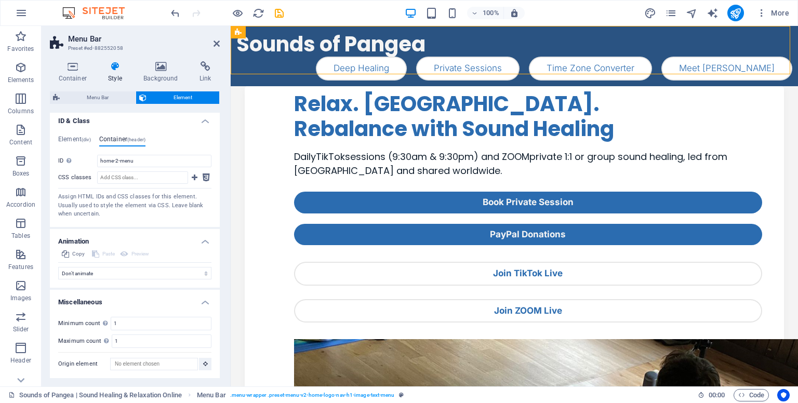
scroll to position [0, 0]
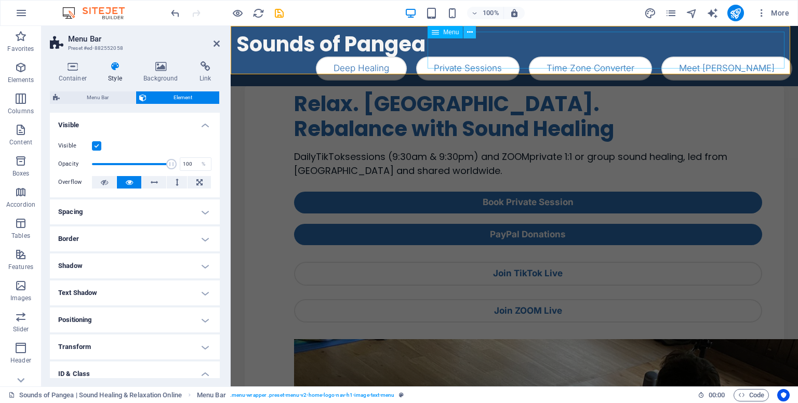
click at [472, 32] on icon at bounding box center [470, 32] width 6 height 11
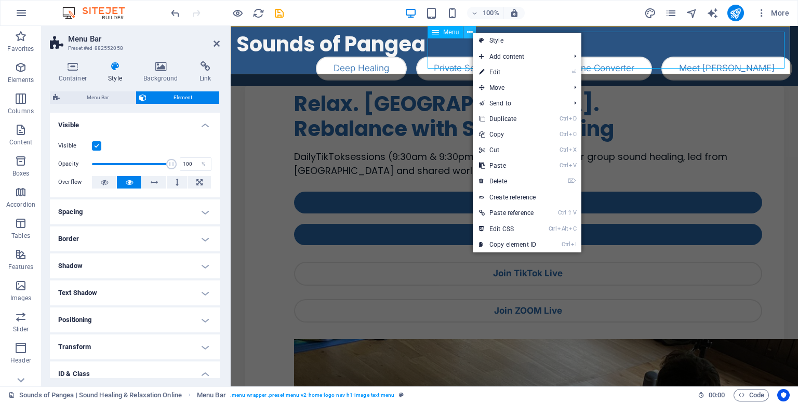
click at [472, 32] on icon at bounding box center [470, 32] width 6 height 11
click at [480, 38] on icon at bounding box center [481, 41] width 5 height 16
select select
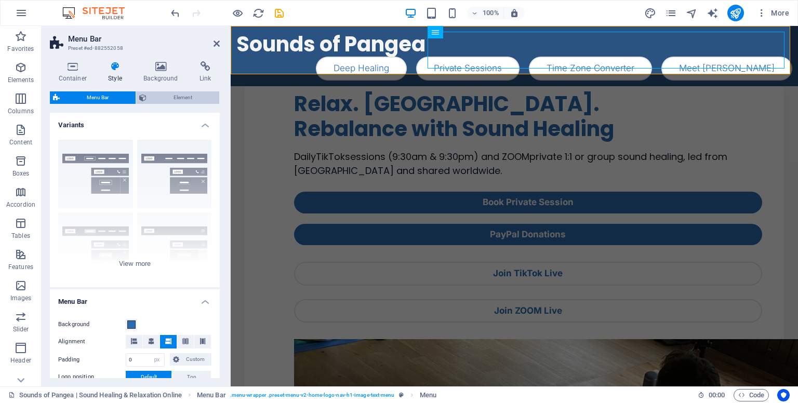
click at [164, 98] on span "Element" at bounding box center [183, 97] width 66 height 12
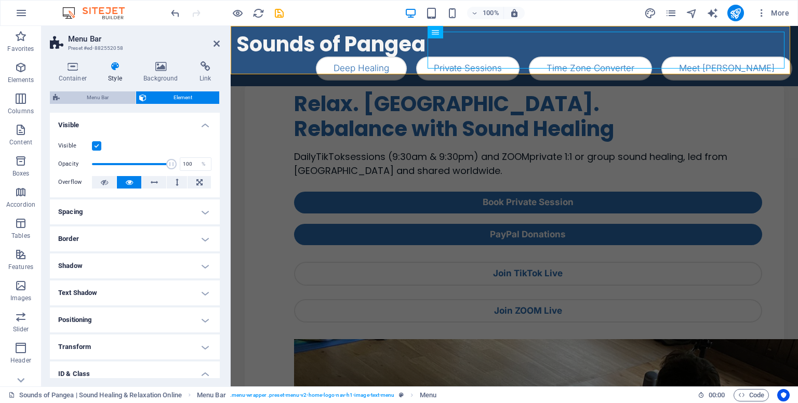
click at [93, 100] on span "Menu Bar" at bounding box center [98, 97] width 70 height 12
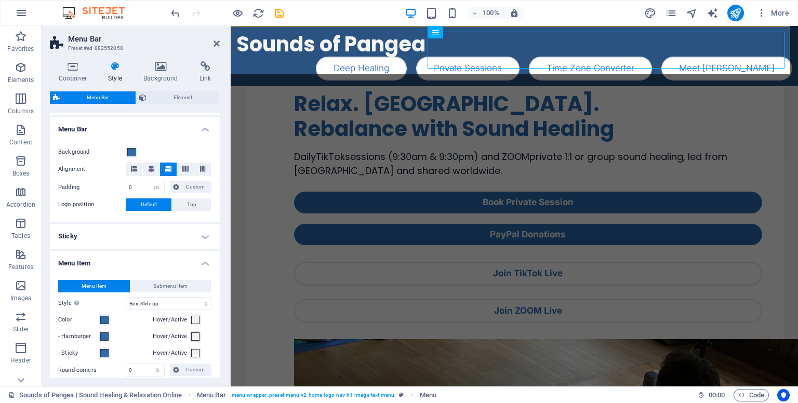
scroll to position [183, 0]
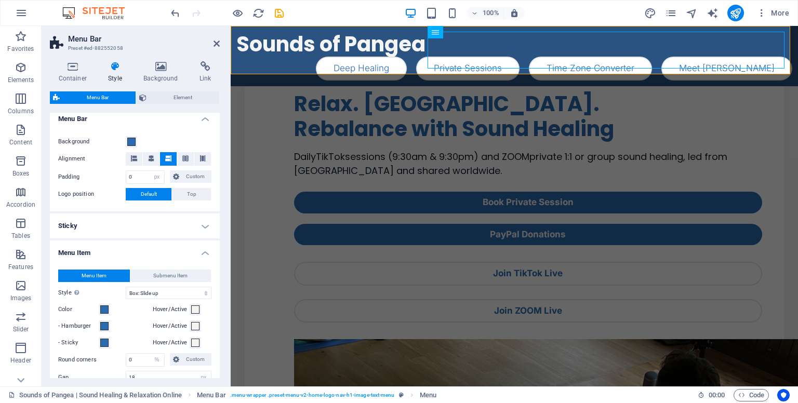
click at [121, 242] on h4 "Menu Item" at bounding box center [135, 250] width 170 height 19
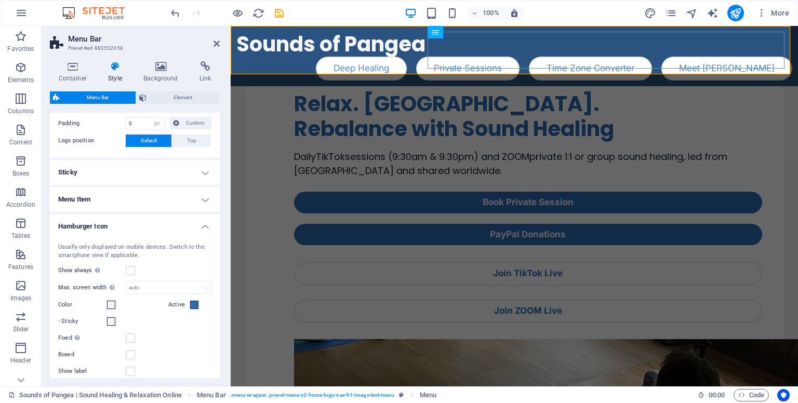
scroll to position [239, 0]
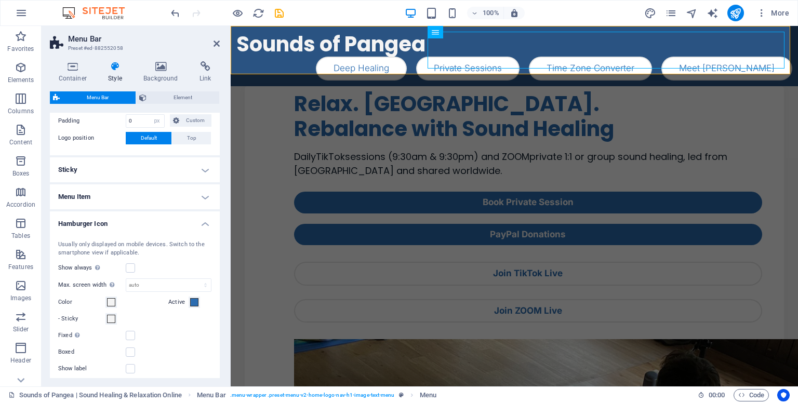
click at [122, 226] on h4 "Hamburger Icon" at bounding box center [135, 220] width 170 height 19
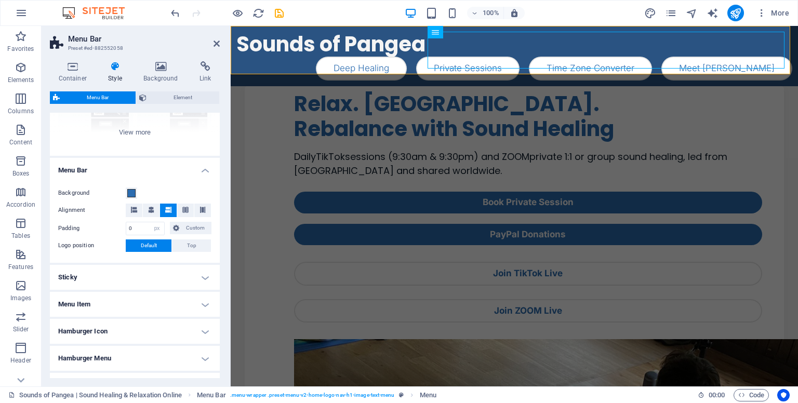
scroll to position [0, 0]
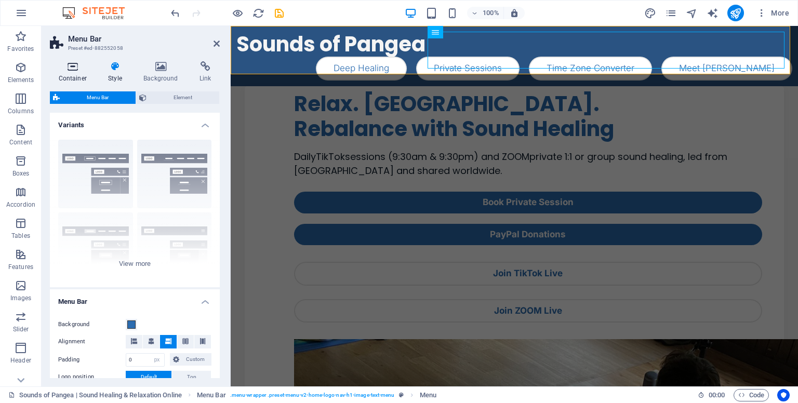
click at [74, 71] on icon at bounding box center [73, 66] width 46 height 10
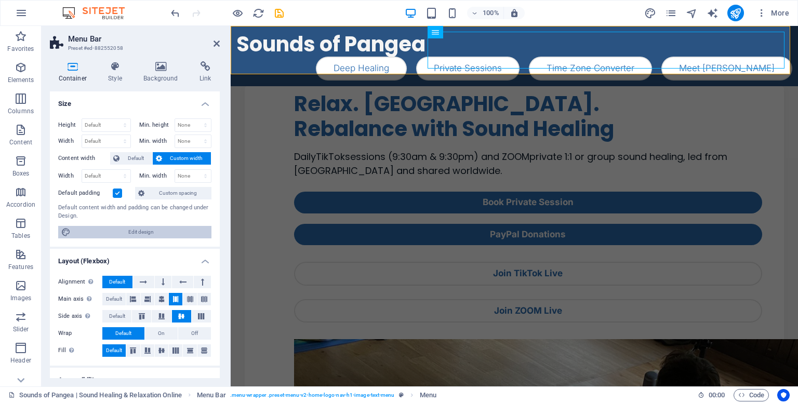
click at [107, 231] on span "Edit design" at bounding box center [141, 232] width 135 height 12
select select "rem"
select select "ease-in-out"
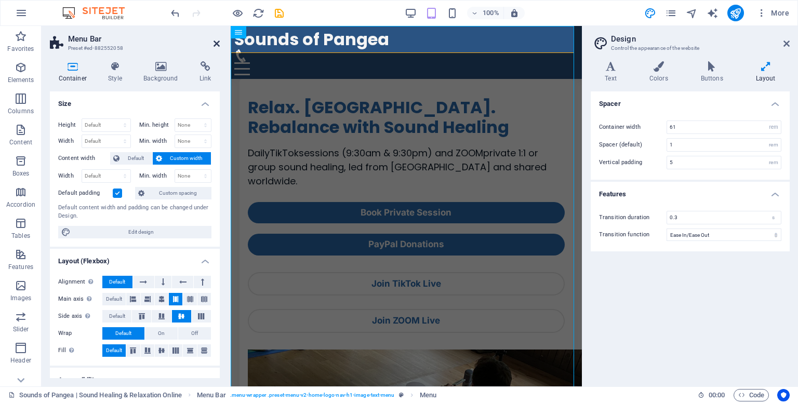
click at [217, 43] on icon at bounding box center [216, 43] width 6 height 8
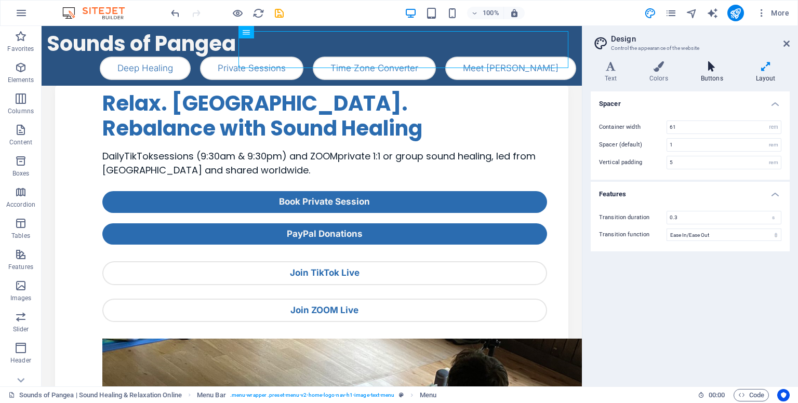
click at [705, 70] on icon at bounding box center [711, 66] width 51 height 10
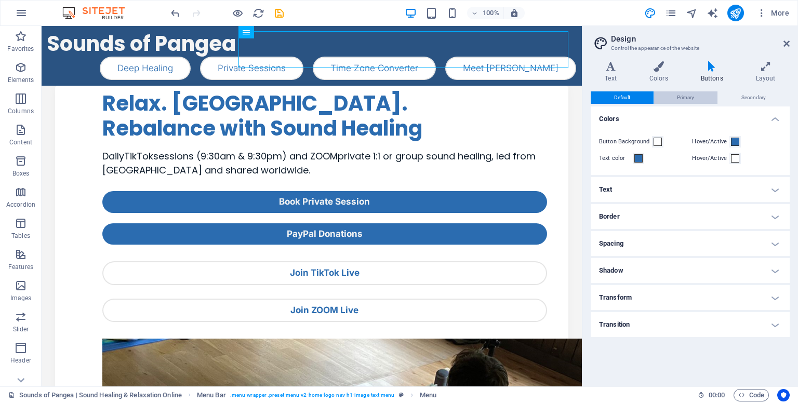
click at [690, 98] on span "Primary" at bounding box center [685, 97] width 17 height 12
click at [631, 95] on button "Default" at bounding box center [622, 97] width 63 height 12
click at [741, 93] on button "Secondary" at bounding box center [753, 97] width 71 height 12
click at [627, 103] on span "Default" at bounding box center [622, 97] width 16 height 12
click at [656, 142] on span at bounding box center [657, 142] width 8 height 8
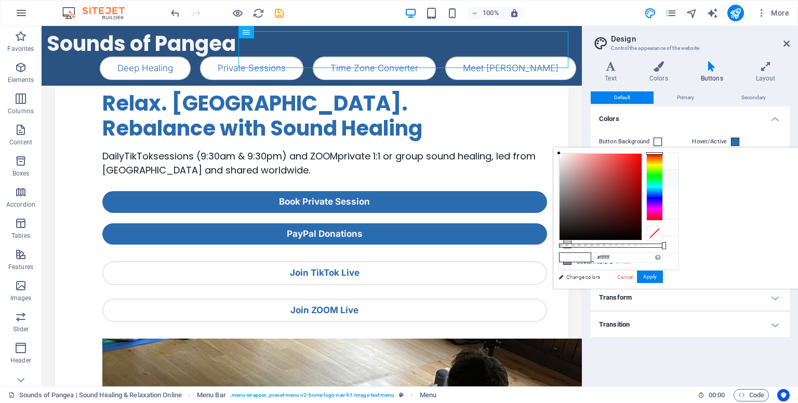
click at [625, 181] on small "#2b6cb0" at bounding box center [618, 179] width 16 height 7
type input "#2b6cb0"
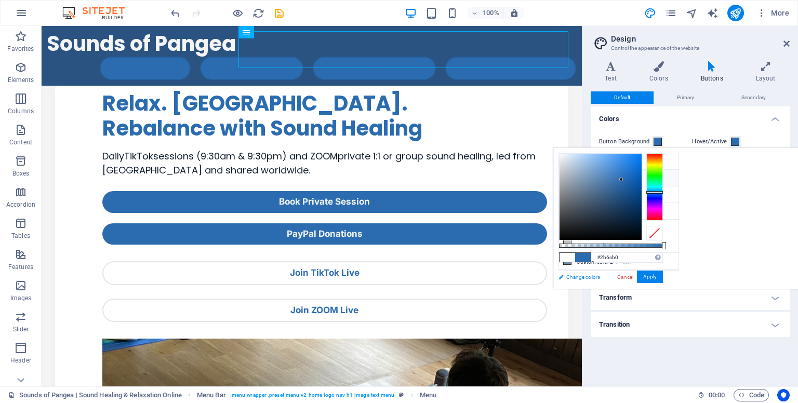
drag, startPoint x: 558, startPoint y: 280, endPoint x: 314, endPoint y: 68, distance: 323.2
click at [558, 280] on link "Change colors" at bounding box center [613, 277] width 121 height 13
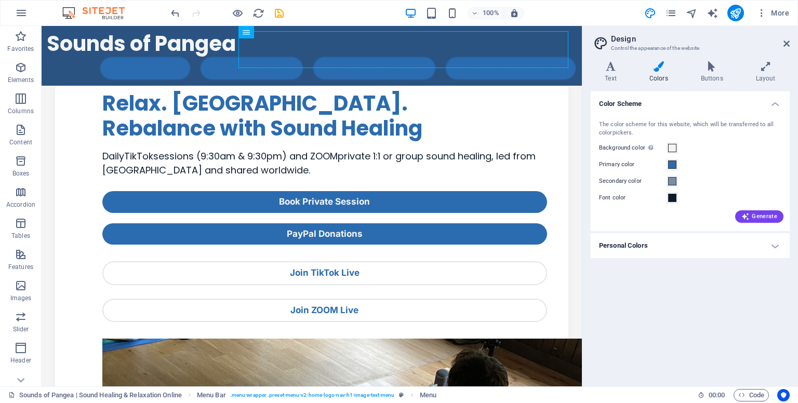
click at [694, 243] on h4 "Personal Colors" at bounding box center [690, 245] width 199 height 25
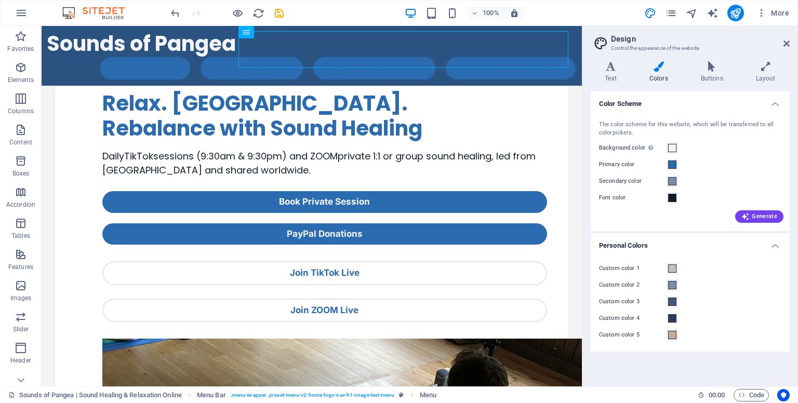
click at [694, 243] on h4 "Personal Colors" at bounding box center [690, 242] width 199 height 19
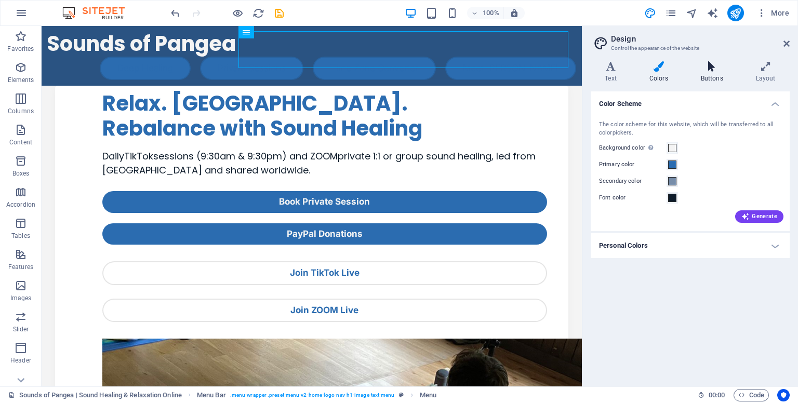
click at [705, 70] on icon at bounding box center [711, 66] width 51 height 10
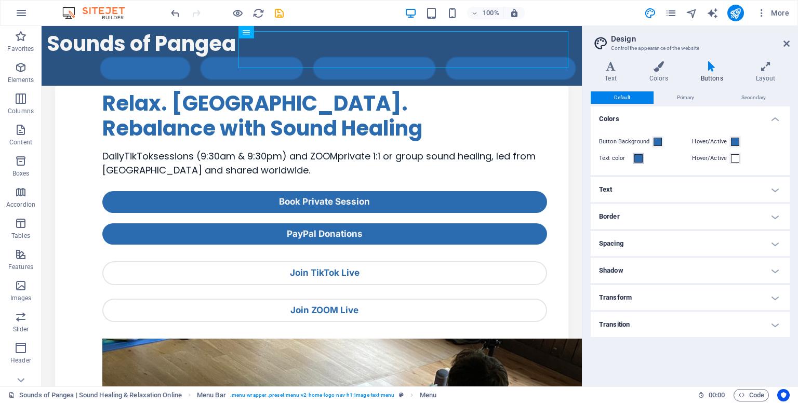
click at [639, 163] on button "Text color" at bounding box center [638, 158] width 11 height 11
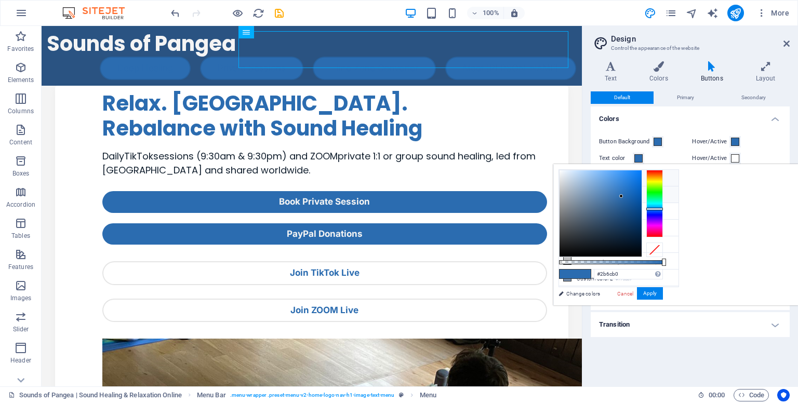
click at [629, 177] on small "#f4f4f4" at bounding box center [628, 179] width 14 height 7
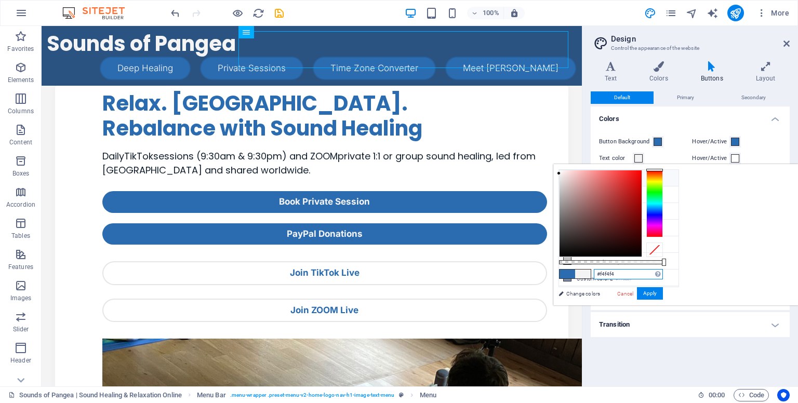
drag, startPoint x: 751, startPoint y: 275, endPoint x: 688, endPoint y: 273, distance: 62.9
click at [668, 273] on div "#f4f4f4 Supported formats #0852ed rgb(8, 82, 237) rgba(8, 82, 237, 90%) hsv(221…" at bounding box center [610, 310] width 115 height 291
type input "#ffffff"
click at [663, 292] on button "Apply" at bounding box center [650, 293] width 26 height 12
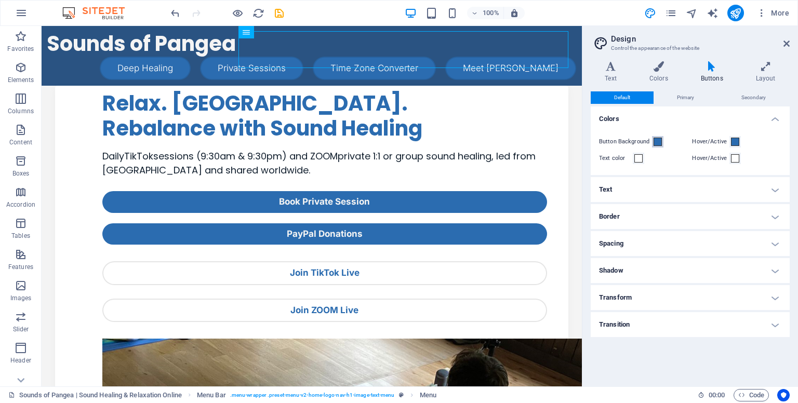
click at [657, 141] on span at bounding box center [657, 142] width 8 height 8
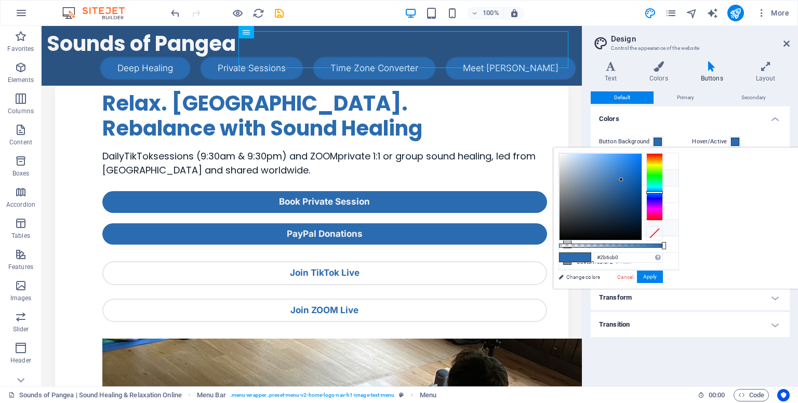
click at [610, 226] on small "rgba(0,0,0,.0)" at bounding box center [620, 229] width 24 height 7
type input "rgba(0, 0, 0, 0)"
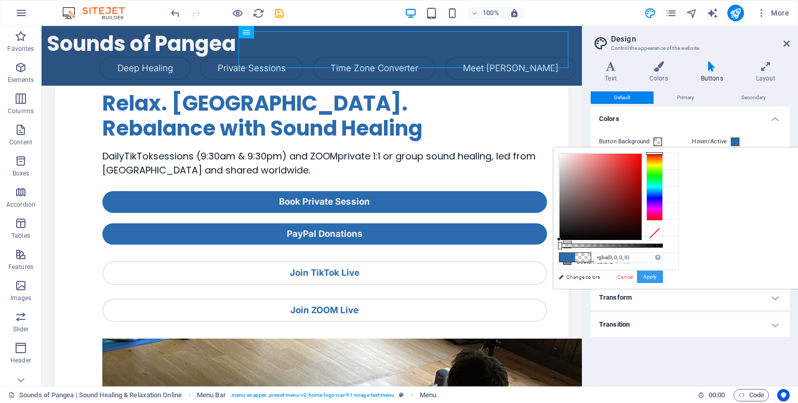
click at [663, 276] on button "Apply" at bounding box center [650, 277] width 26 height 12
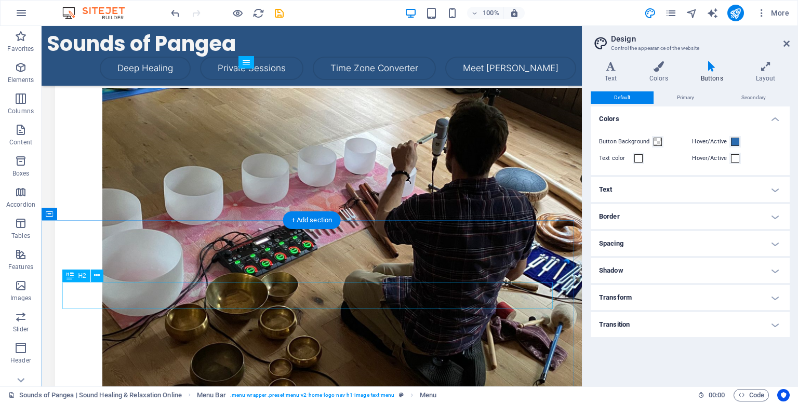
scroll to position [229, 0]
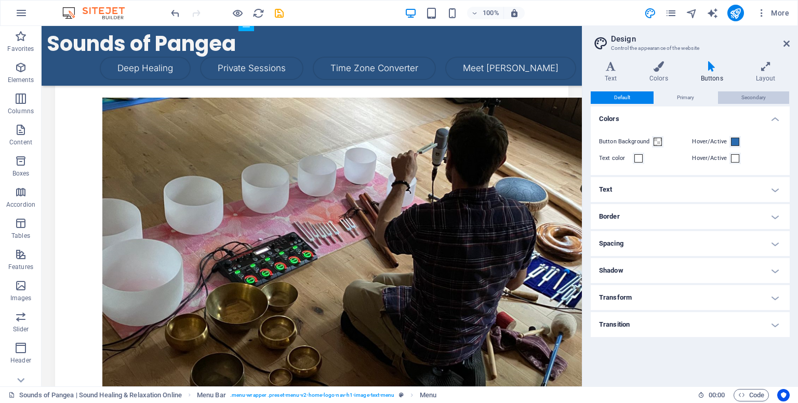
click at [740, 96] on button "Secondary" at bounding box center [753, 97] width 71 height 12
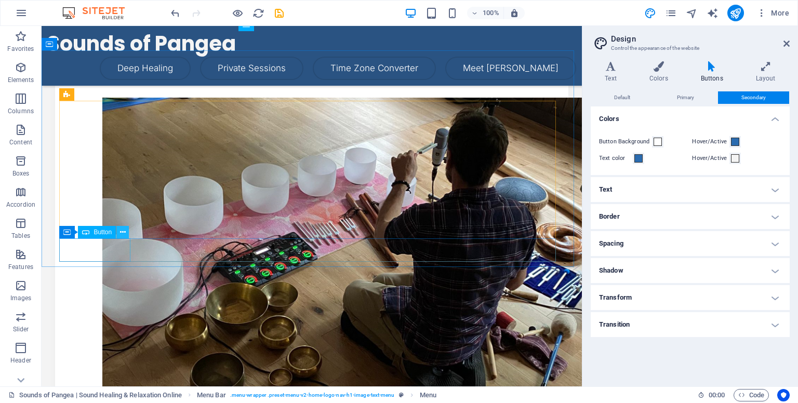
click at [122, 233] on icon at bounding box center [123, 232] width 6 height 11
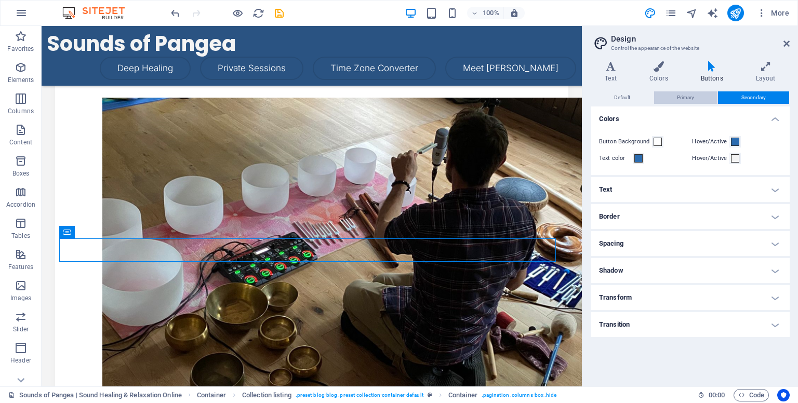
click at [675, 96] on button "Primary" at bounding box center [686, 97] width 64 height 12
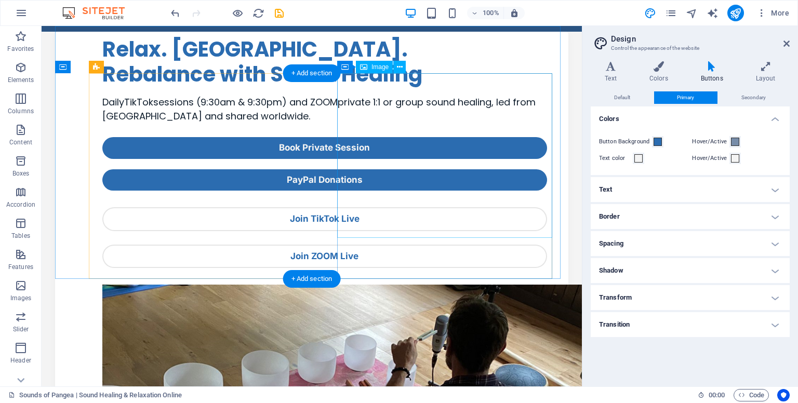
scroll to position [0, 0]
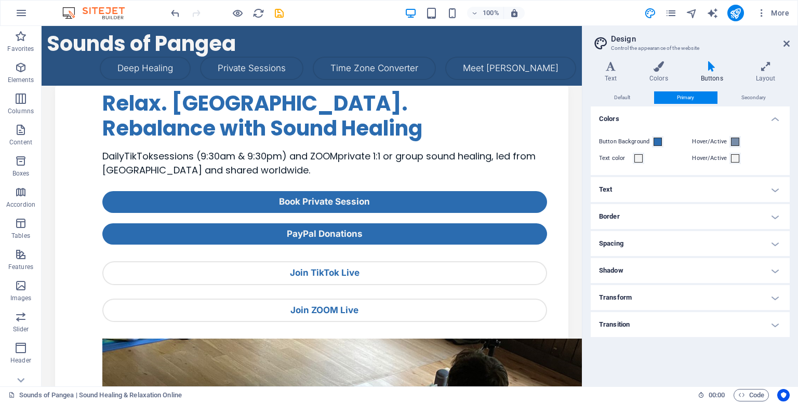
click at [653, 214] on h4 "Border" at bounding box center [690, 216] width 199 height 25
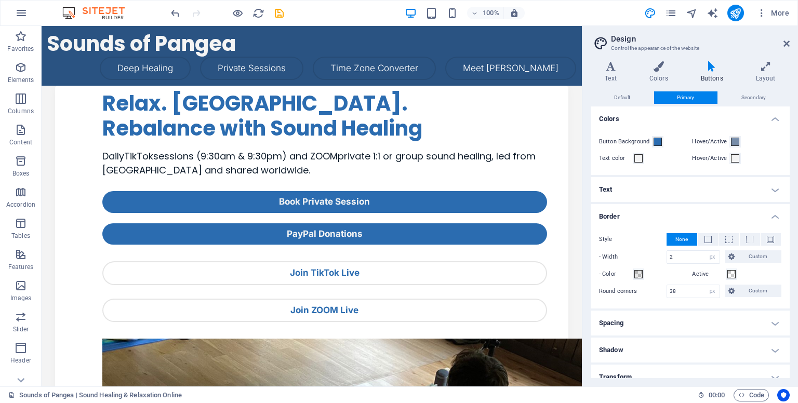
click at [773, 186] on h4 "Text" at bounding box center [690, 189] width 199 height 25
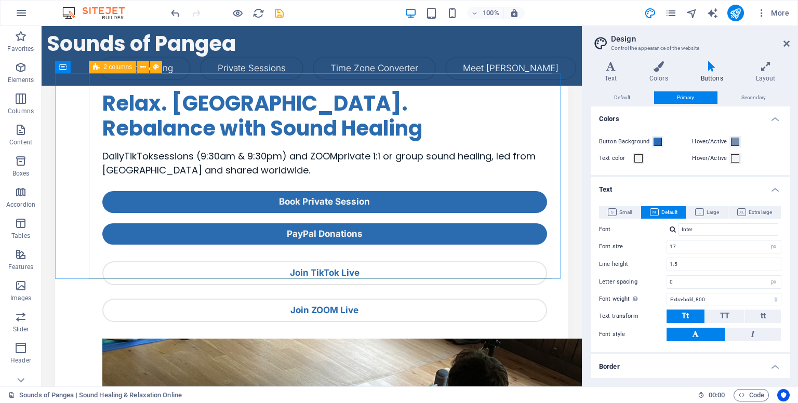
click at [96, 70] on icon at bounding box center [96, 67] width 7 height 12
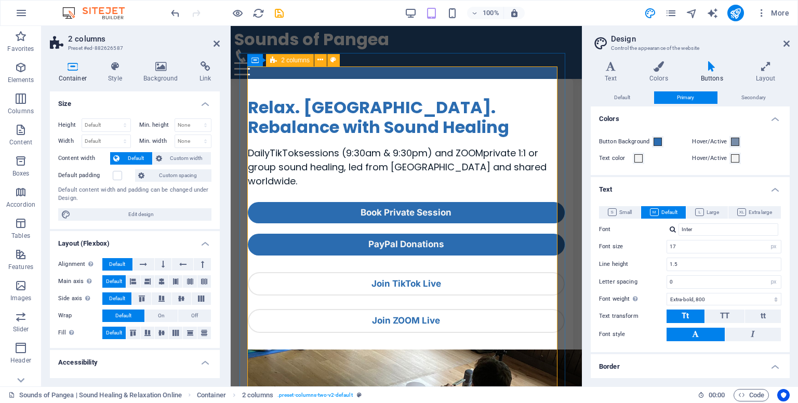
click at [517, 231] on div "Relax. Restore. Rebalance with Sound Healing Daily TikTok sessions (9:30am & 9:…" at bounding box center [406, 361] width 317 height 538
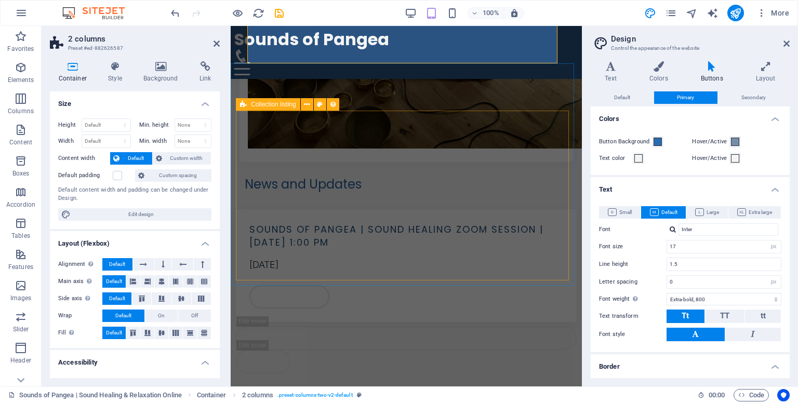
scroll to position [444, 0]
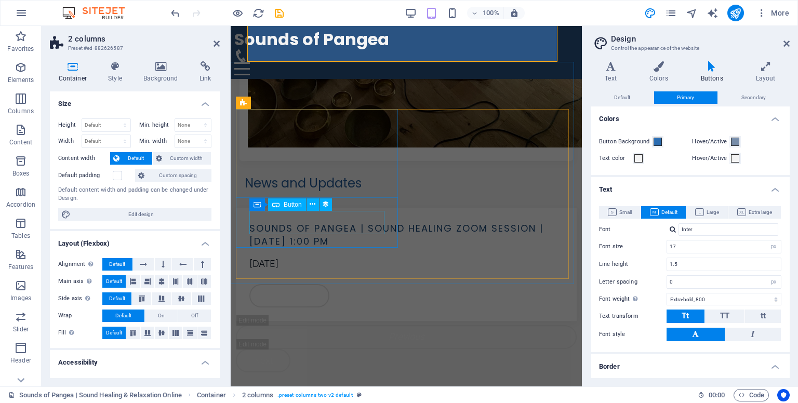
click at [291, 284] on div "Read More" at bounding box center [406, 296] width 314 height 24
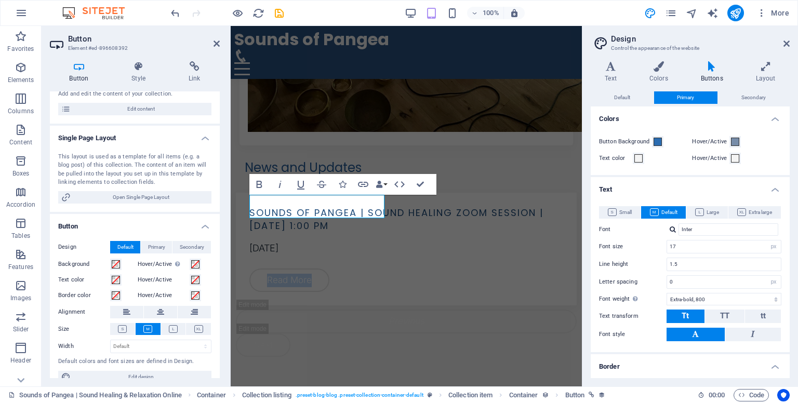
scroll to position [121, 0]
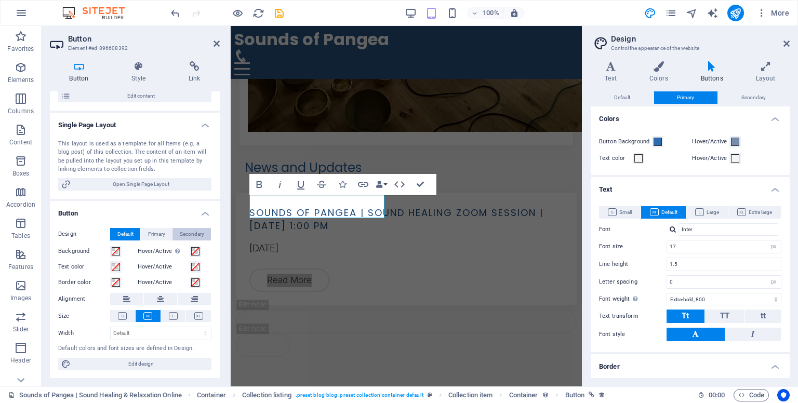
click at [181, 228] on span "Secondary" at bounding box center [192, 234] width 24 height 12
click at [737, 100] on button "Secondary" at bounding box center [753, 97] width 71 height 12
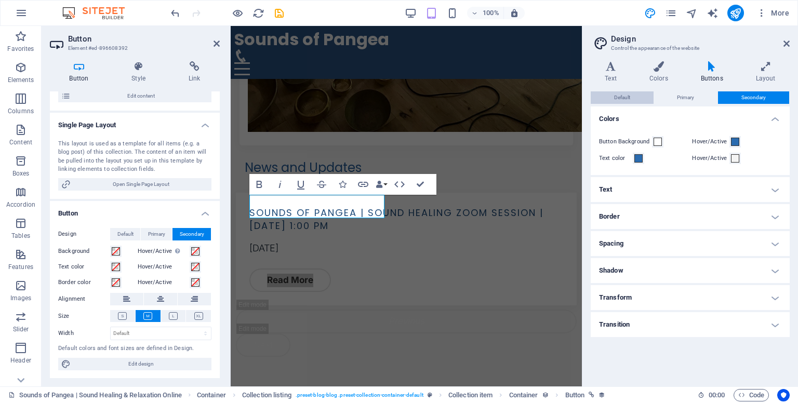
click at [629, 100] on span "Default" at bounding box center [622, 97] width 16 height 12
click at [740, 96] on button "Secondary" at bounding box center [753, 97] width 71 height 12
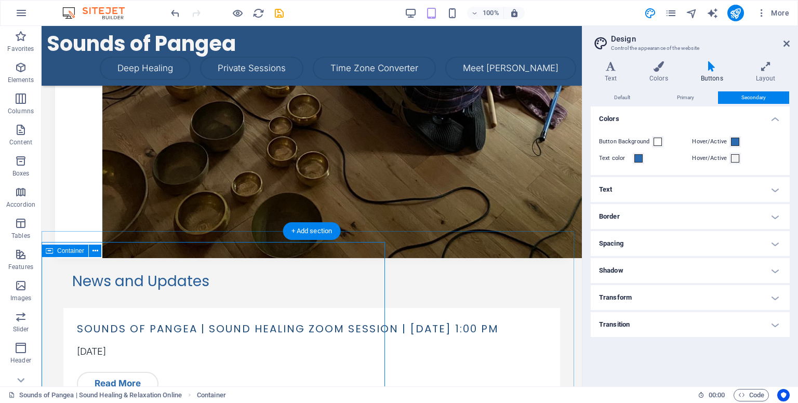
scroll to position [480, 0]
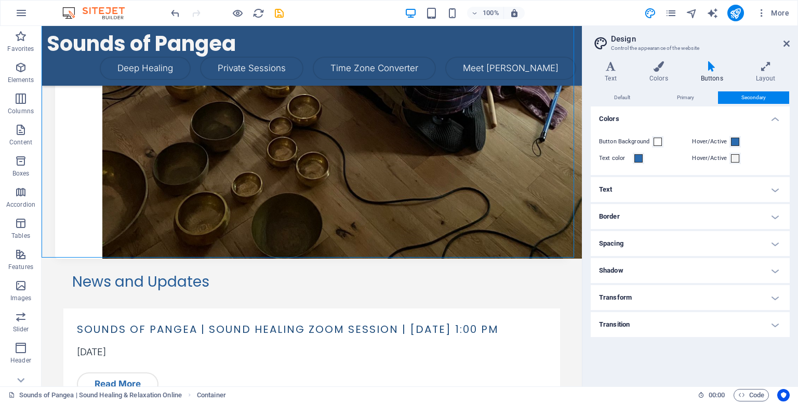
click at [790, 42] on aside "Design Control the appearance of the website Variants Text Colors Buttons Layou…" at bounding box center [690, 206] width 216 height 360
click at [713, 212] on h4 "Border" at bounding box center [690, 216] width 199 height 25
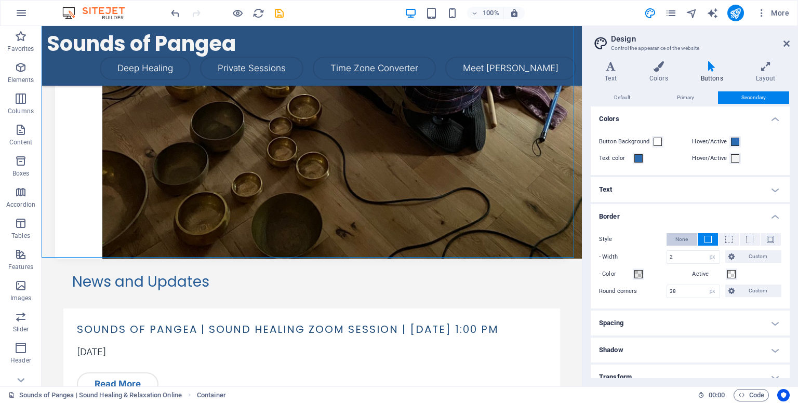
click at [687, 243] on span "None" at bounding box center [681, 239] width 12 height 12
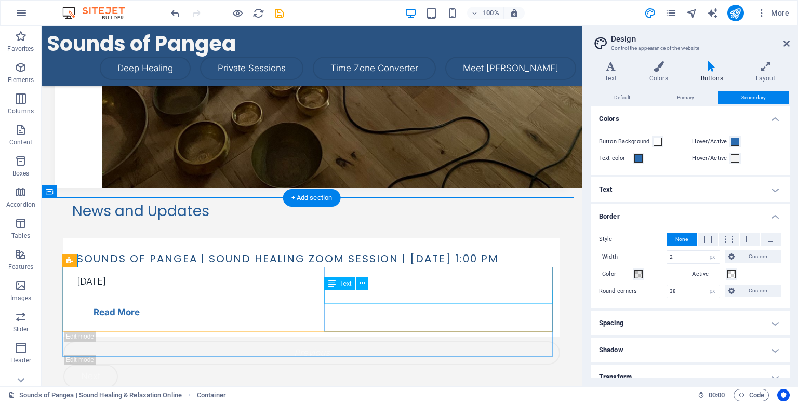
scroll to position [549, 0]
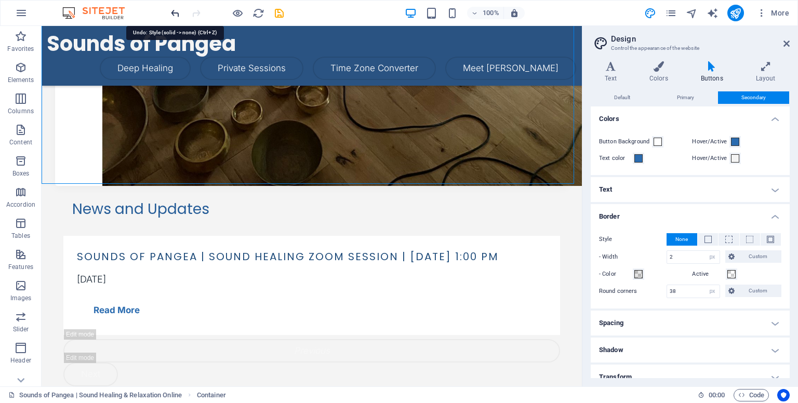
click at [175, 13] on icon "undo" at bounding box center [175, 13] width 12 height 12
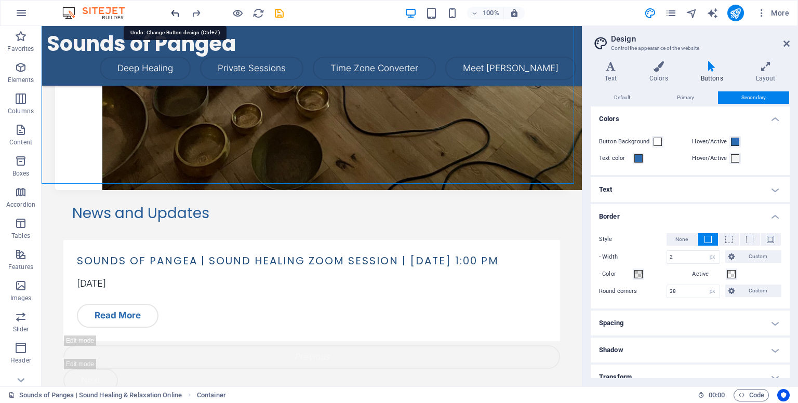
scroll to position [554, 0]
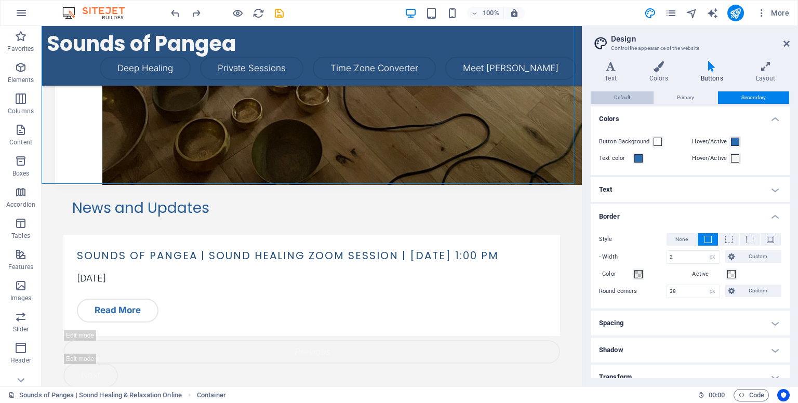
click at [627, 97] on span "Default" at bounding box center [622, 97] width 16 height 12
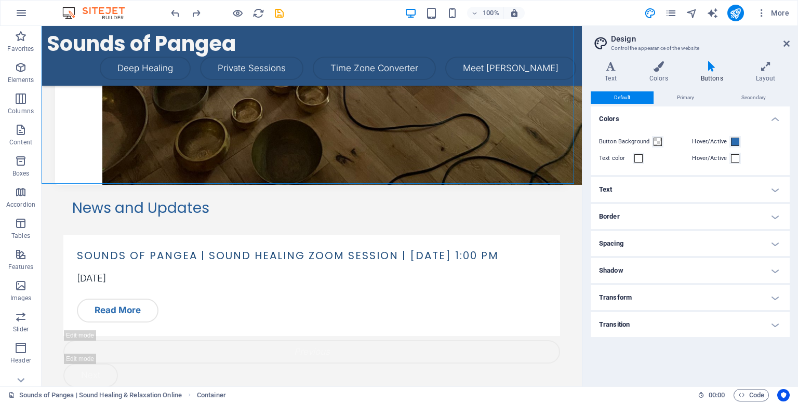
click at [654, 213] on h4 "Border" at bounding box center [690, 216] width 199 height 25
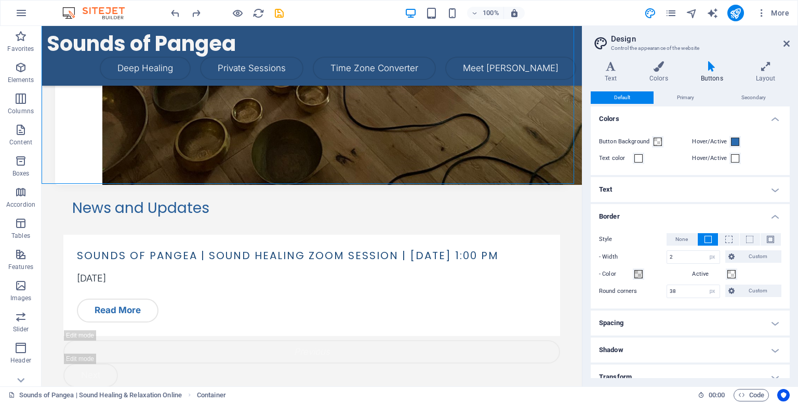
click at [677, 232] on div "Style None - Width 2 px rem vh vw Custom Custom 2 px rem vh vw 2 px rem vh vw 2…" at bounding box center [690, 266] width 203 height 86
click at [677, 233] on span "None" at bounding box center [681, 239] width 12 height 12
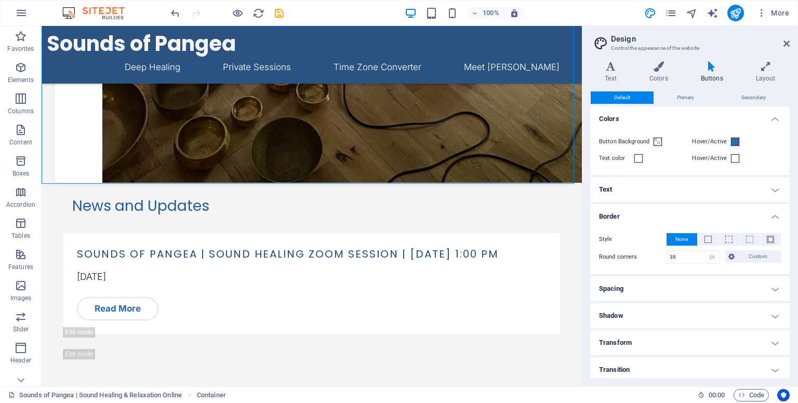
scroll to position [551, 0]
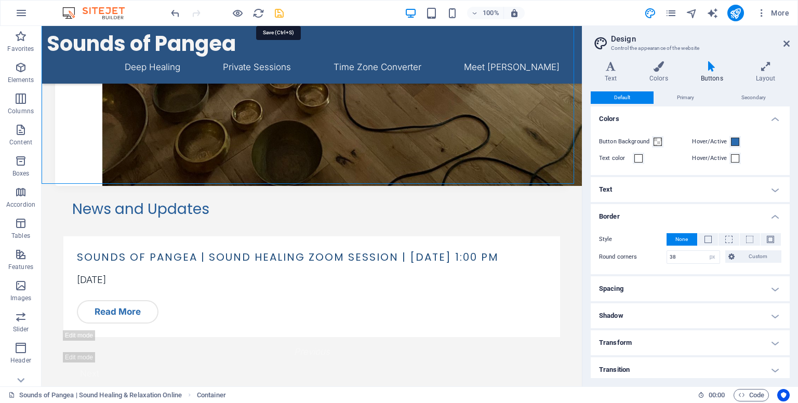
click at [279, 13] on icon "save" at bounding box center [279, 13] width 12 height 12
select select "header"
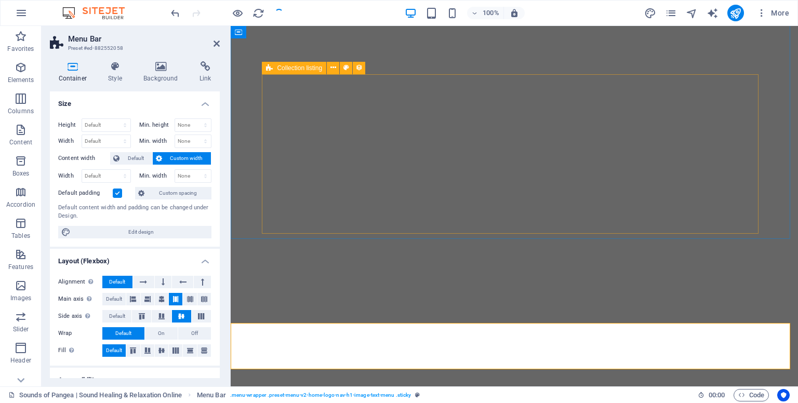
select select "header"
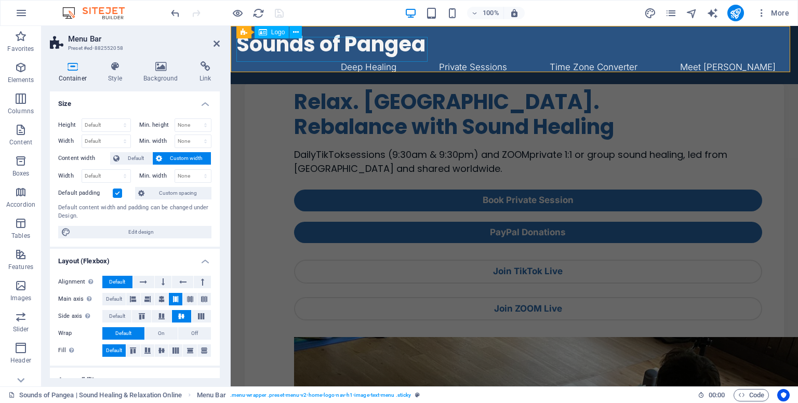
click at [276, 34] on span "Logo" at bounding box center [278, 32] width 14 height 6
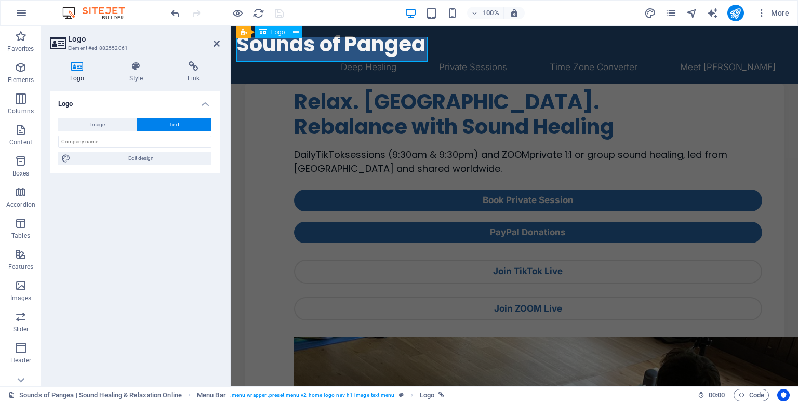
click at [262, 35] on icon at bounding box center [263, 32] width 8 height 12
click at [145, 73] on h4 "Style" at bounding box center [138, 72] width 59 height 22
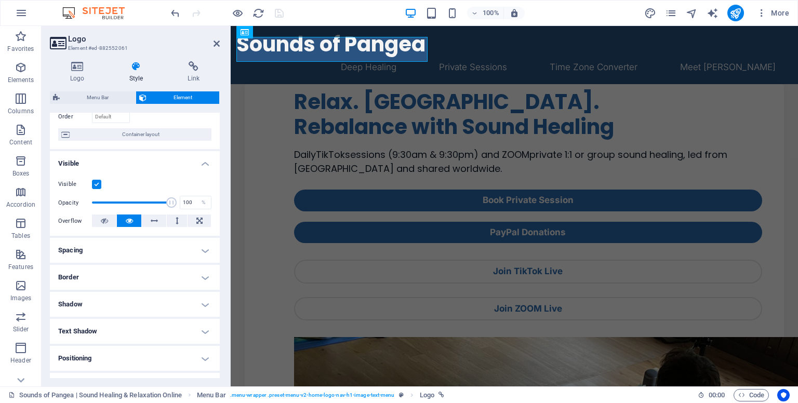
scroll to position [173, 0]
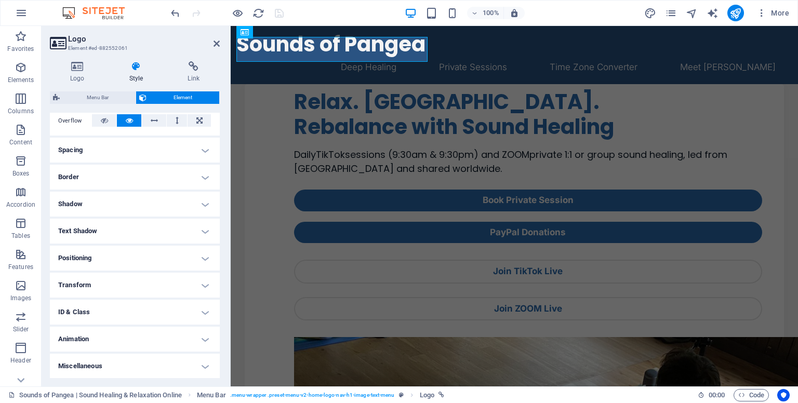
click at [125, 284] on h4 "Transform" at bounding box center [135, 285] width 170 height 25
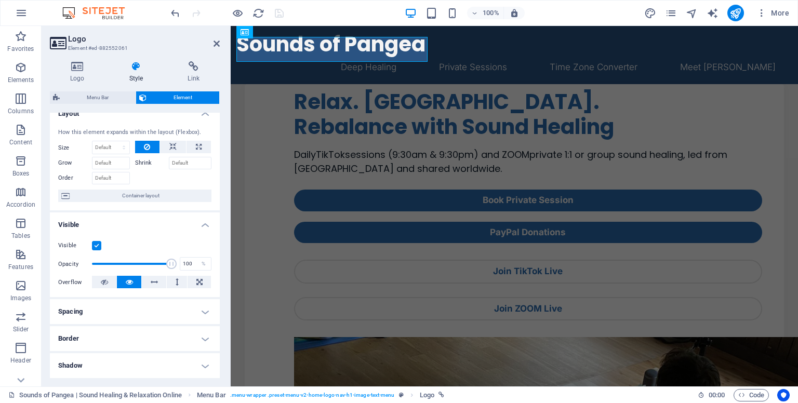
scroll to position [0, 0]
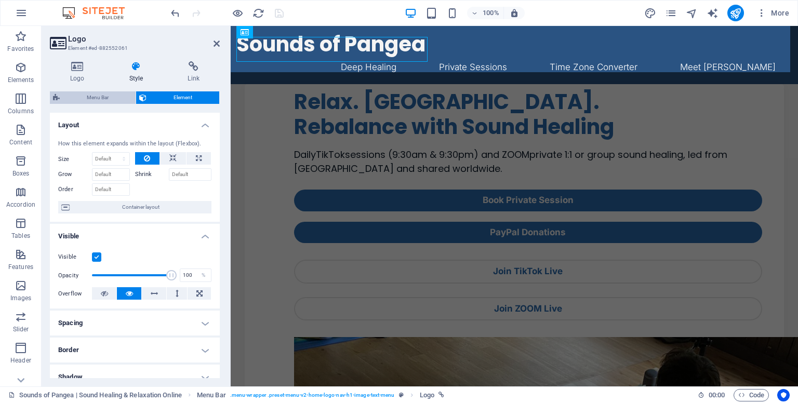
click at [112, 96] on span "Menu Bar" at bounding box center [98, 97] width 70 height 12
select select "px"
select select "rem"
select select "px"
select select "preset-menu-v2-home-logo-nav-h1-image-text-menu"
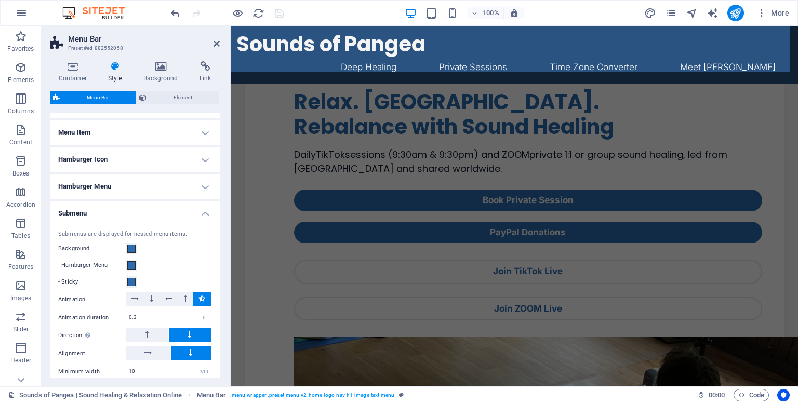
scroll to position [371, 0]
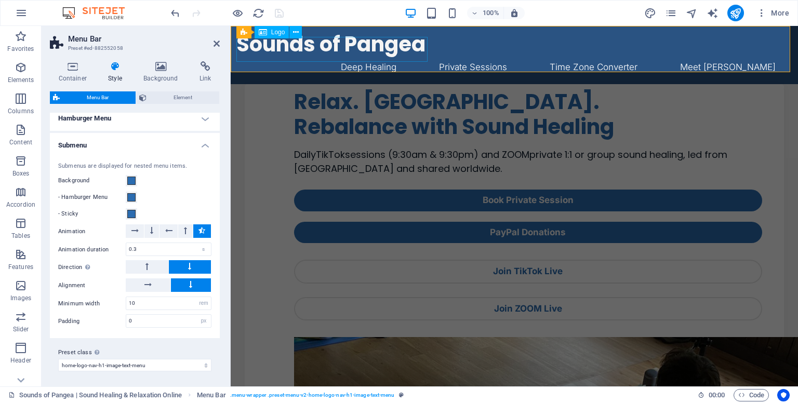
click at [343, 44] on div "Sounds of Pangea" at bounding box center [514, 44] width 556 height 25
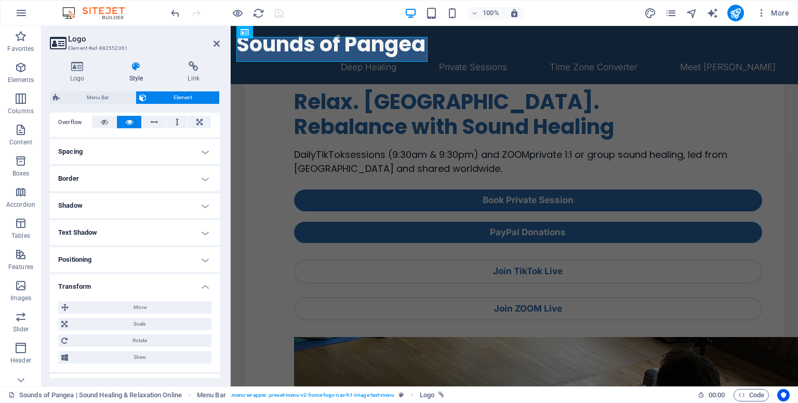
scroll to position [246, 0]
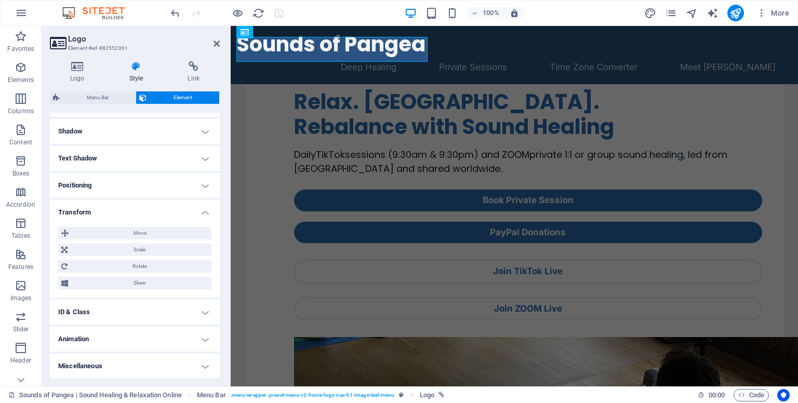
click at [116, 316] on h4 "ID & Class" at bounding box center [135, 312] width 170 height 25
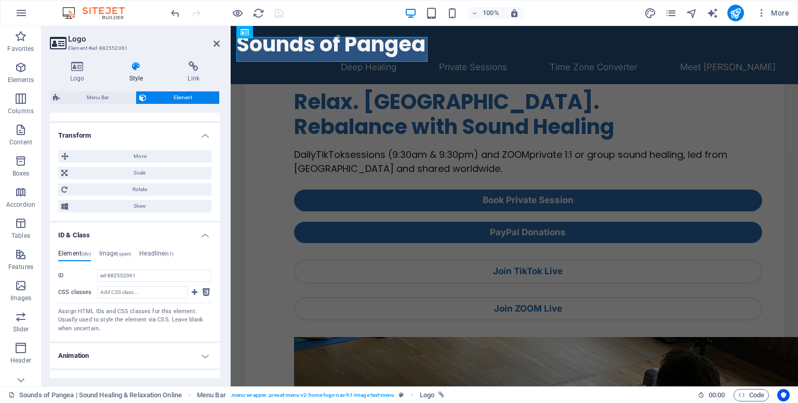
scroll to position [326, 0]
click at [155, 250] on h4 "Headline (h1)" at bounding box center [156, 251] width 34 height 11
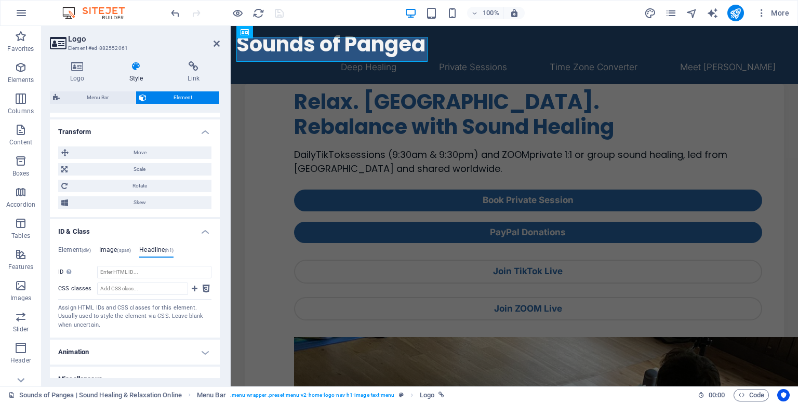
click at [114, 249] on h4 "Image (span)" at bounding box center [115, 251] width 32 height 11
